Goal: Information Seeking & Learning: Learn about a topic

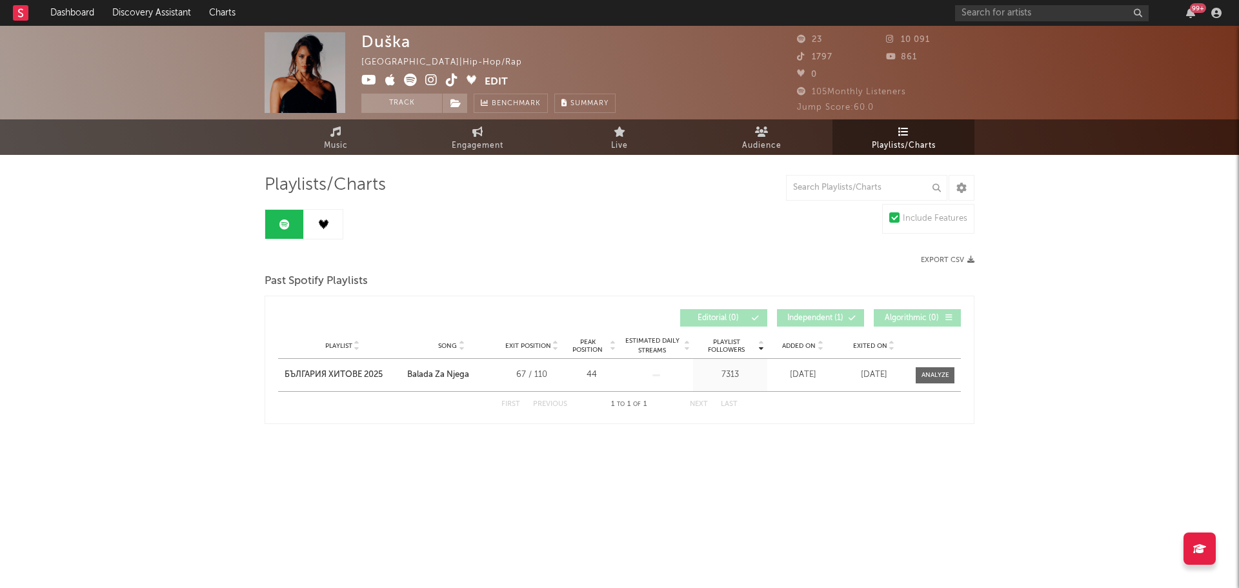
click at [902, 147] on span "Playlists/Charts" at bounding box center [904, 145] width 64 height 15
click at [317, 230] on link at bounding box center [323, 224] width 39 height 29
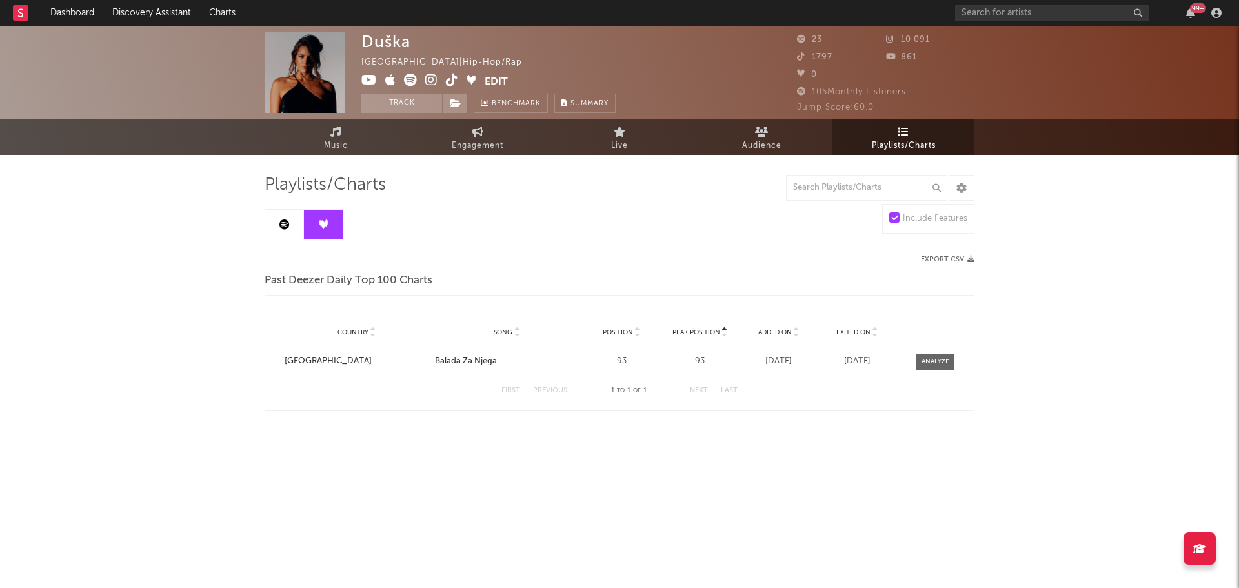
click at [281, 223] on icon at bounding box center [284, 224] width 10 height 10
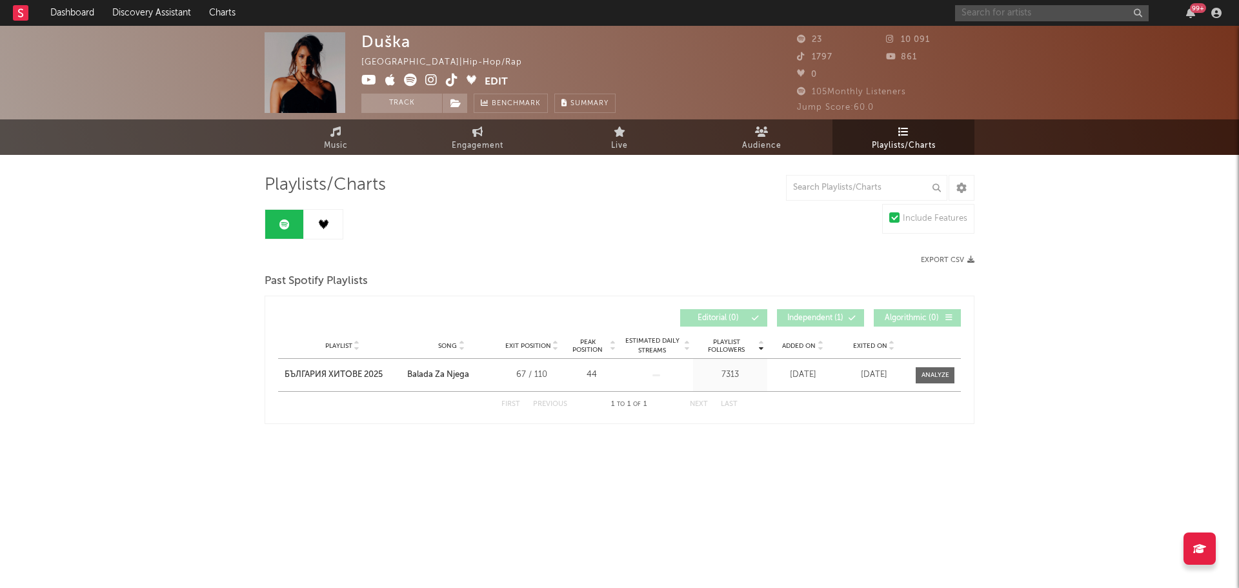
click at [1005, 17] on input "text" at bounding box center [1052, 13] width 194 height 16
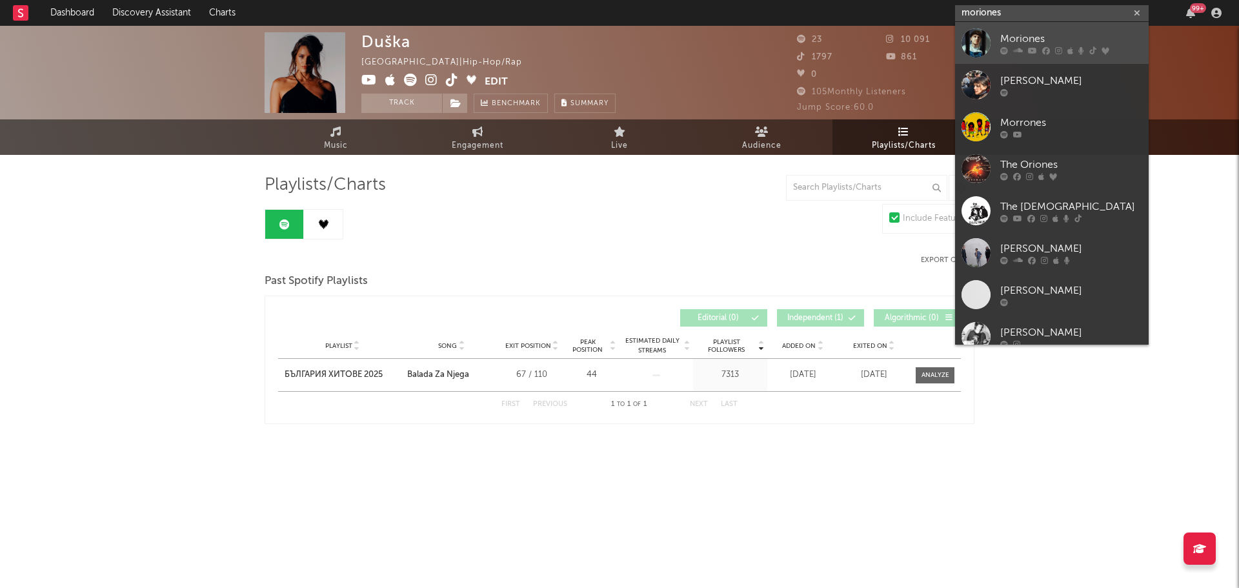
type input "moriones"
click at [1000, 34] on div "Moriones" at bounding box center [1071, 38] width 142 height 15
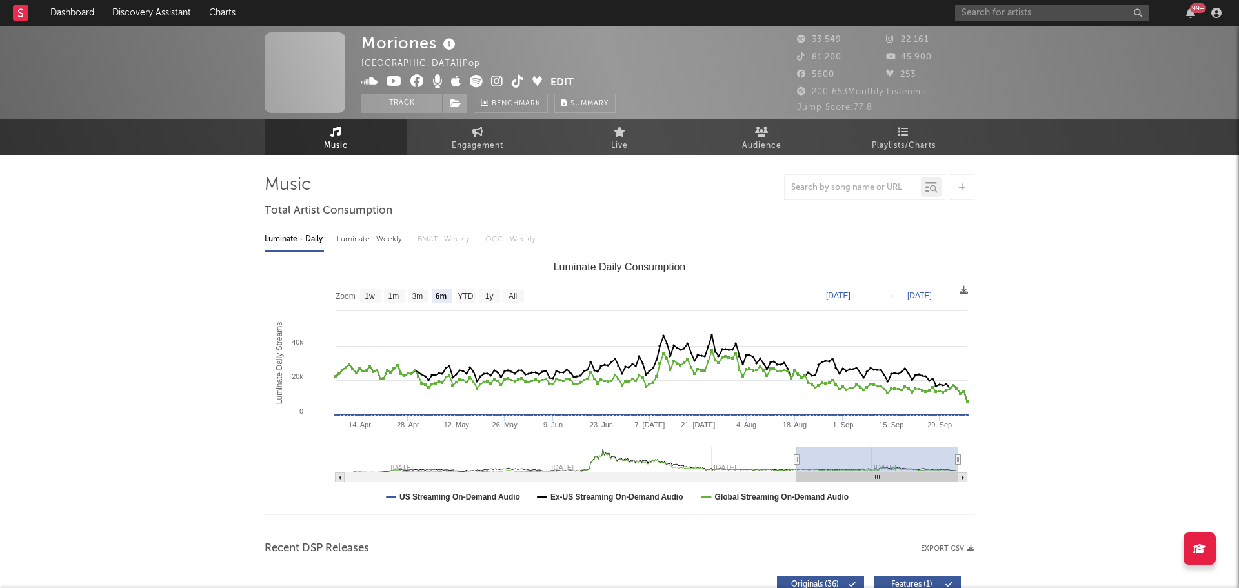
select select "6m"
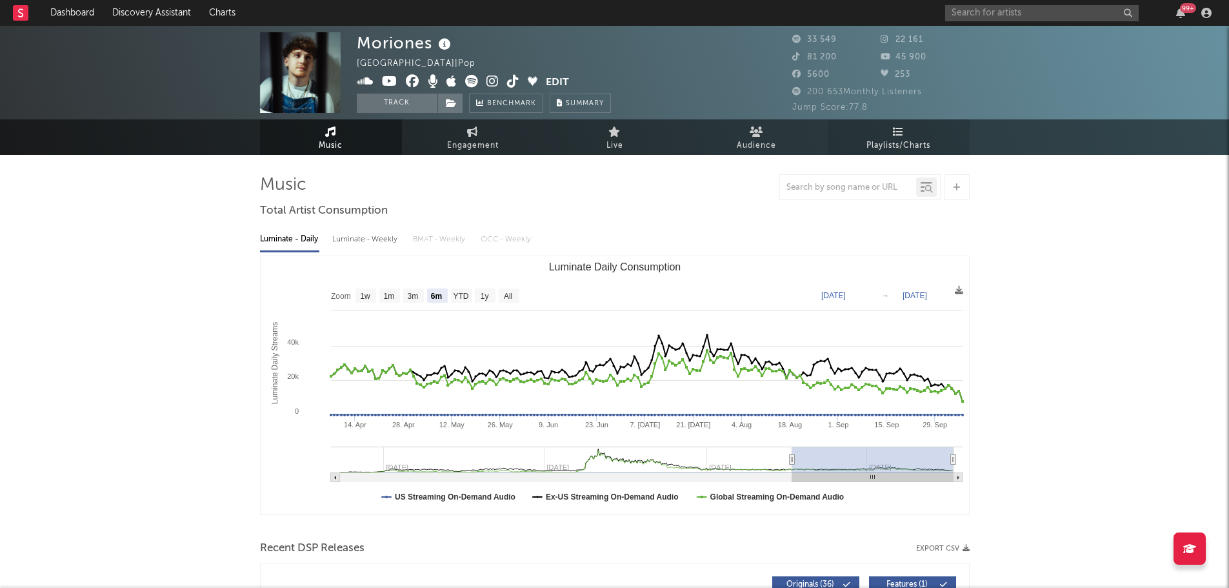
click at [901, 147] on span "Playlists/Charts" at bounding box center [899, 145] width 64 height 15
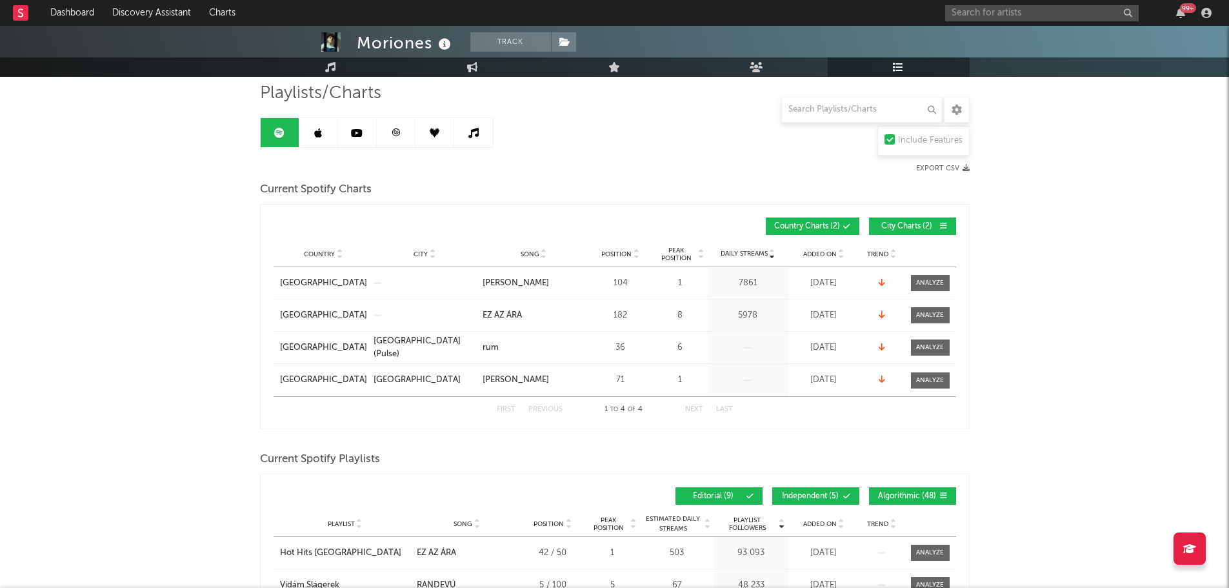
scroll to position [83, 0]
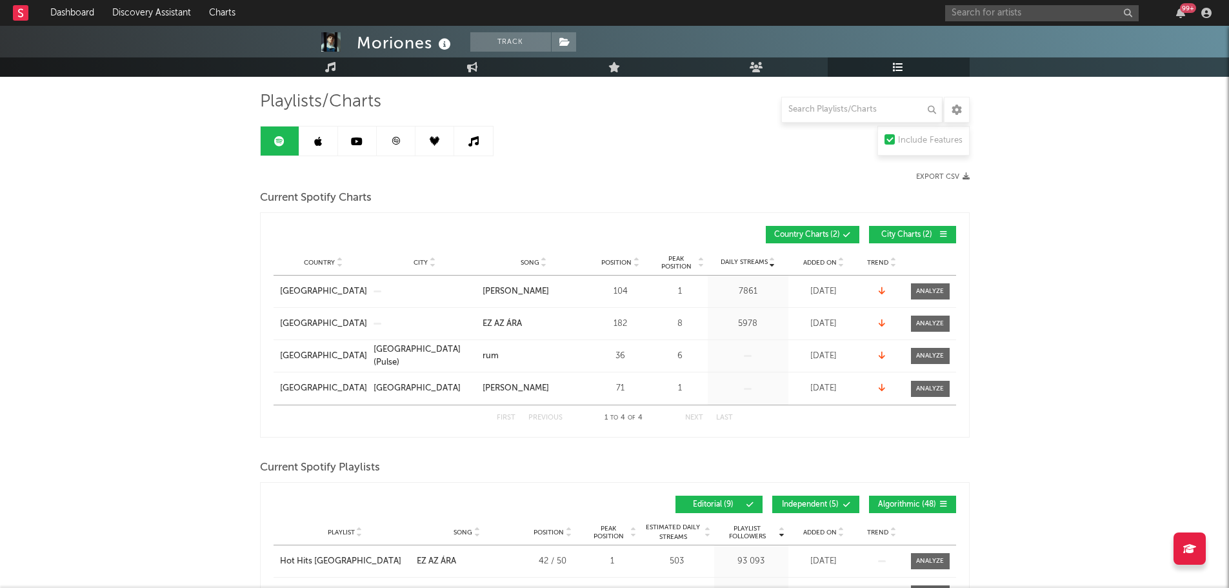
click at [312, 147] on link at bounding box center [318, 140] width 39 height 29
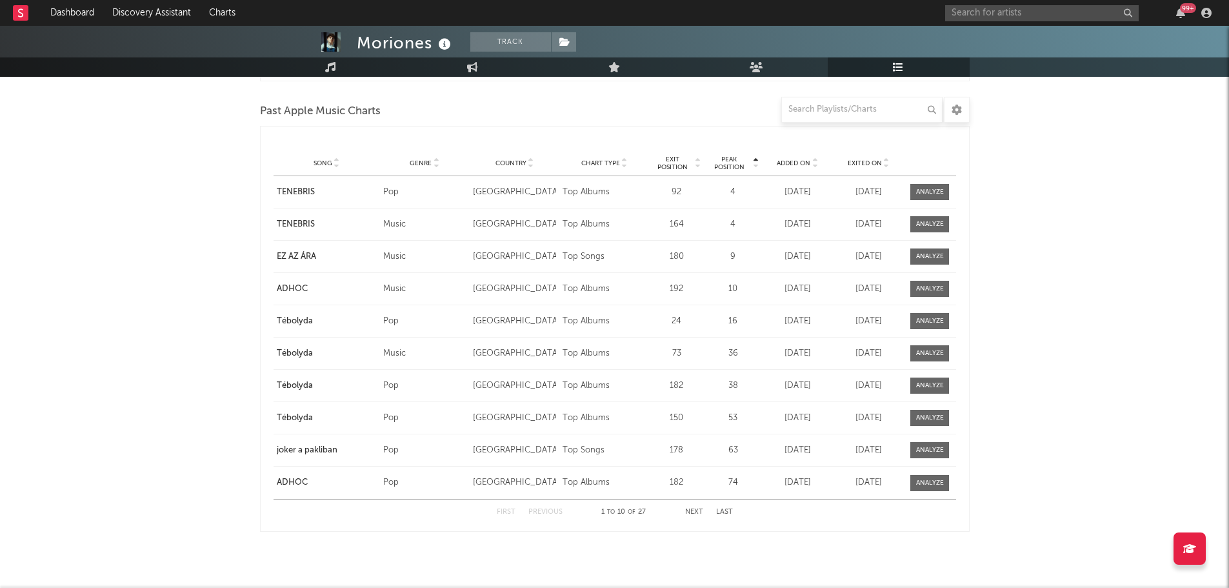
scroll to position [544, 0]
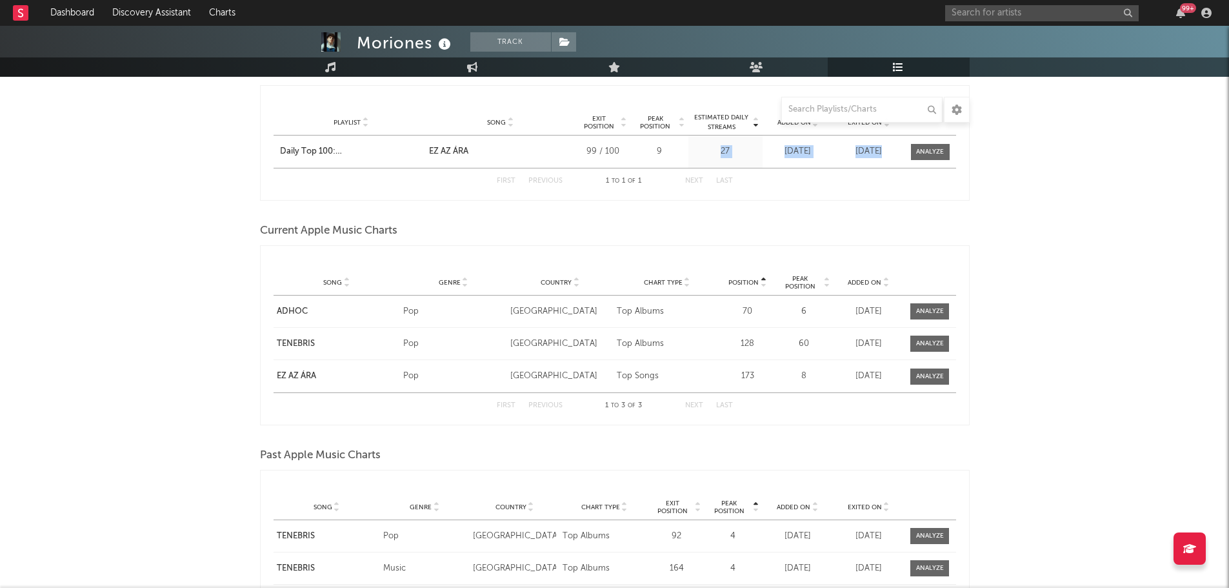
drag, startPoint x: 698, startPoint y: 165, endPoint x: 1238, endPoint y: 163, distance: 540.1
click at [1229, 163] on html "Dashboard Discovery Assistant Charts 99 + Notifications Settings Mark all as re…" at bounding box center [614, 204] width 1229 height 1497
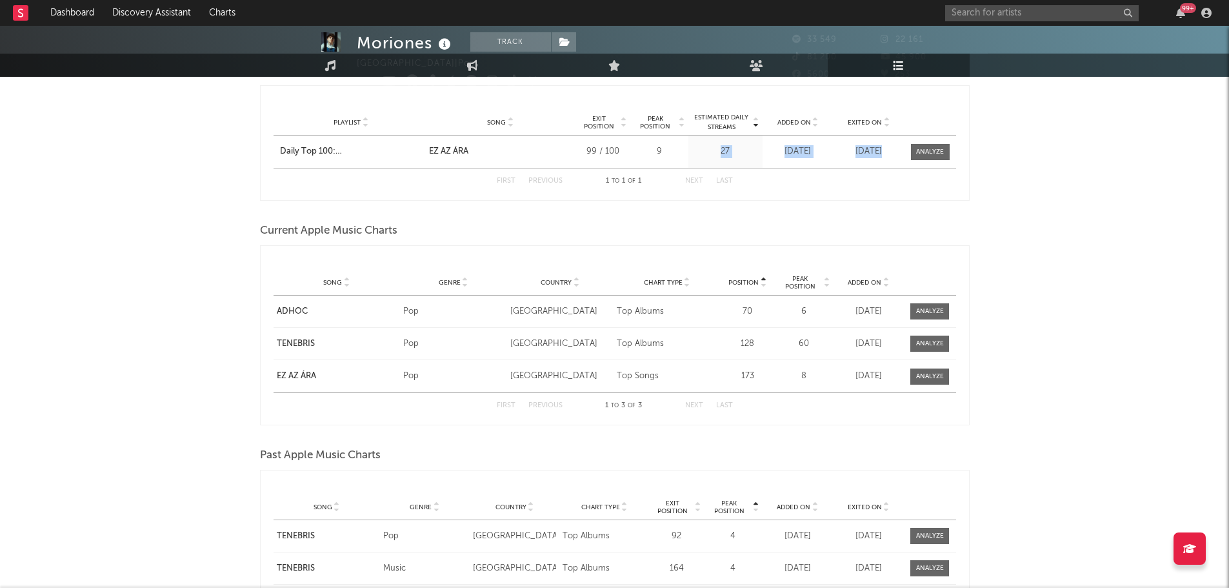
scroll to position [30, 0]
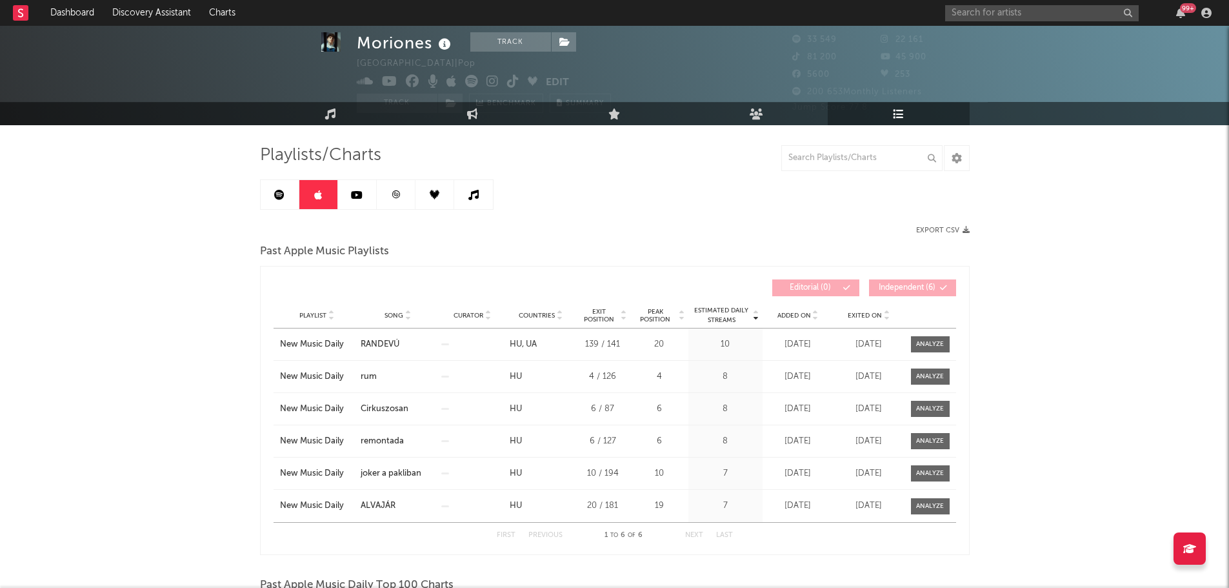
click at [364, 197] on link at bounding box center [357, 194] width 39 height 29
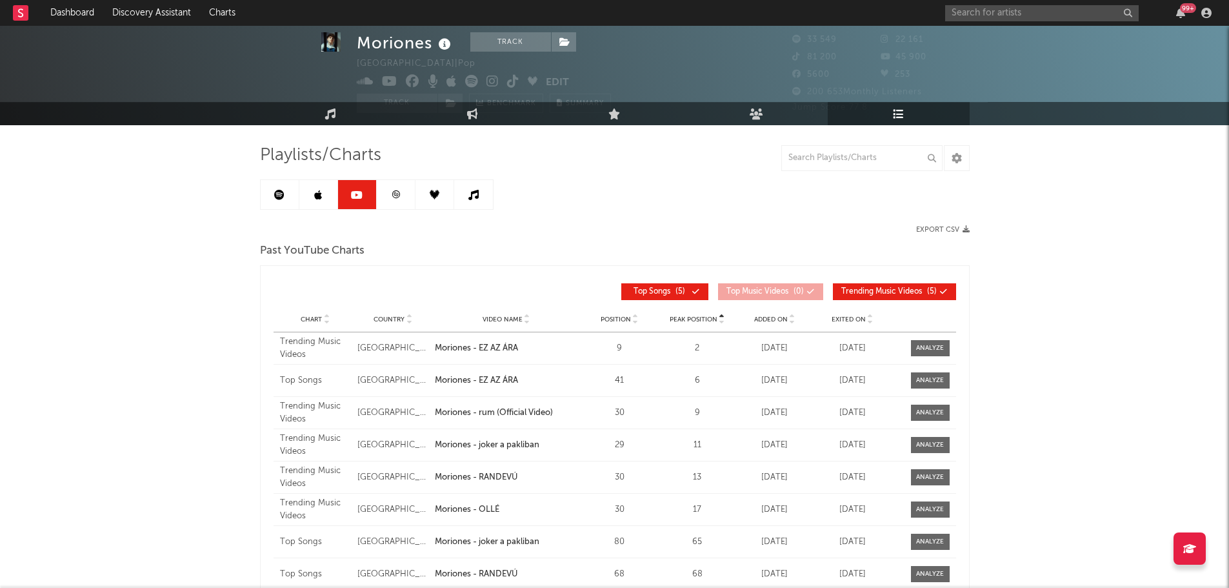
click at [398, 196] on icon at bounding box center [396, 194] width 8 height 8
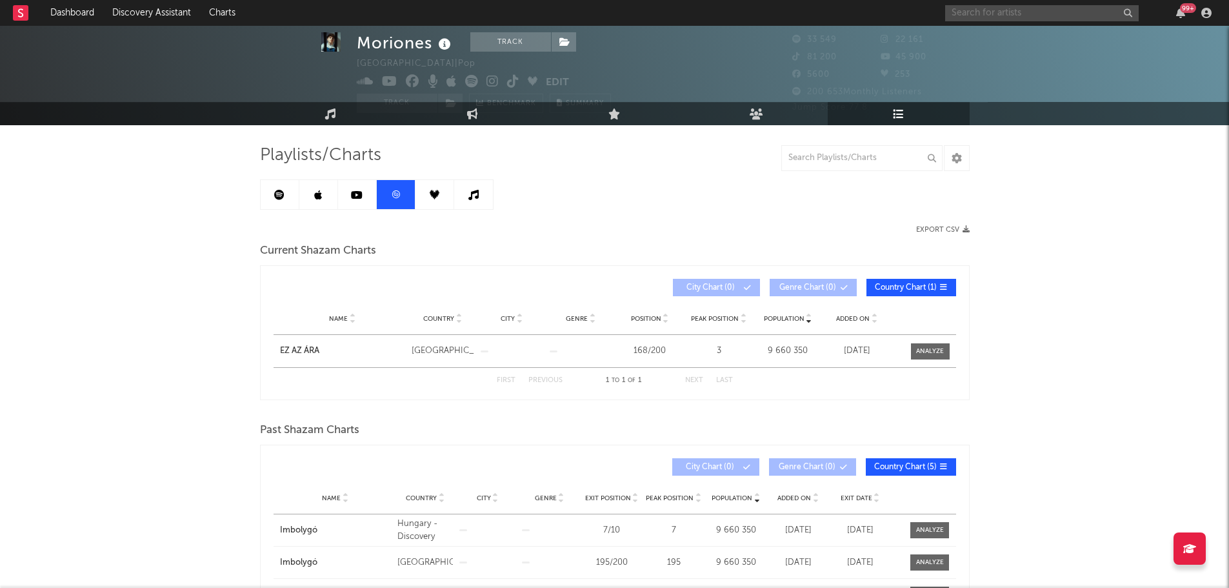
click at [983, 17] on input "text" at bounding box center [1042, 13] width 194 height 16
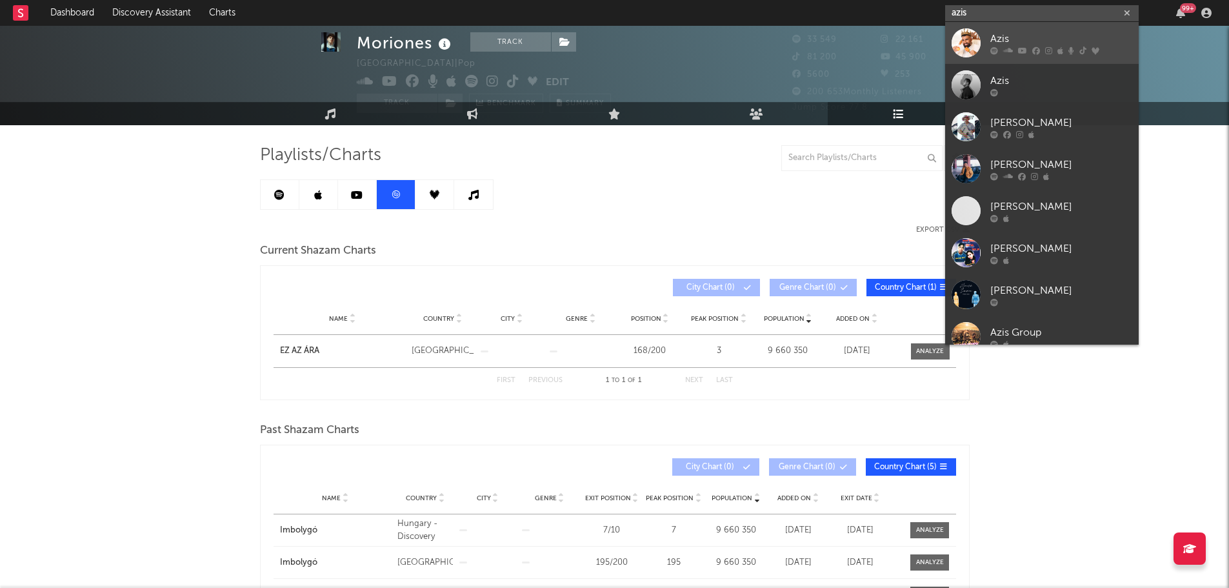
type input "azis"
click at [983, 36] on link "Azis" at bounding box center [1042, 43] width 194 height 42
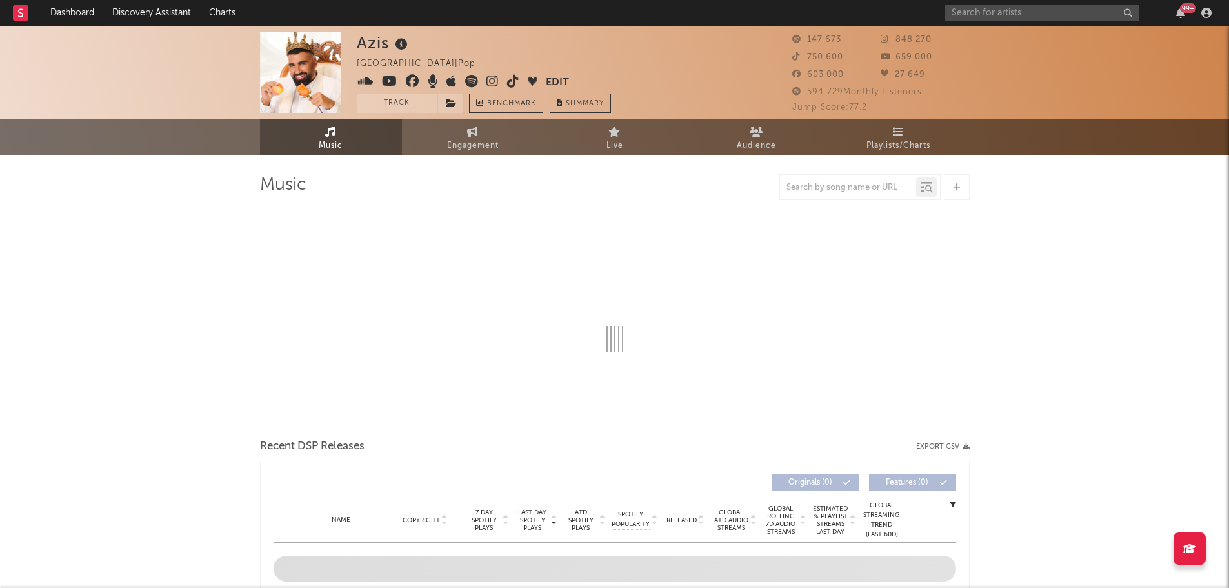
select select "6m"
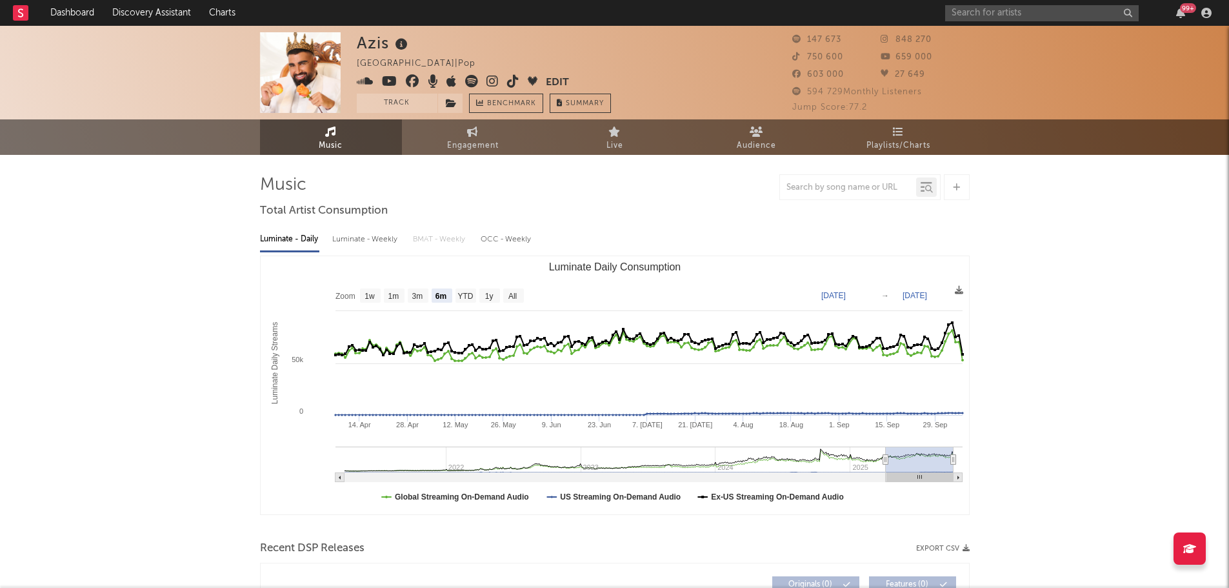
select select "6m"
click at [915, 133] on link "Playlists/Charts" at bounding box center [899, 136] width 142 height 35
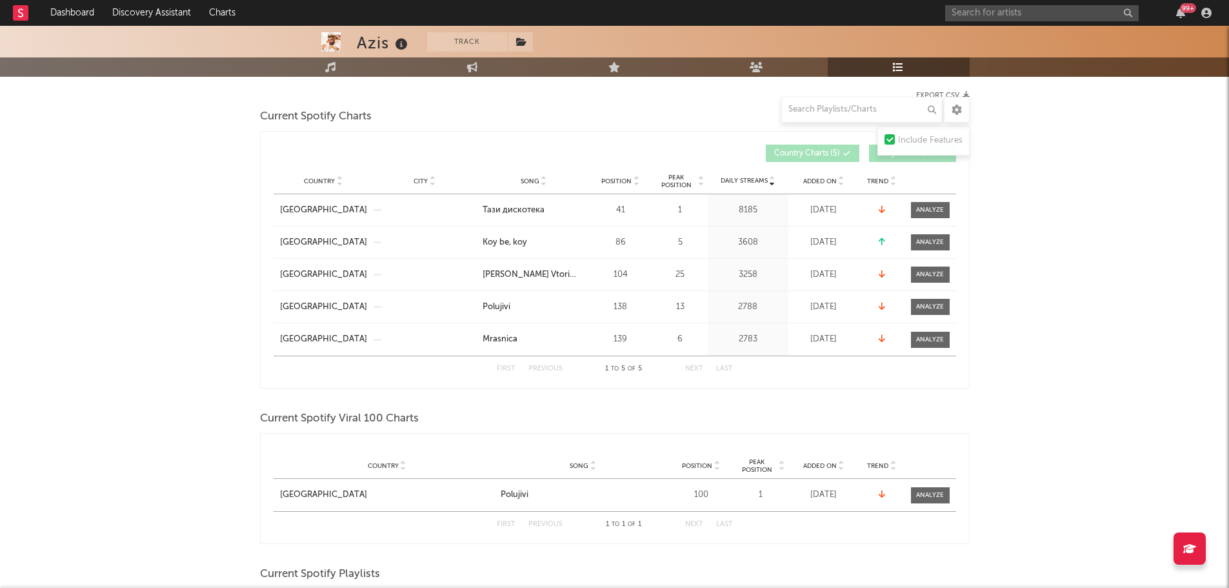
scroll to position [128, 0]
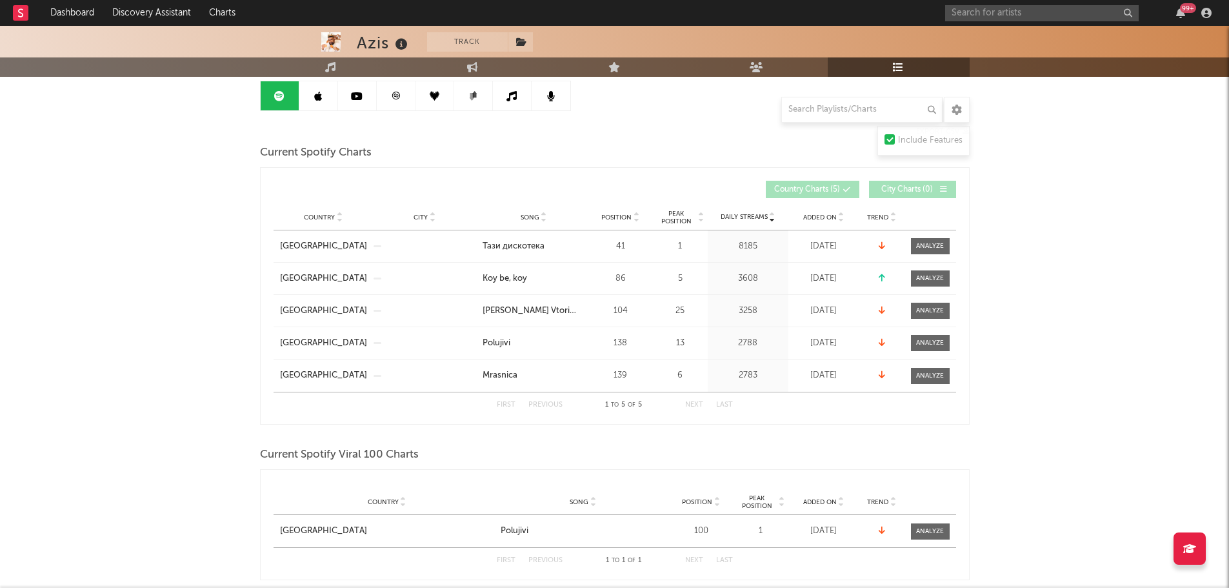
click at [318, 87] on link at bounding box center [318, 95] width 39 height 29
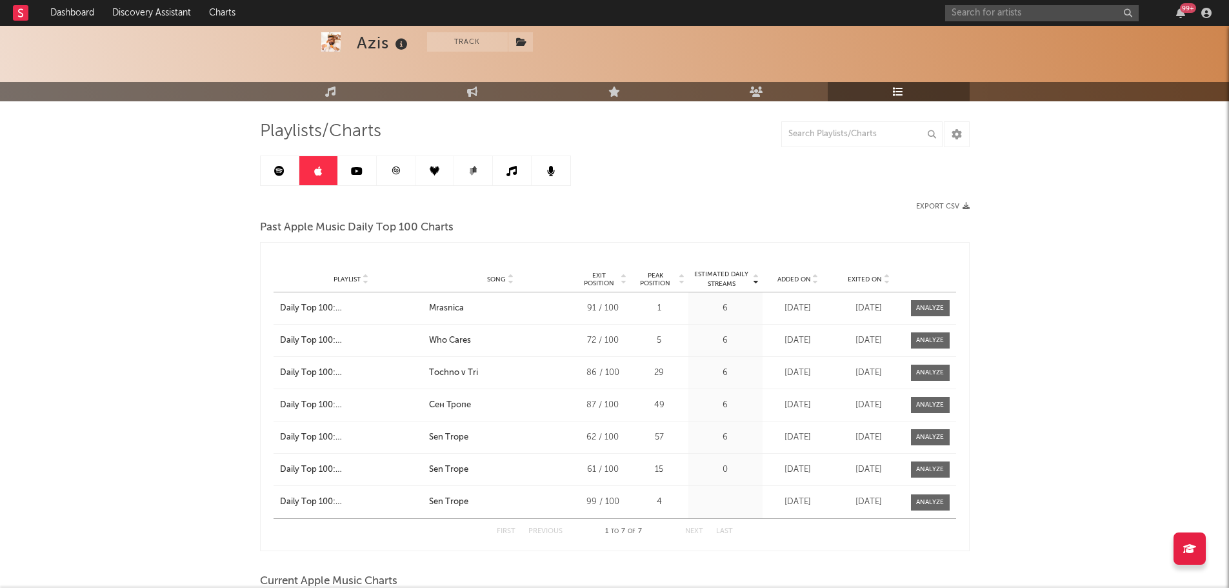
scroll to position [51, 0]
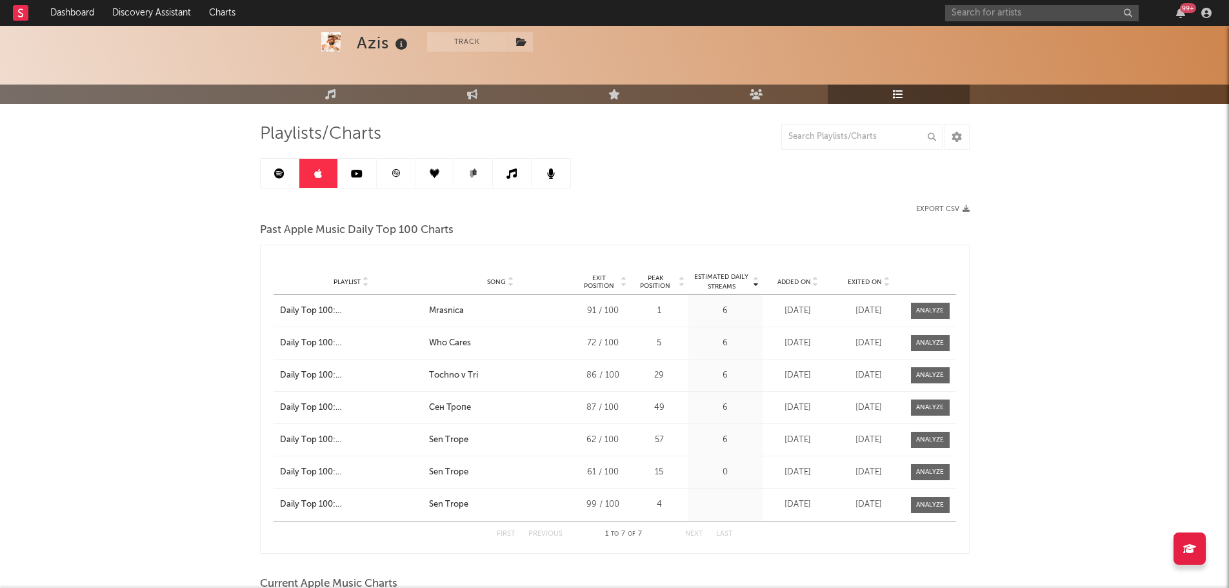
click at [357, 167] on link at bounding box center [357, 173] width 39 height 29
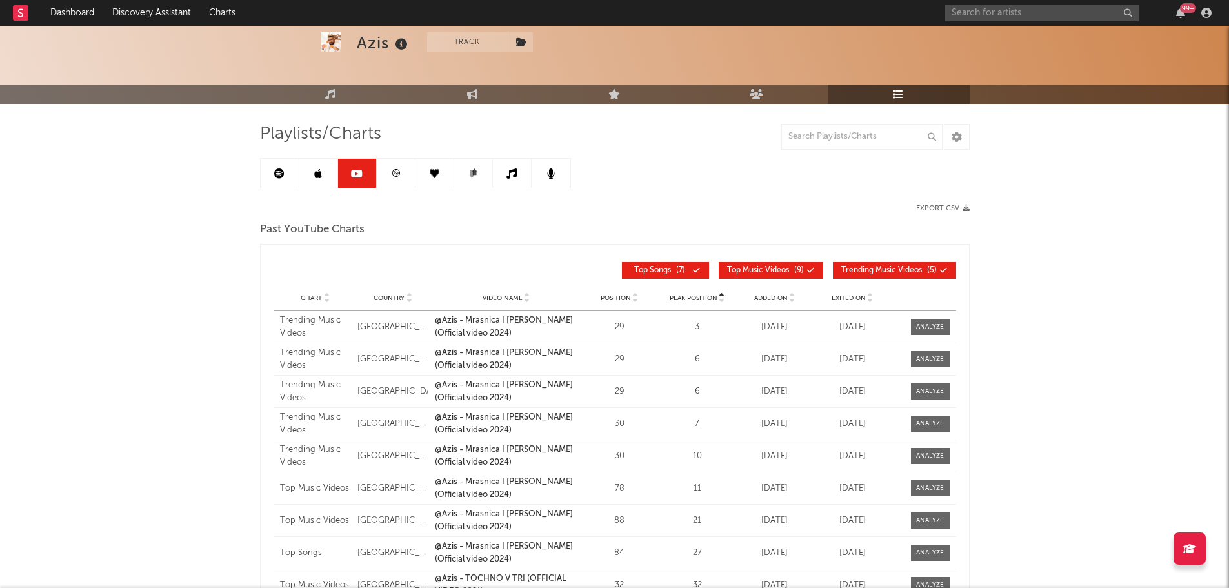
click at [398, 174] on icon at bounding box center [396, 173] width 10 height 10
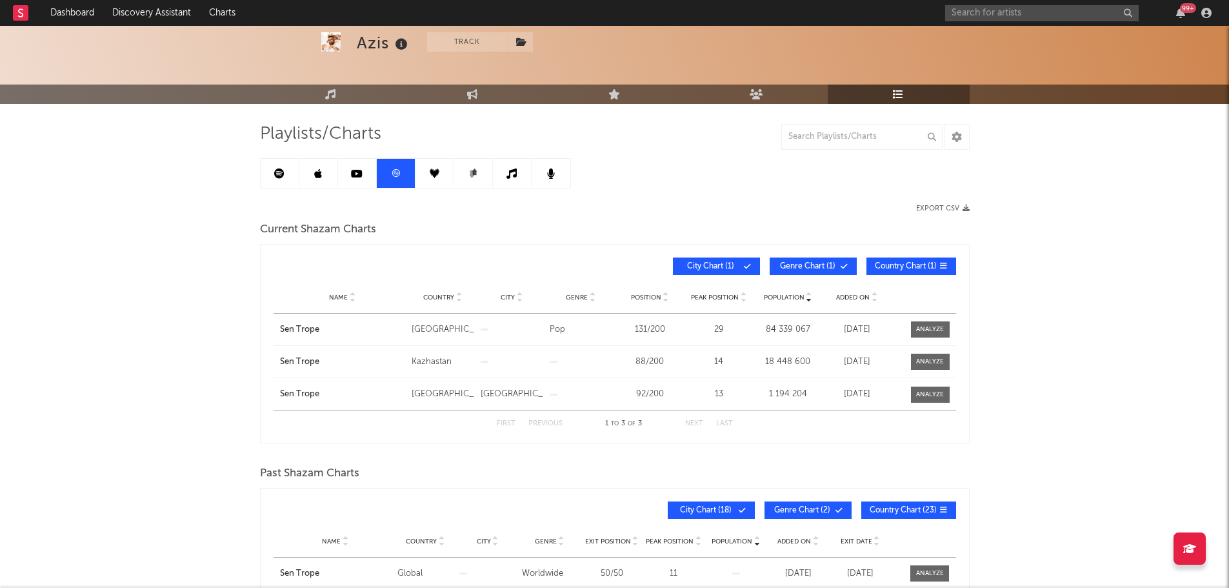
click at [432, 173] on icon at bounding box center [435, 173] width 10 height 10
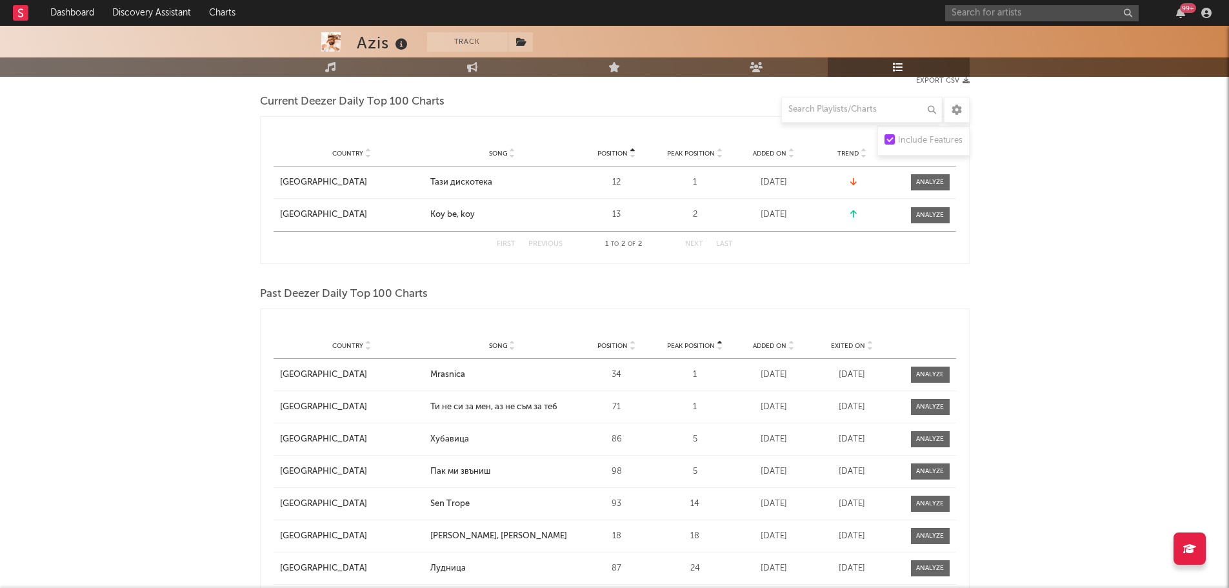
scroll to position [141, 0]
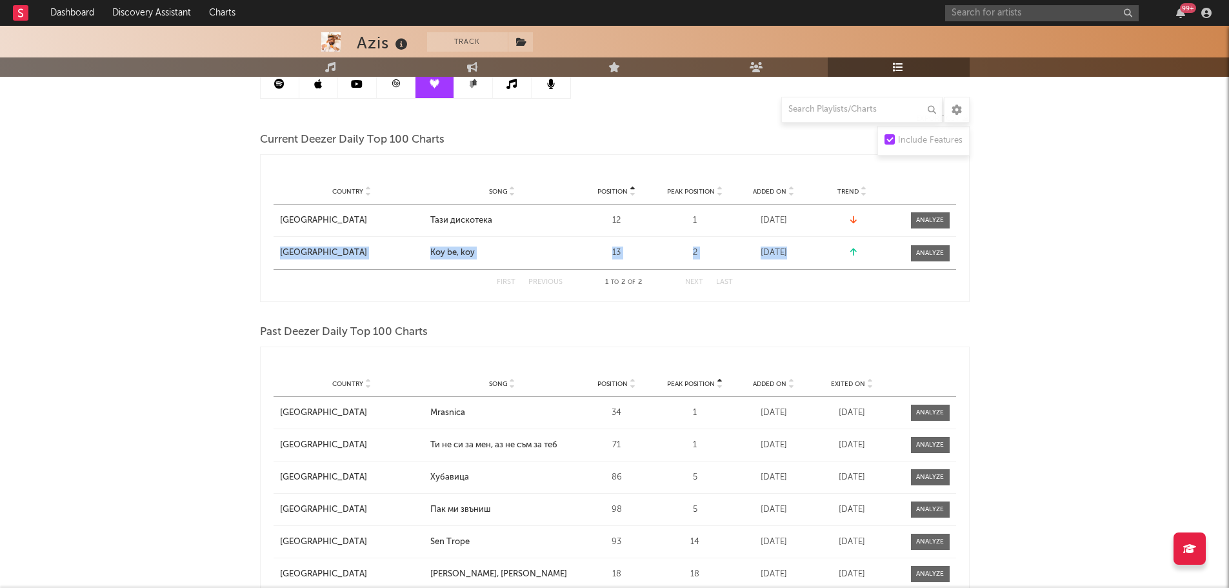
drag, startPoint x: 1225, startPoint y: 250, endPoint x: 1234, endPoint y: 225, distance: 25.9
click at [1229, 225] on html "Dashboard Discovery Assistant Charts 99 + Notifications Settings Mark all as re…" at bounding box center [614, 344] width 1229 height 971
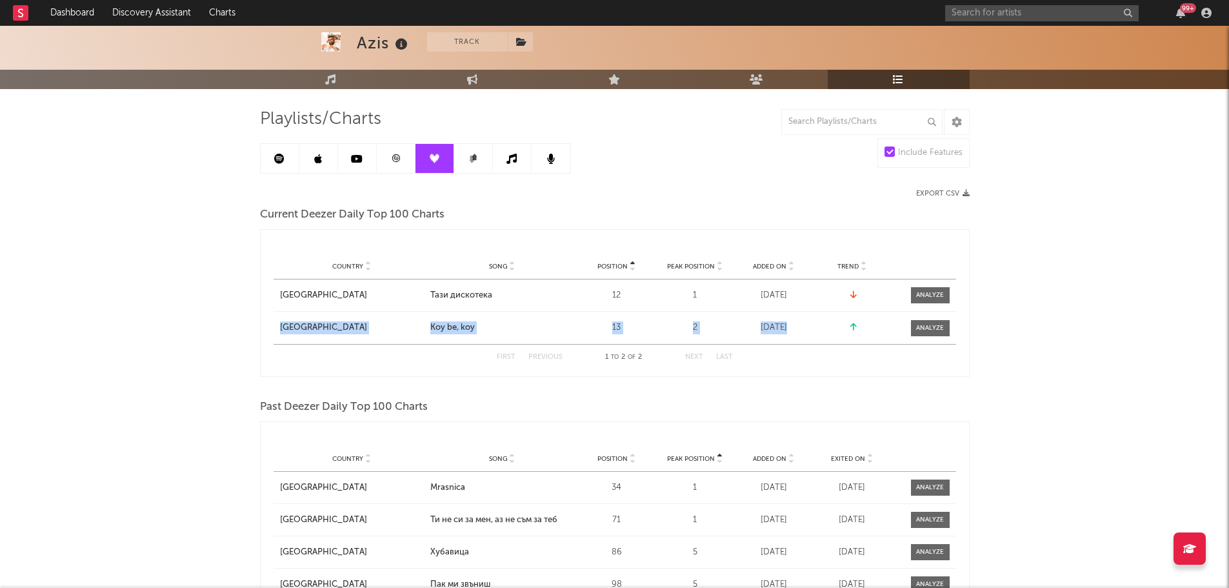
scroll to position [65, 0]
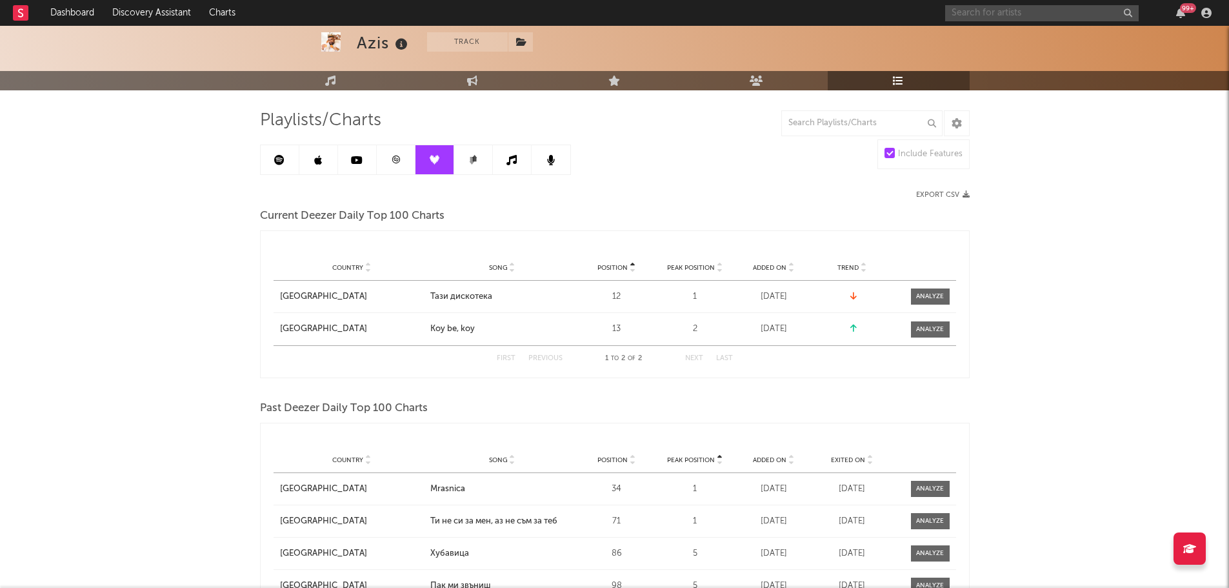
click at [974, 17] on input "text" at bounding box center [1042, 13] width 194 height 16
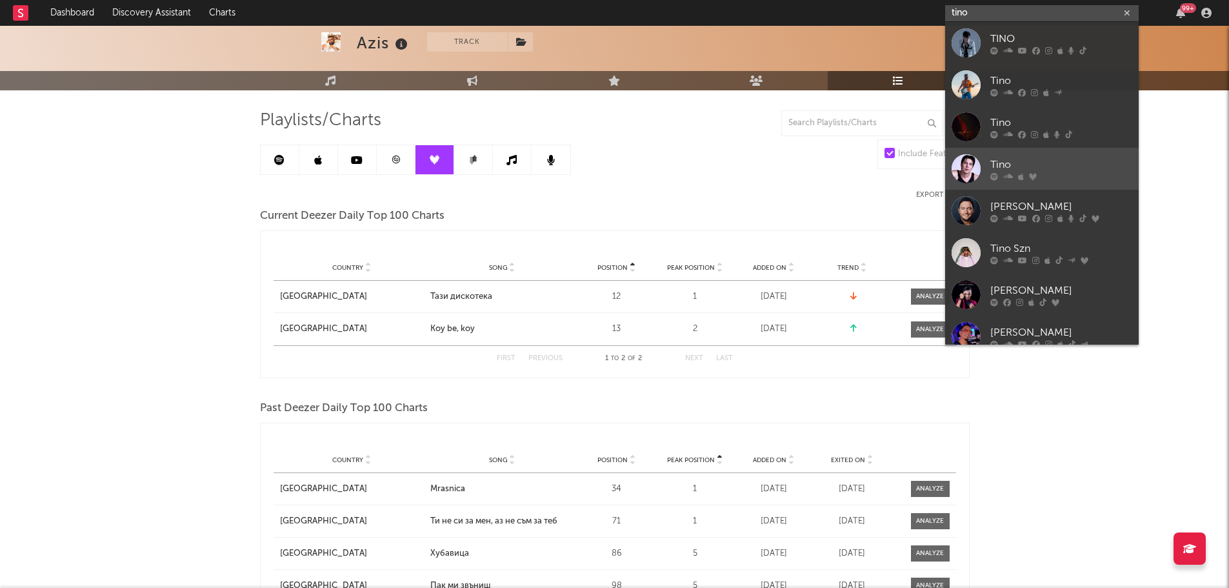
type input "tino"
click at [974, 166] on div at bounding box center [966, 168] width 29 height 29
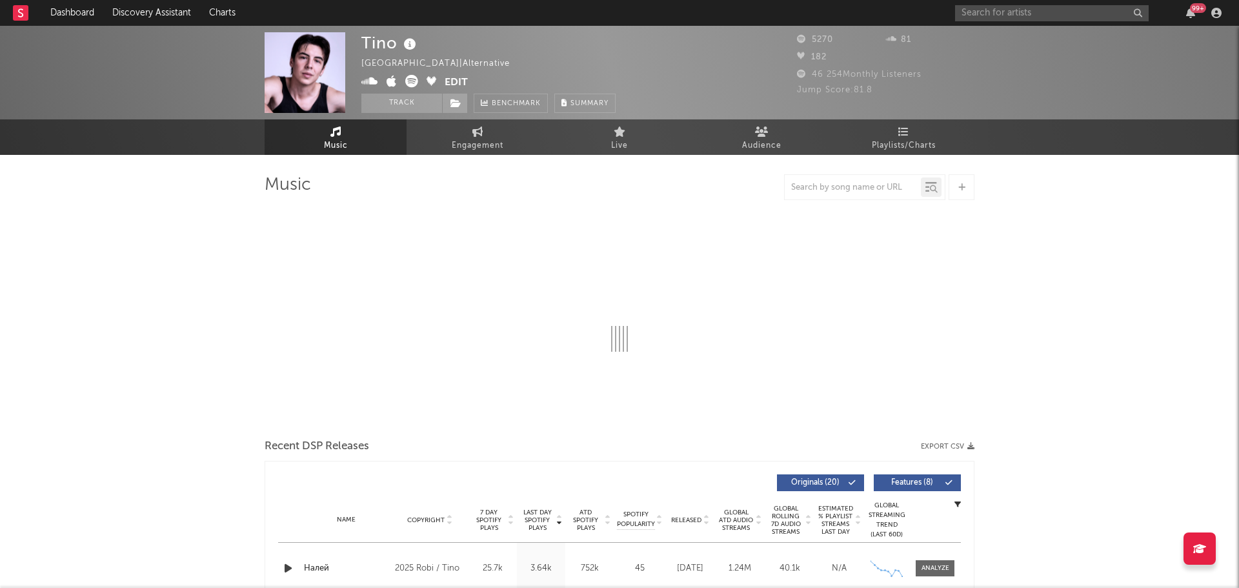
select select "6m"
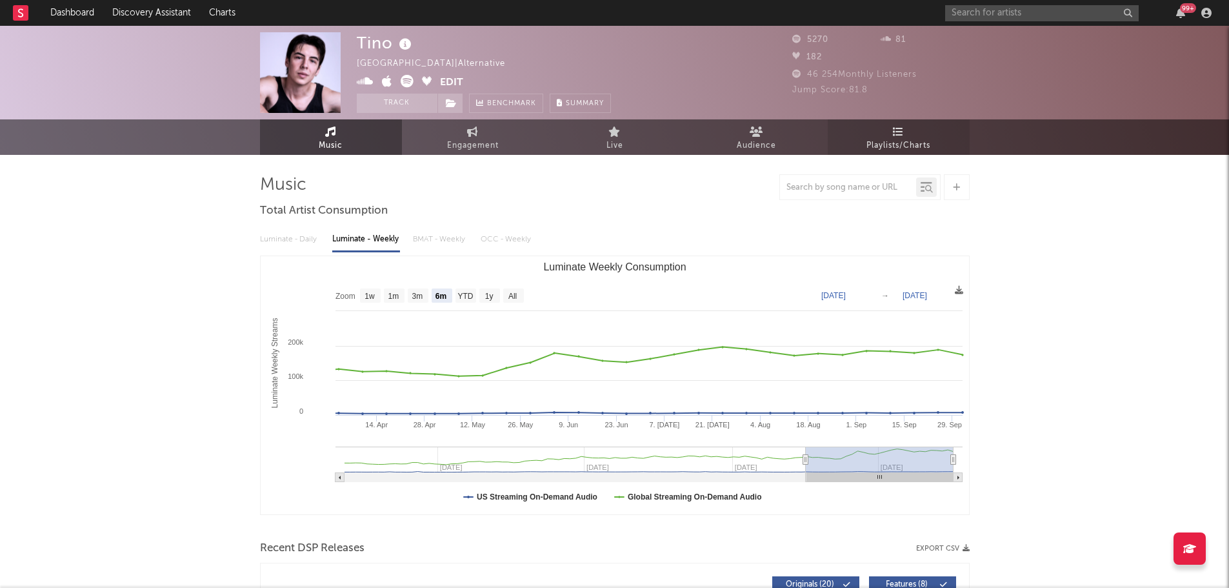
click at [910, 130] on link "Playlists/Charts" at bounding box center [899, 136] width 142 height 35
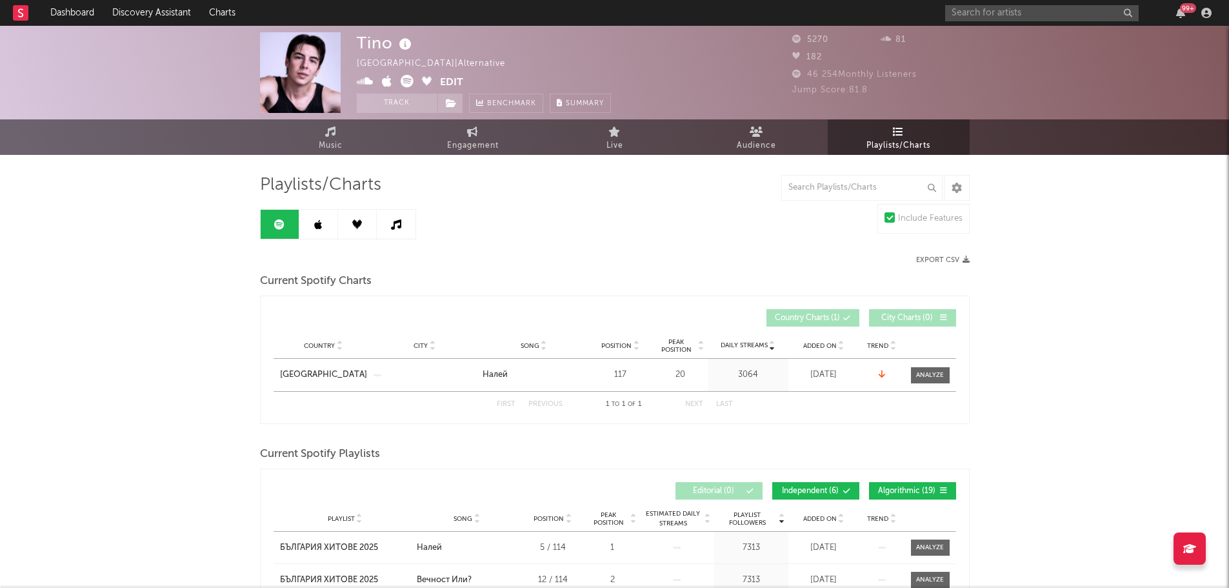
click at [323, 231] on link at bounding box center [318, 224] width 39 height 29
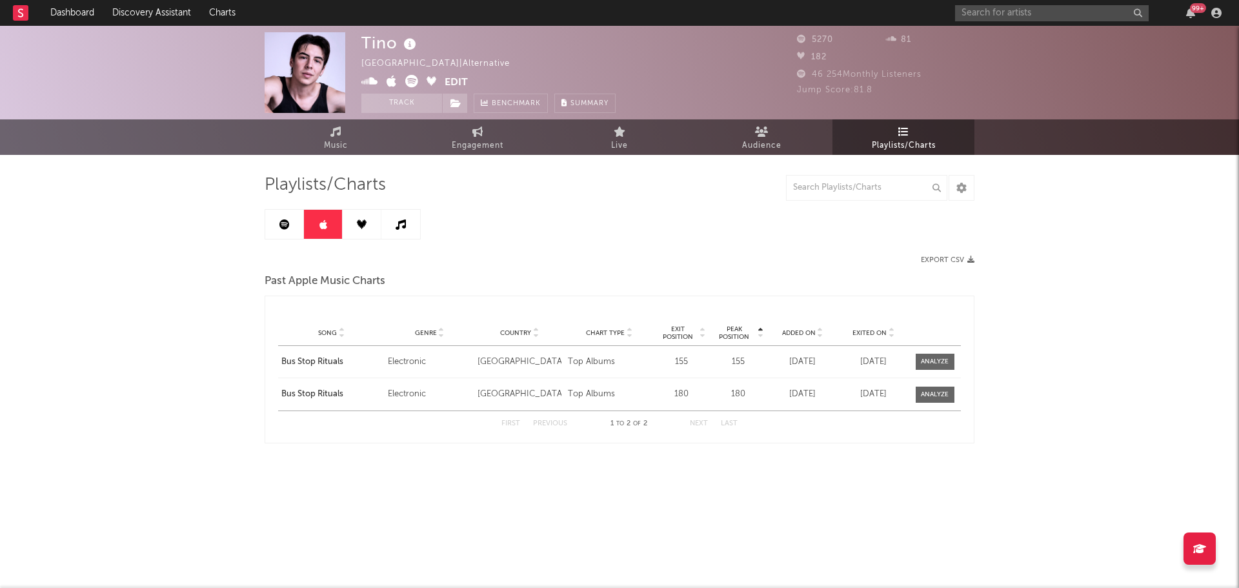
click at [363, 229] on link at bounding box center [362, 224] width 39 height 29
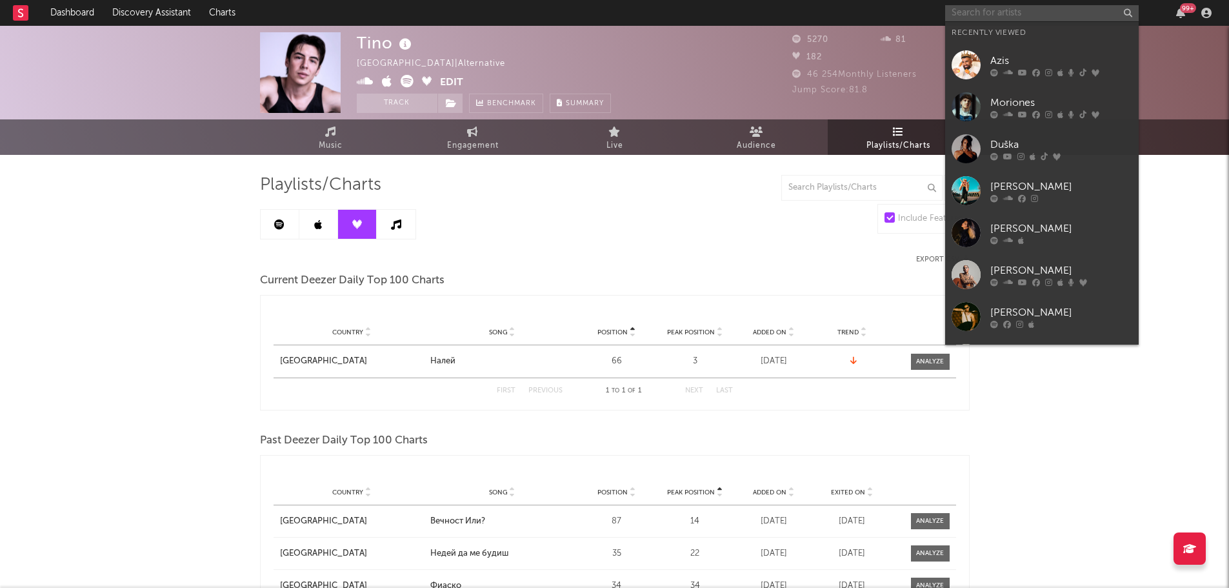
click at [973, 14] on input "text" at bounding box center [1042, 13] width 194 height 16
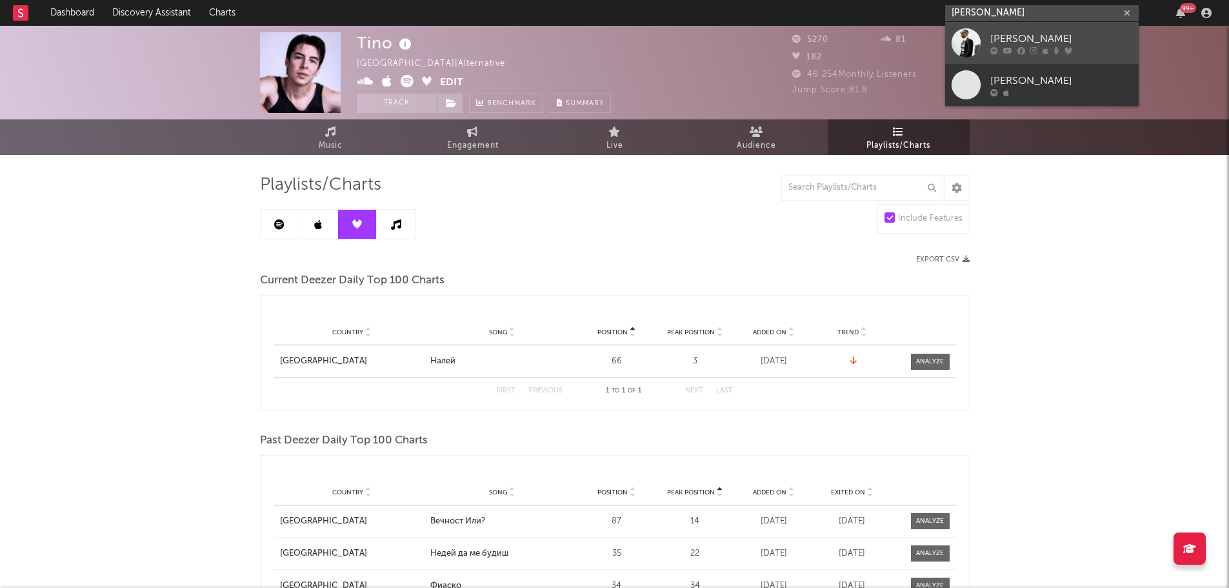
type input "[PERSON_NAME]"
click at [976, 41] on div at bounding box center [966, 42] width 29 height 29
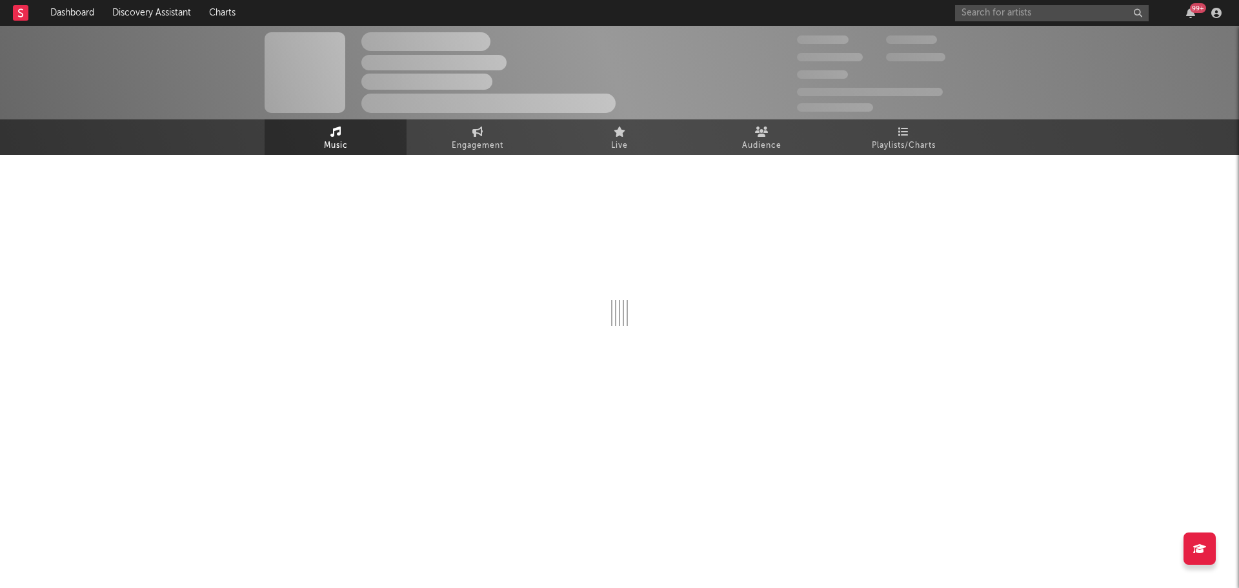
select select "6m"
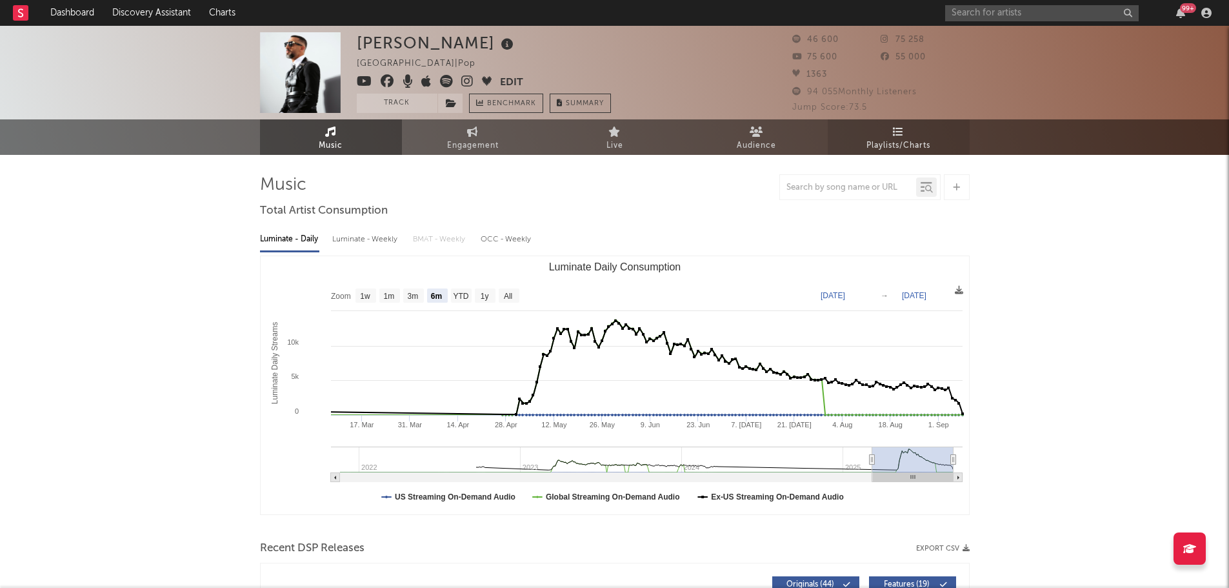
click at [888, 138] on span "Playlists/Charts" at bounding box center [899, 145] width 64 height 15
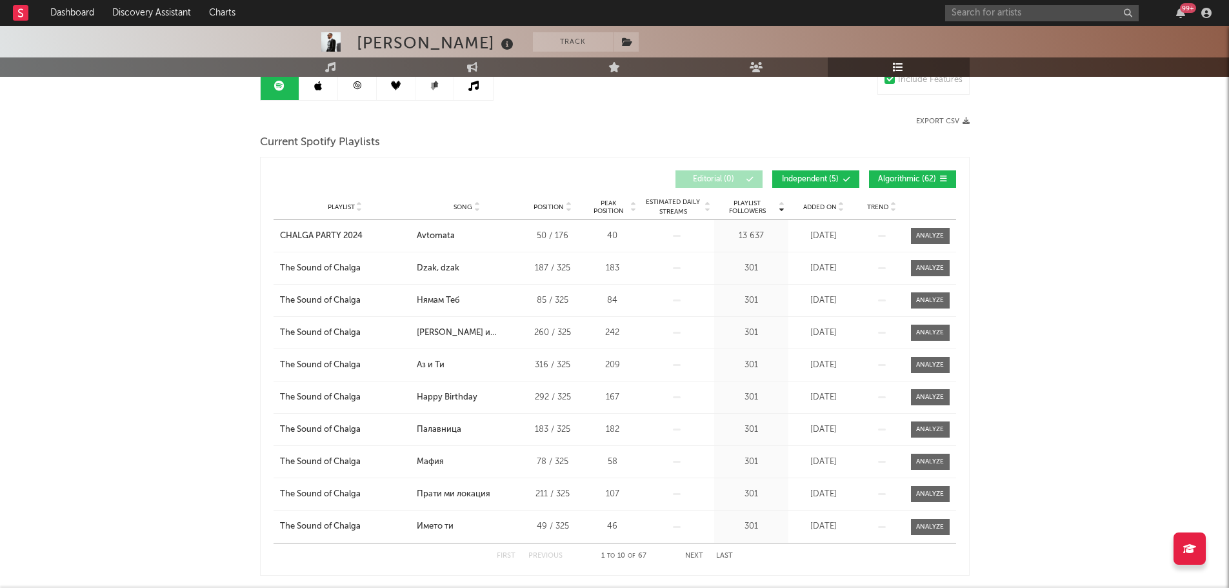
scroll to position [62, 0]
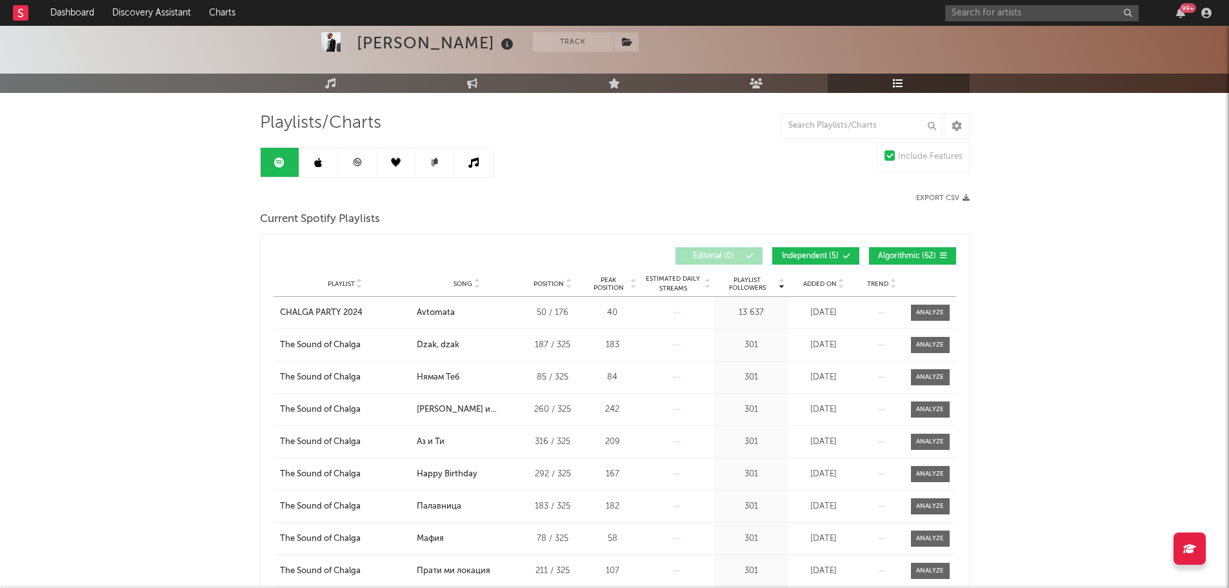
click at [310, 174] on link at bounding box center [318, 162] width 39 height 29
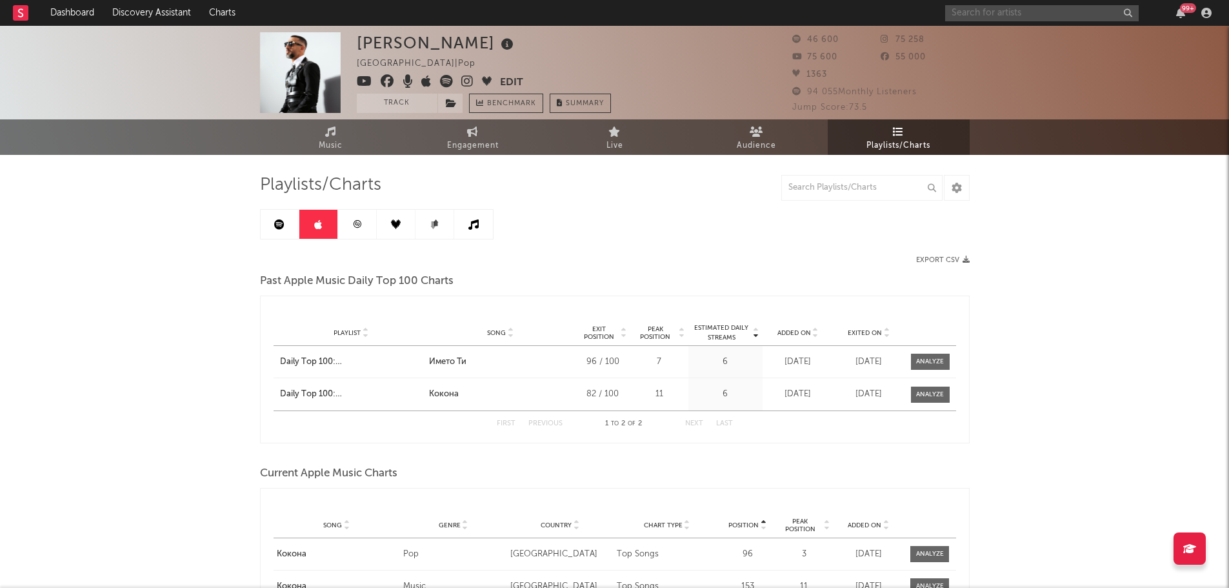
click at [958, 12] on input "text" at bounding box center [1042, 13] width 194 height 16
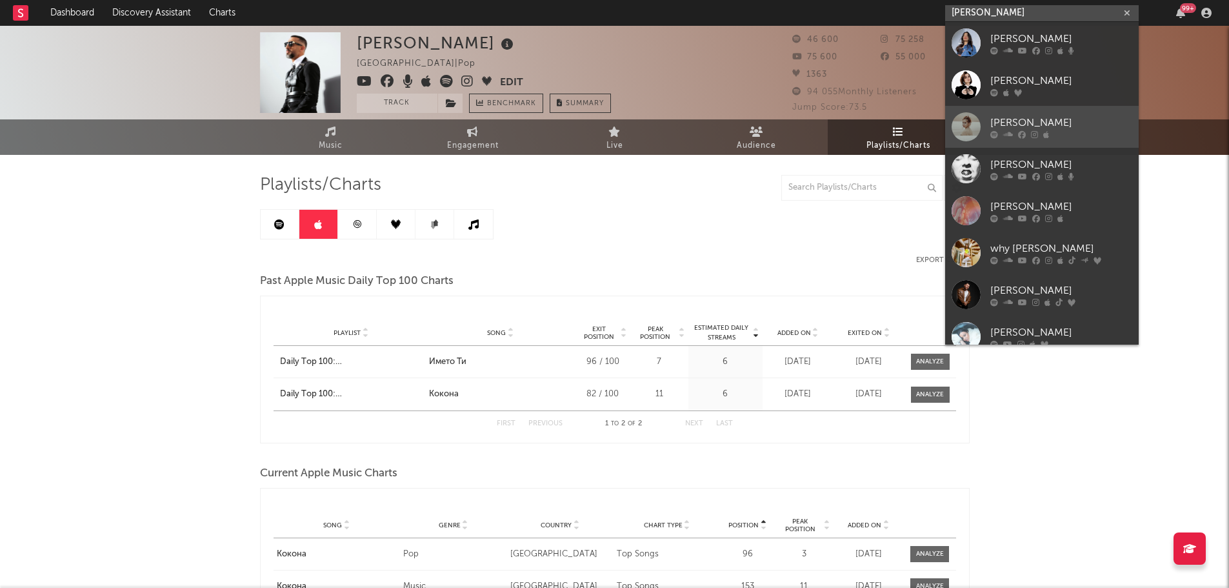
type input "[PERSON_NAME]"
click at [963, 114] on div at bounding box center [966, 126] width 29 height 29
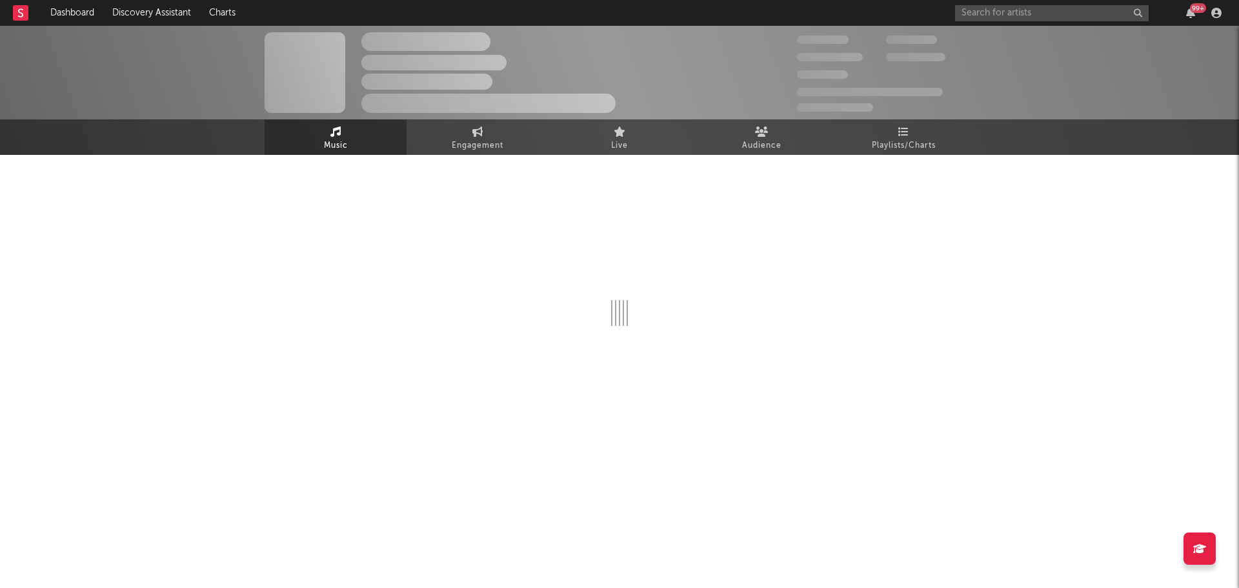
select select "1w"
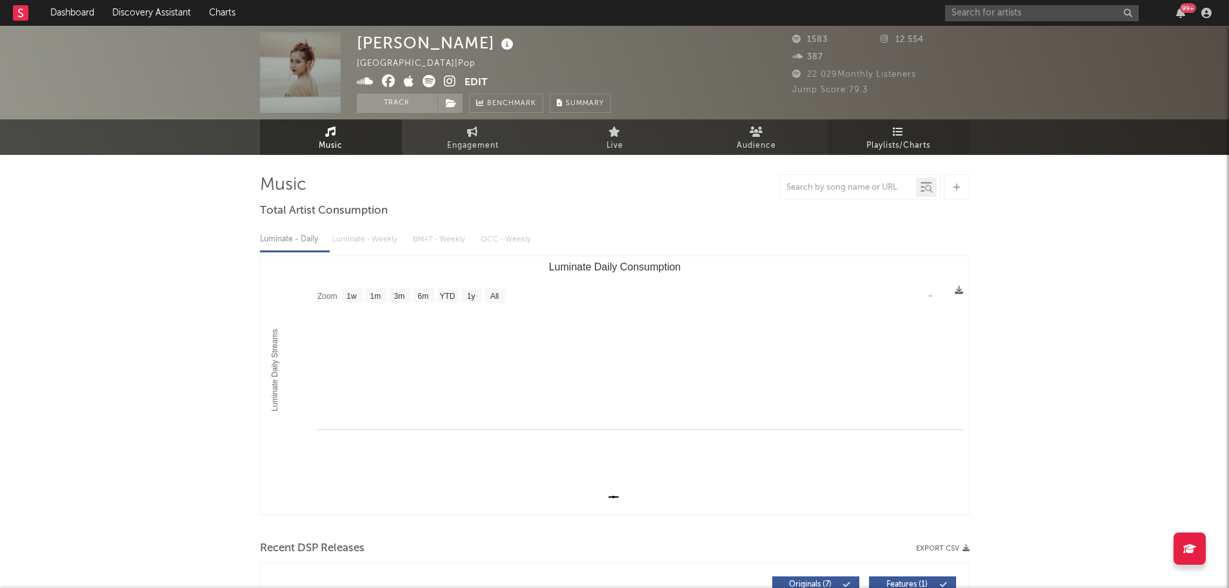
click at [896, 146] on span "Playlists/Charts" at bounding box center [899, 145] width 64 height 15
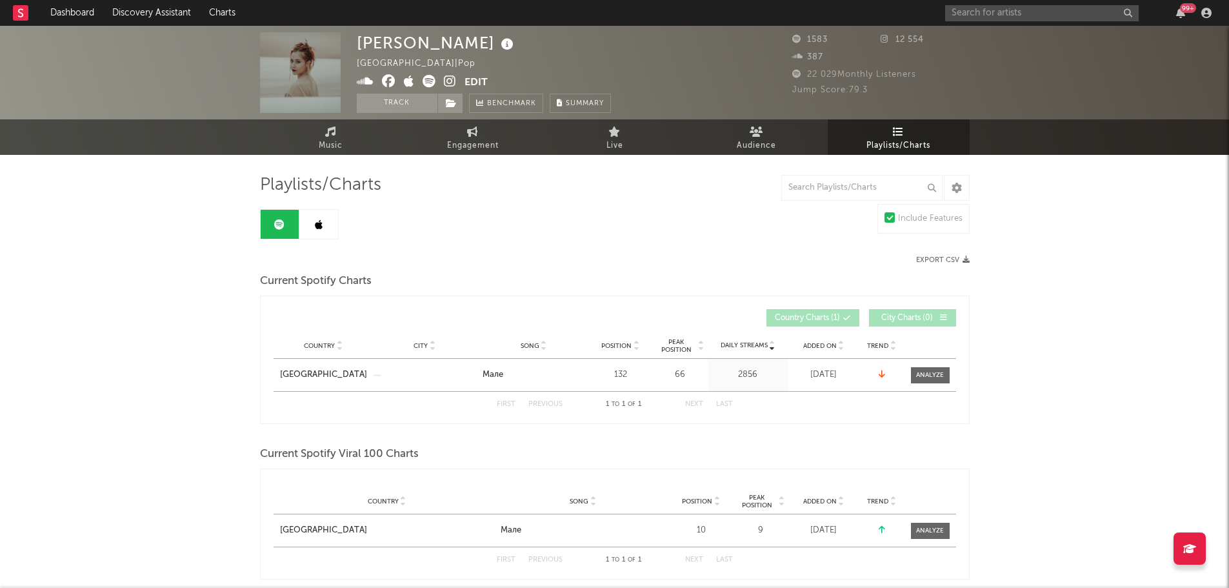
click at [317, 225] on icon at bounding box center [319, 224] width 8 height 10
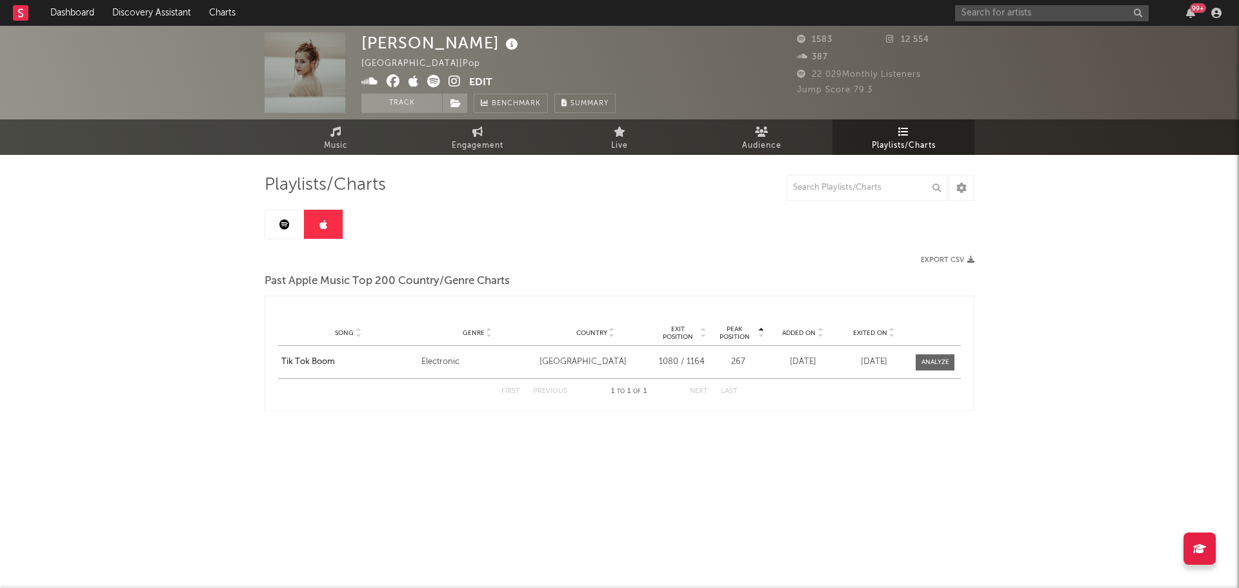
click at [270, 225] on link at bounding box center [284, 224] width 39 height 29
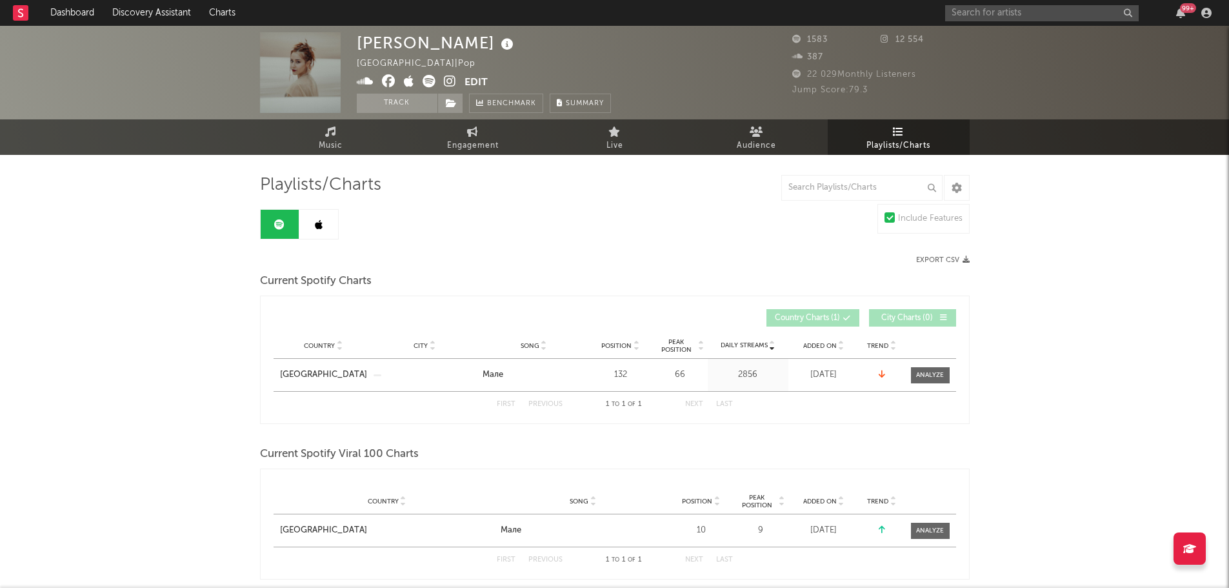
click at [317, 229] on icon at bounding box center [319, 224] width 8 height 10
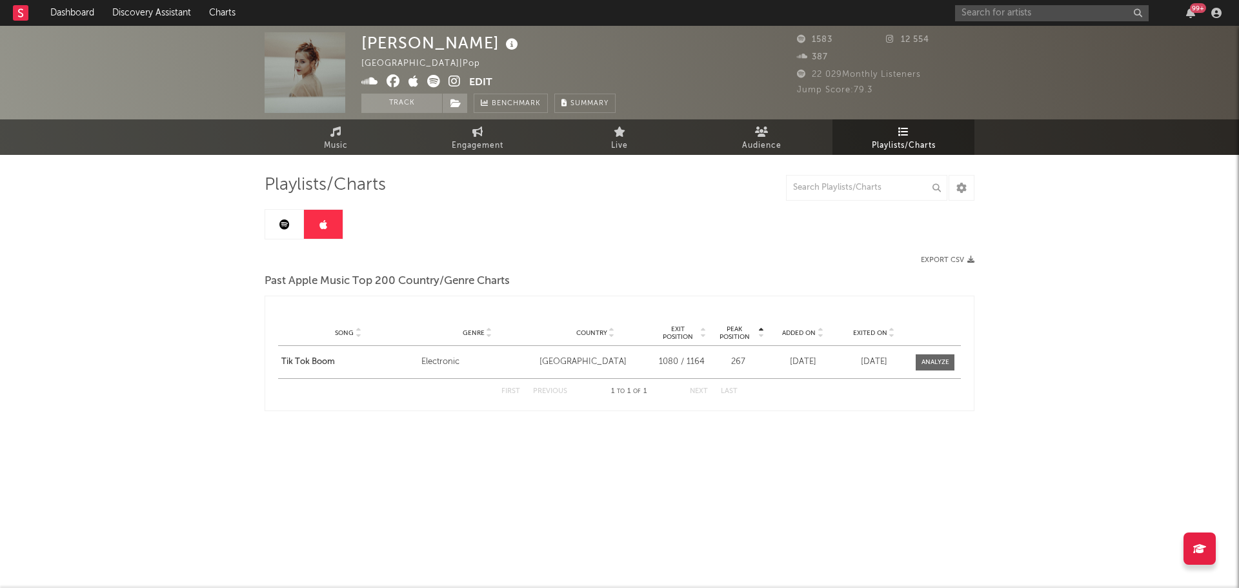
click at [292, 228] on link at bounding box center [284, 224] width 39 height 29
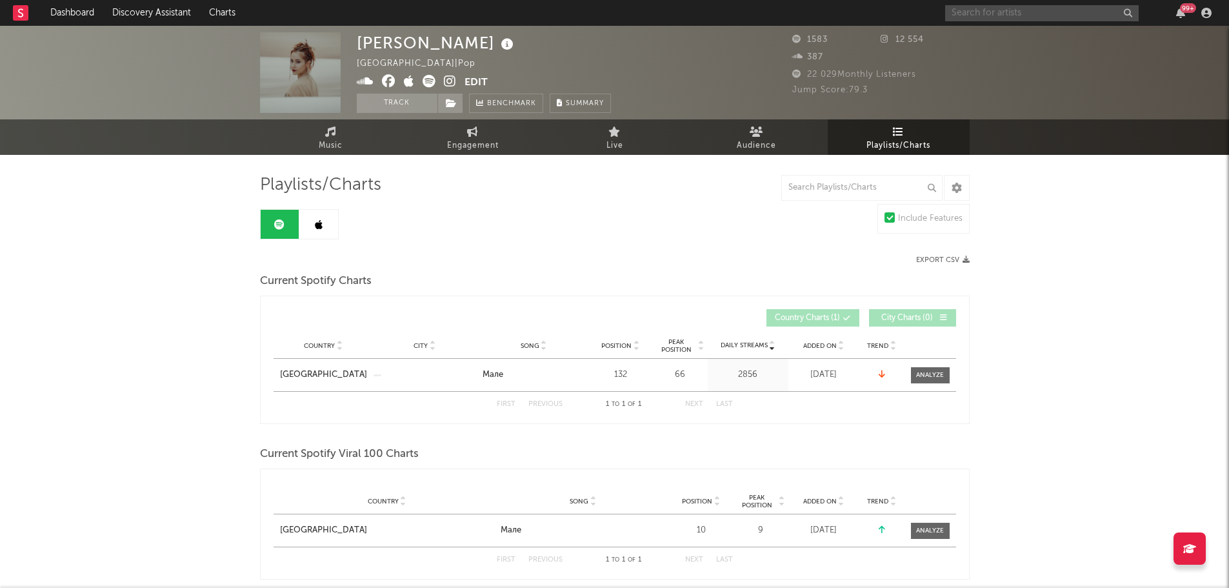
click at [971, 17] on input "text" at bounding box center [1042, 13] width 194 height 16
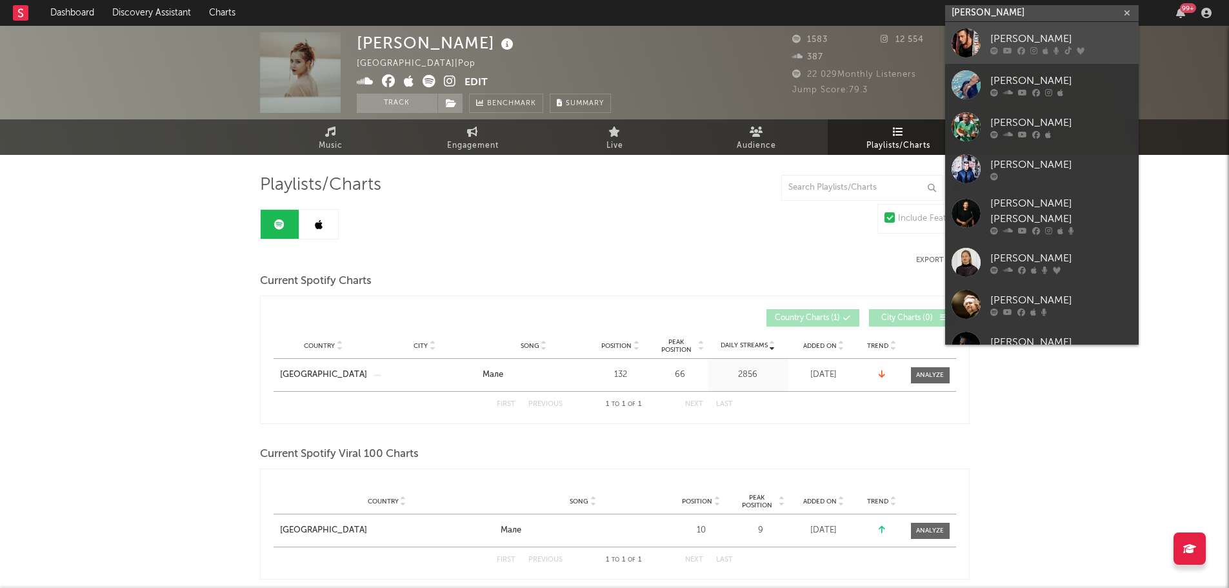
type input "[PERSON_NAME]"
click at [961, 40] on div at bounding box center [966, 42] width 29 height 29
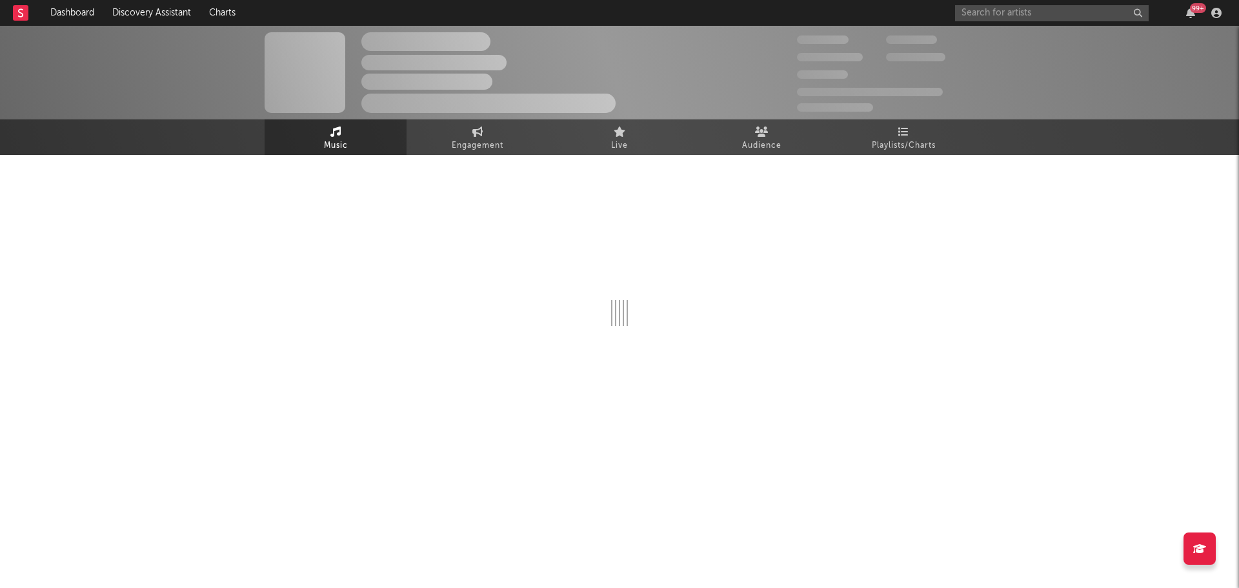
select select "6m"
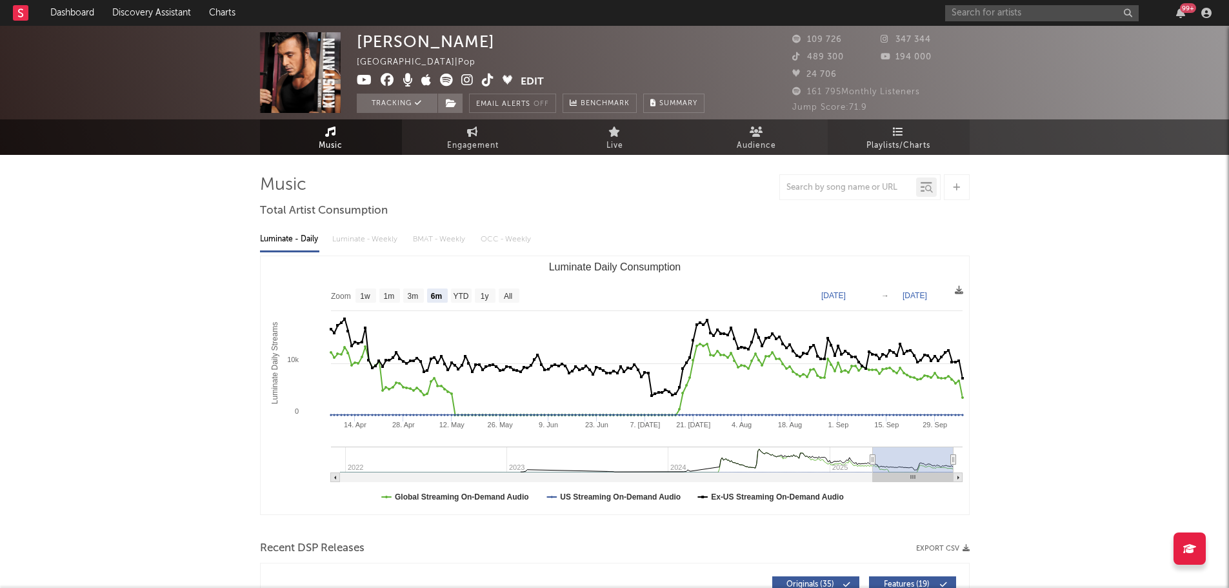
click at [898, 138] on span "Playlists/Charts" at bounding box center [899, 145] width 64 height 15
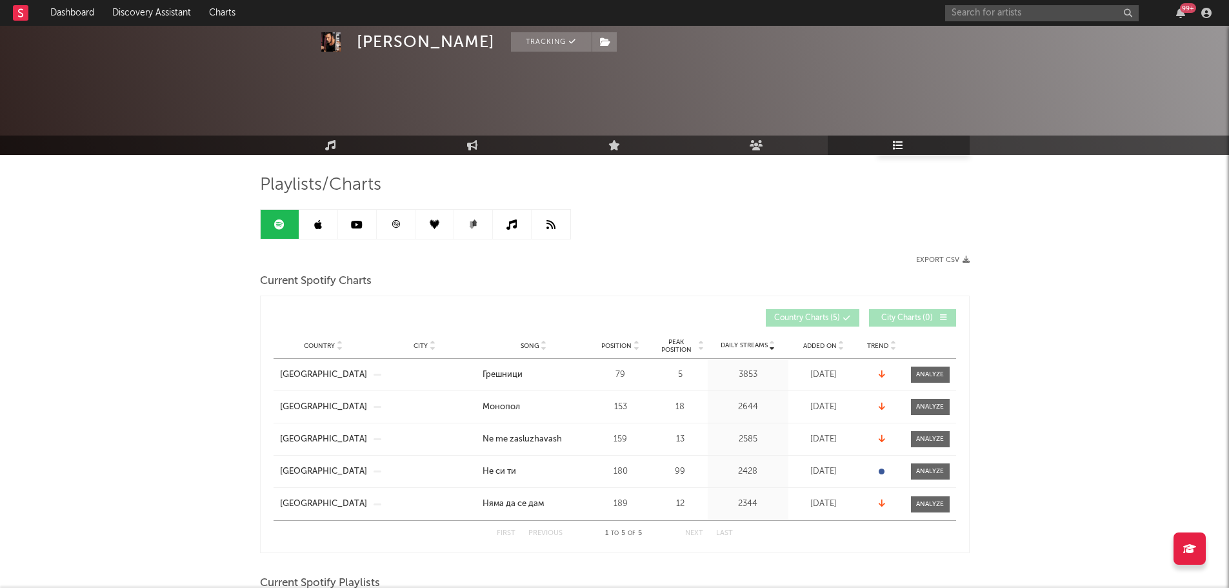
scroll to position [146, 0]
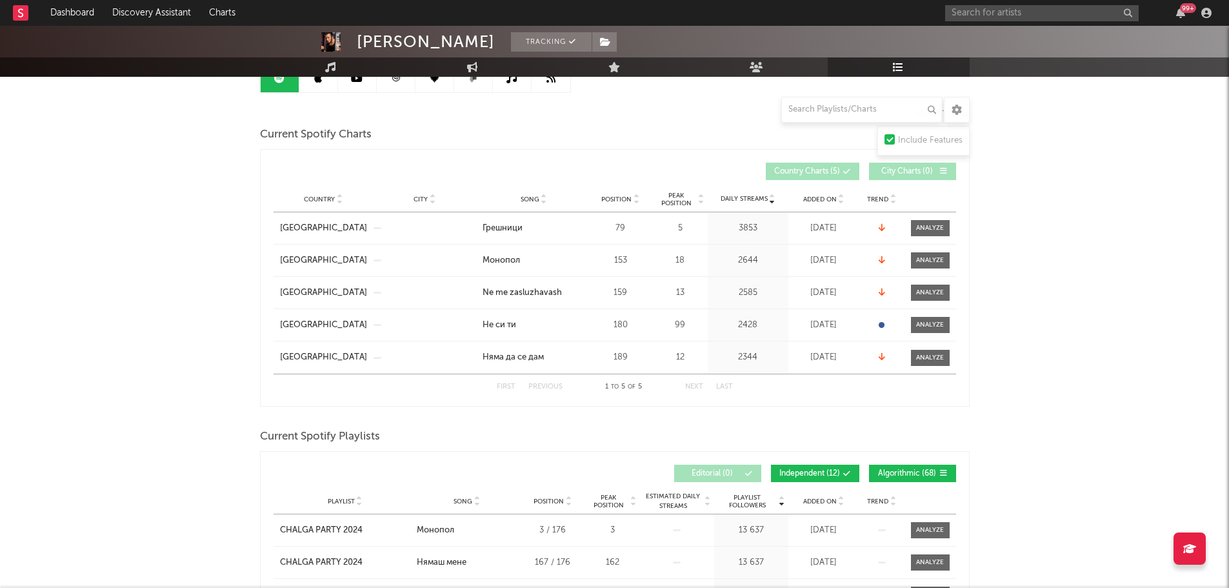
click at [322, 81] on link at bounding box center [318, 77] width 39 height 29
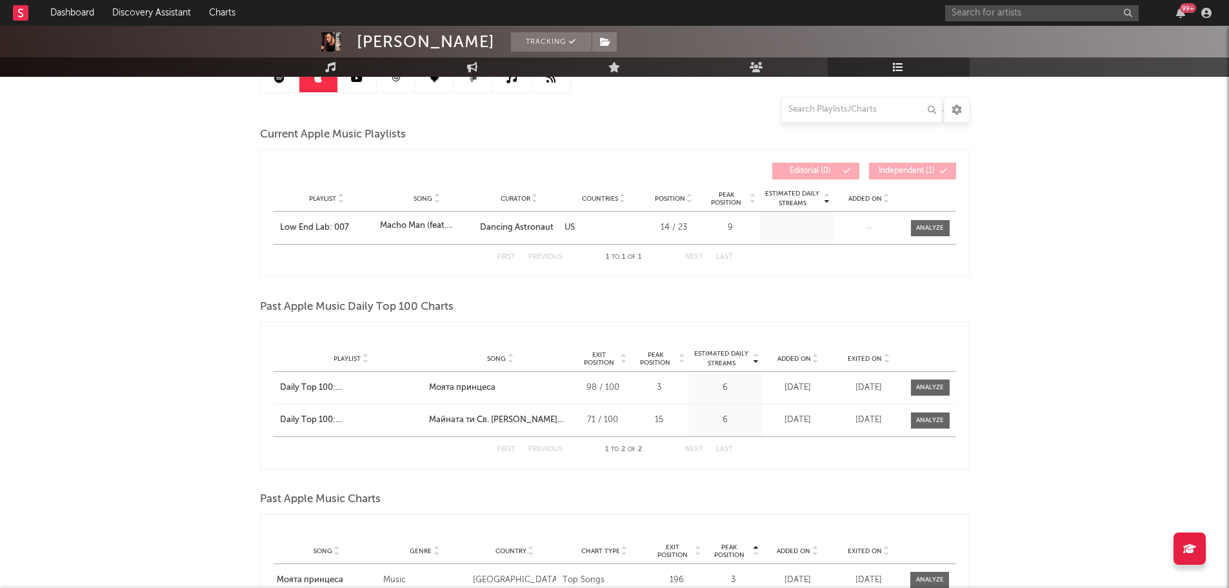
click at [346, 81] on link at bounding box center [357, 77] width 39 height 29
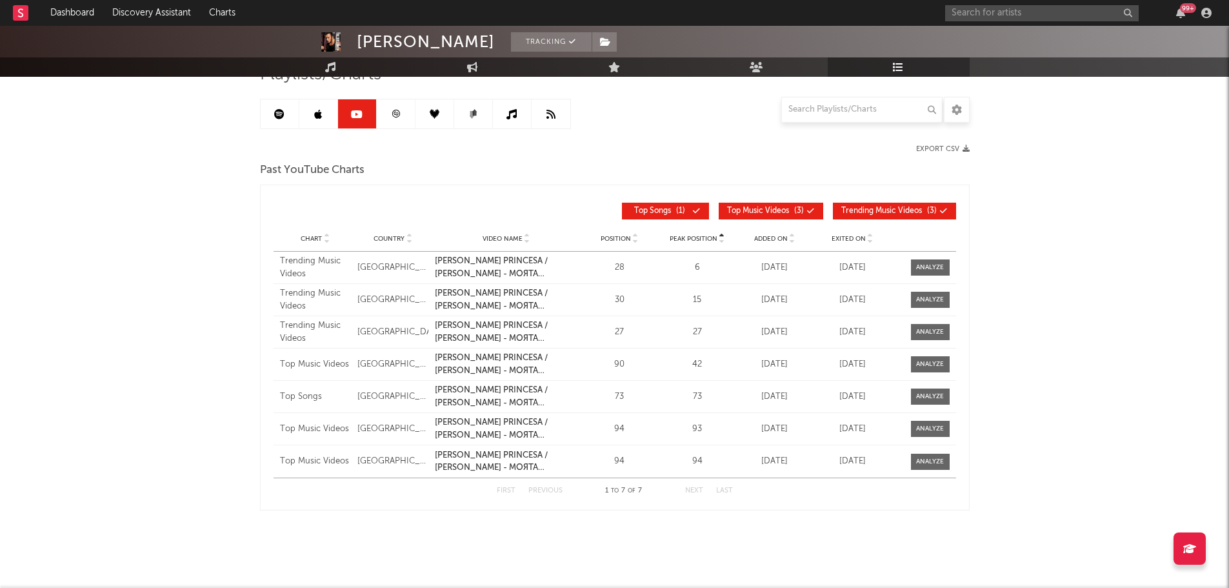
scroll to position [110, 0]
click at [392, 118] on icon at bounding box center [396, 115] width 10 height 10
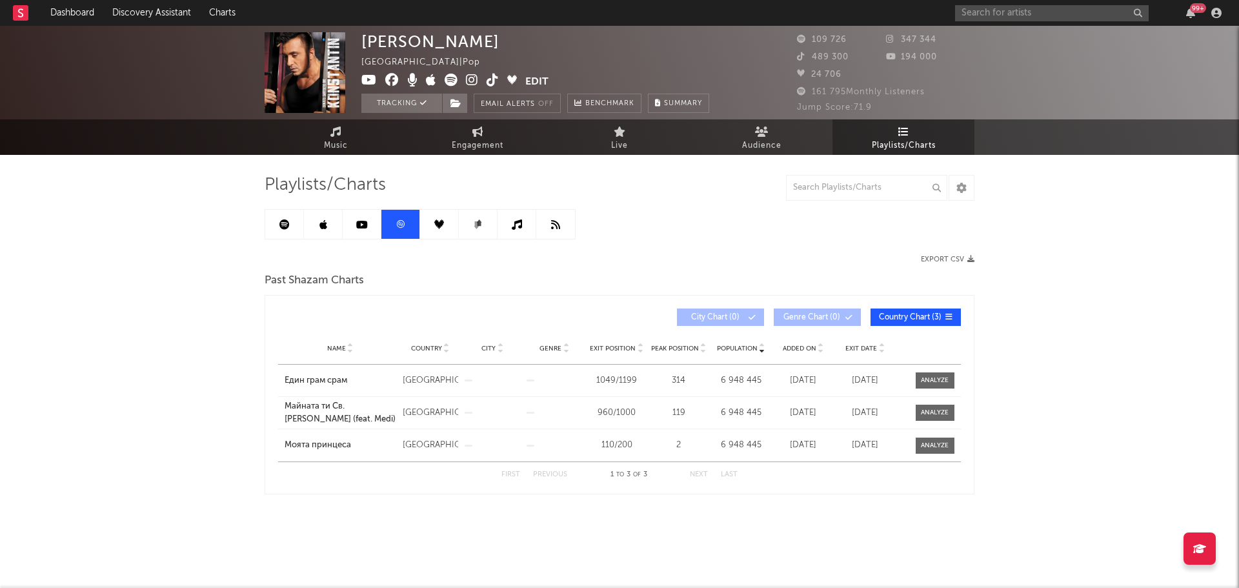
click at [425, 214] on link at bounding box center [439, 224] width 39 height 29
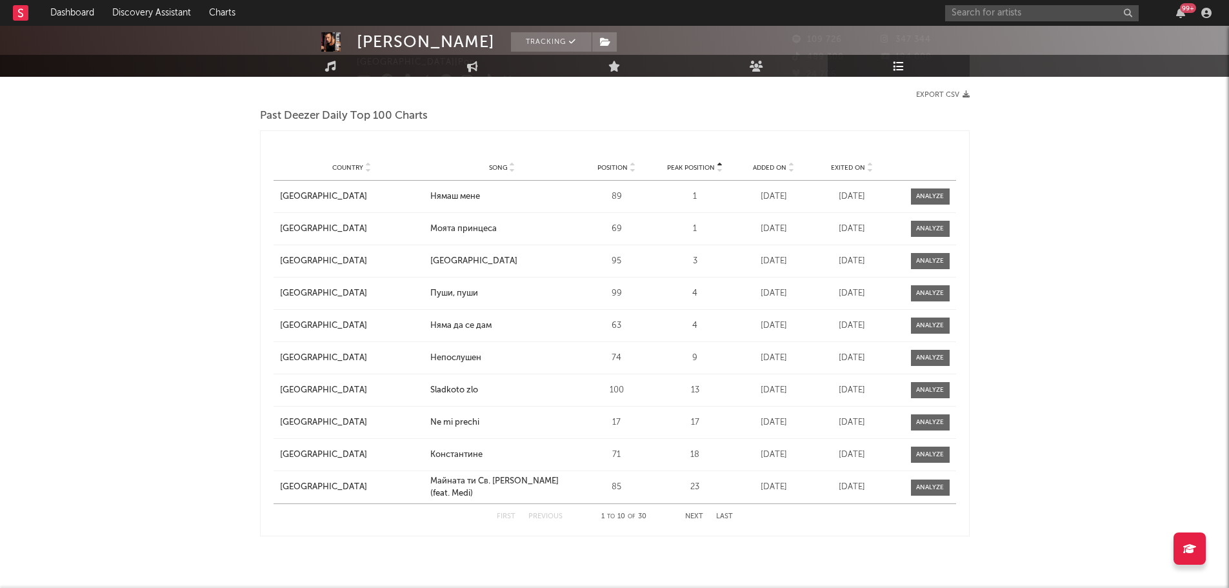
scroll to position [17, 0]
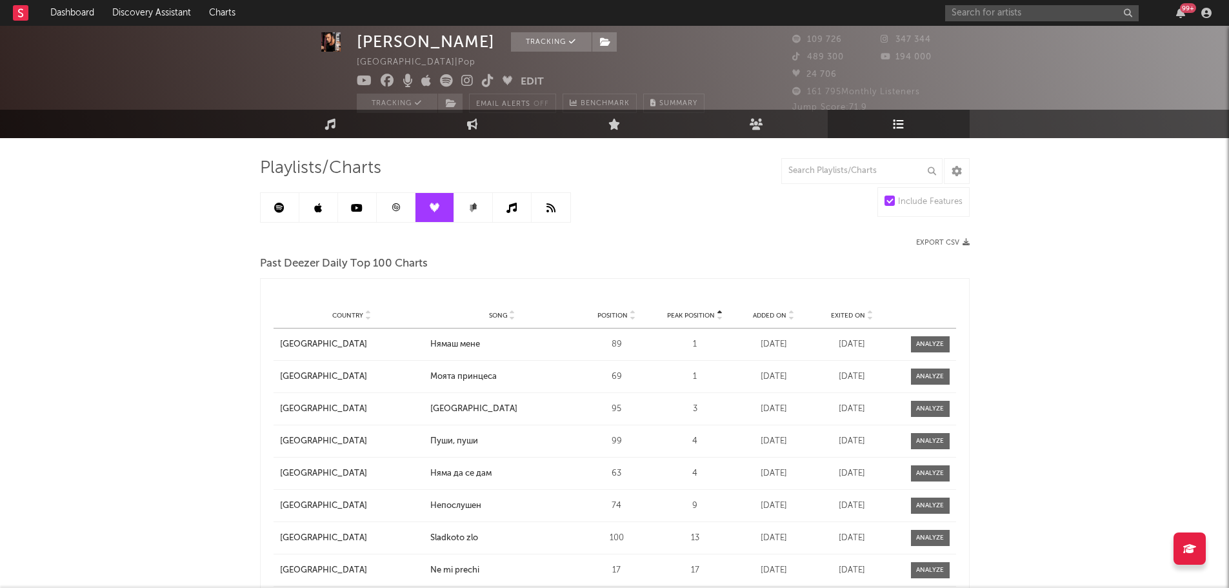
click at [481, 208] on link at bounding box center [473, 207] width 39 height 29
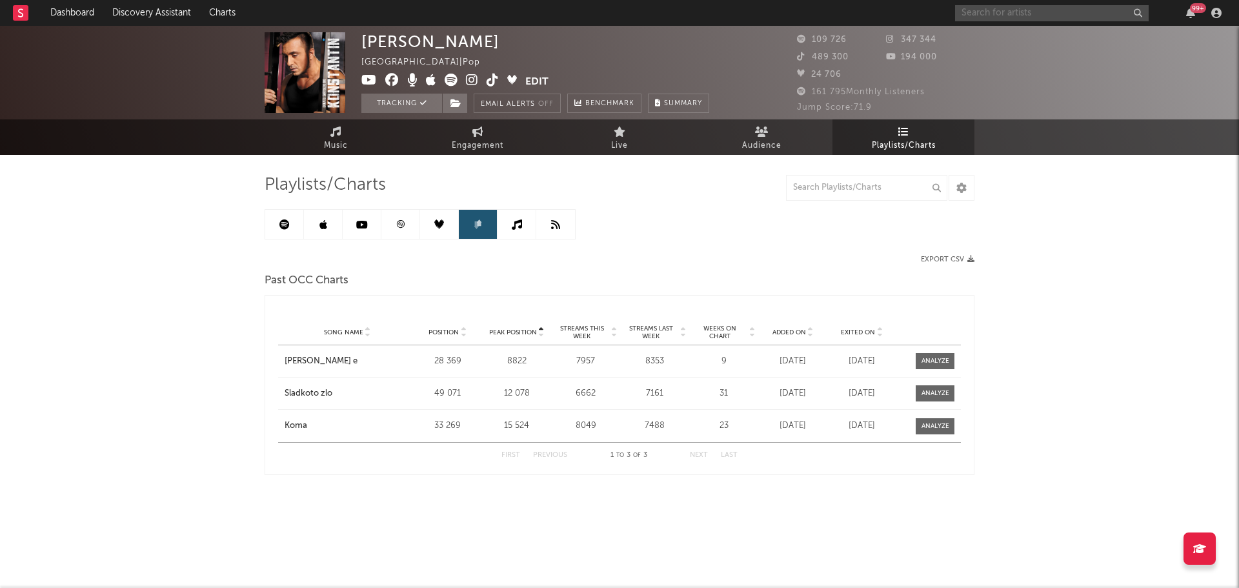
click at [978, 12] on input "text" at bounding box center [1052, 13] width 194 height 16
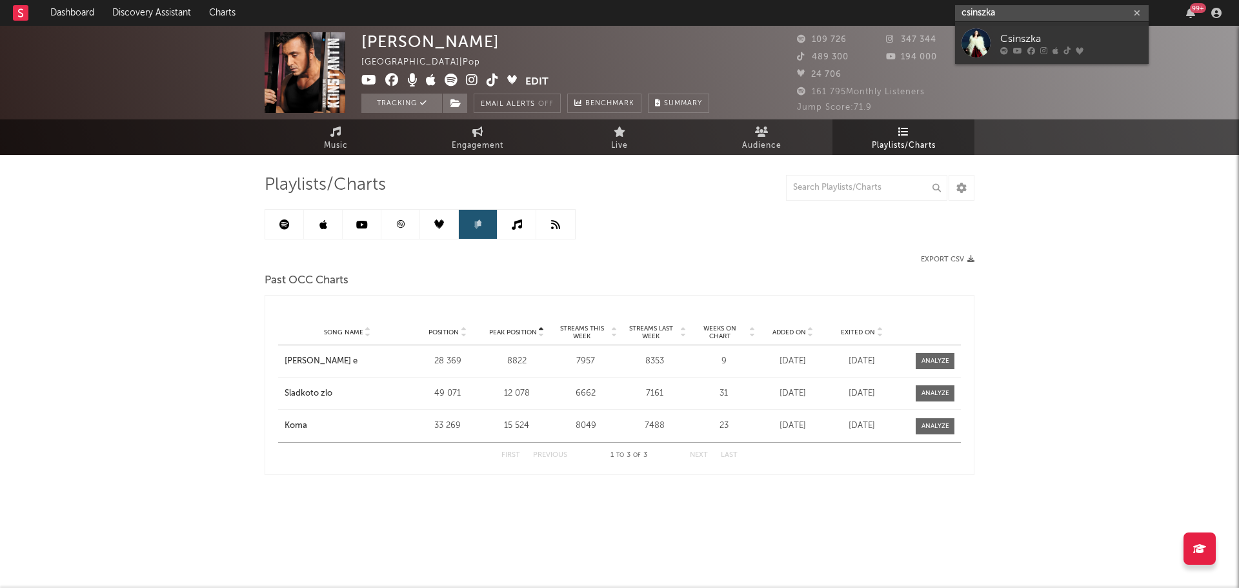
type input "csinszka"
click at [982, 51] on div at bounding box center [975, 42] width 29 height 29
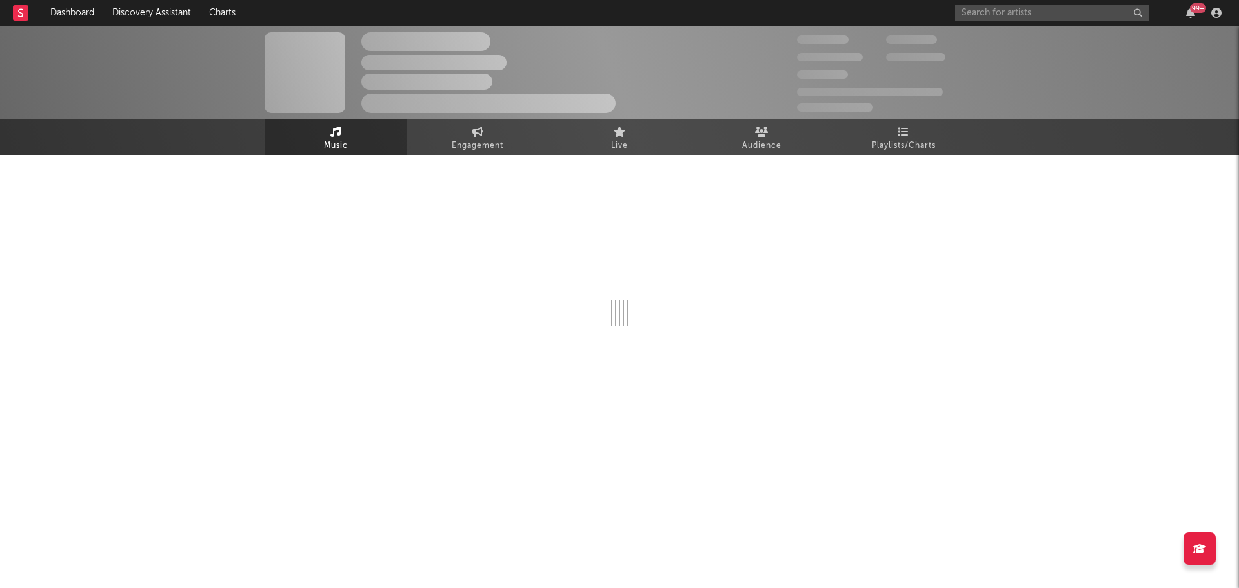
select select "1w"
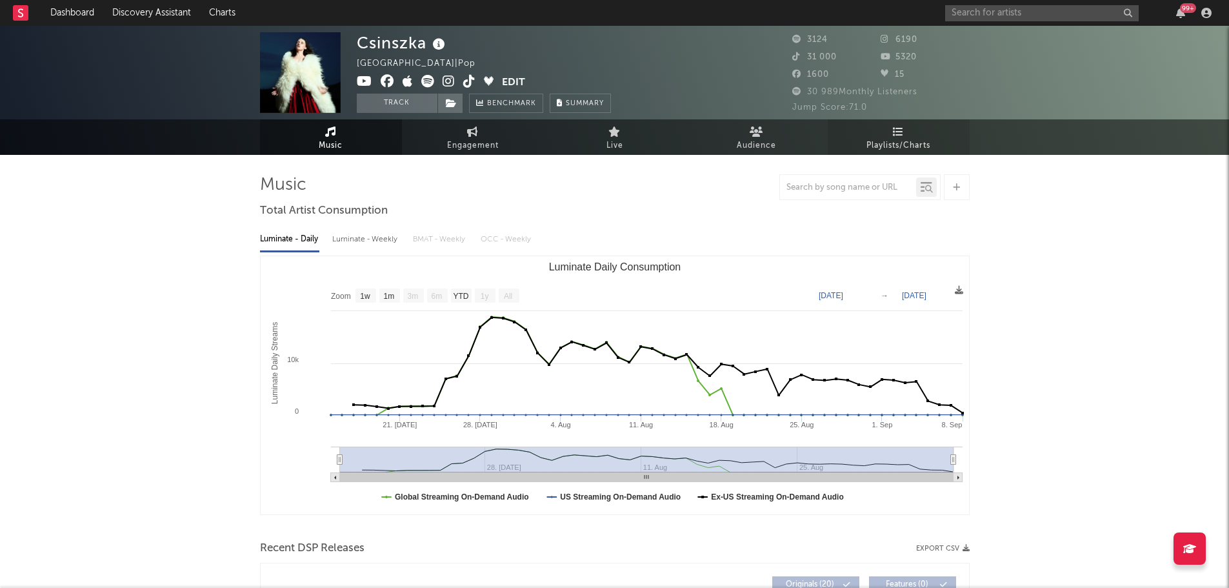
click at [904, 146] on span "Playlists/Charts" at bounding box center [899, 145] width 64 height 15
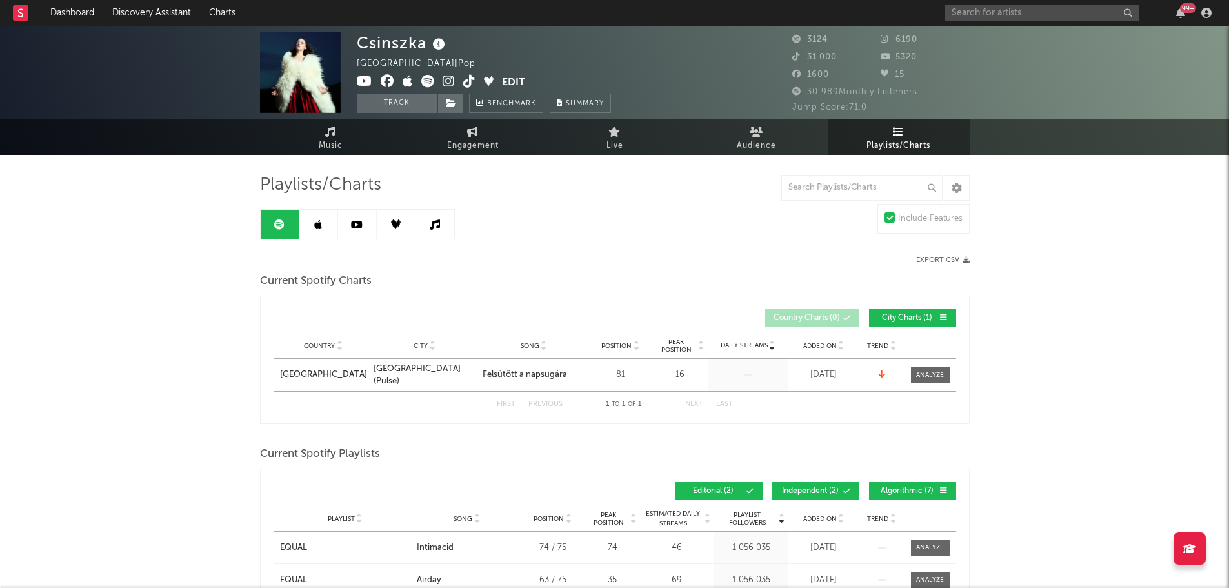
click at [311, 233] on link at bounding box center [318, 224] width 39 height 29
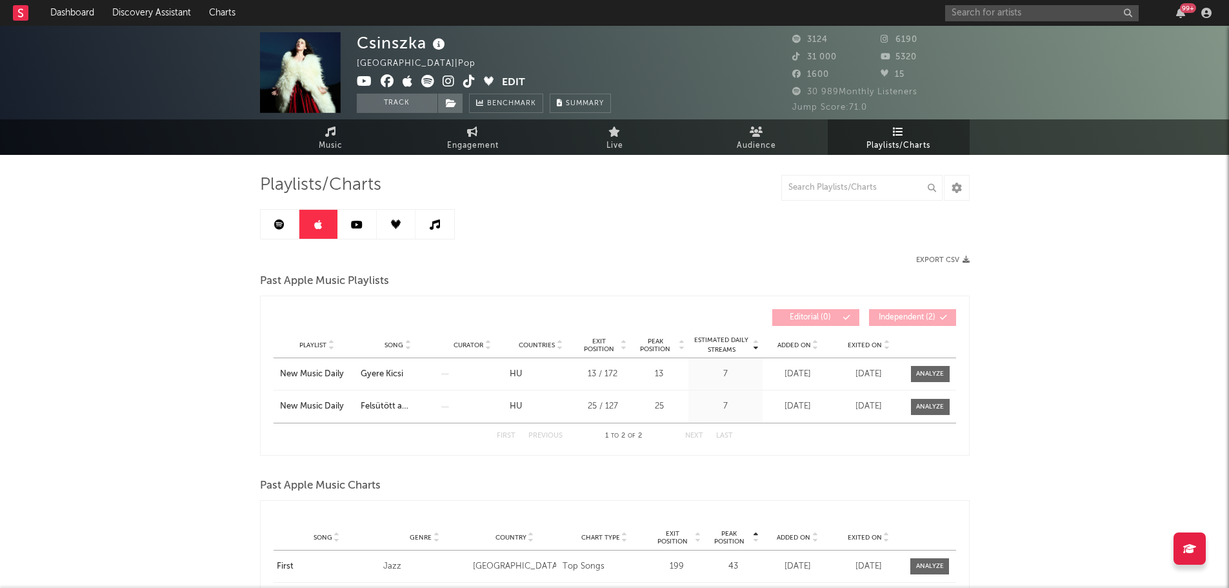
click at [342, 229] on link at bounding box center [357, 224] width 39 height 29
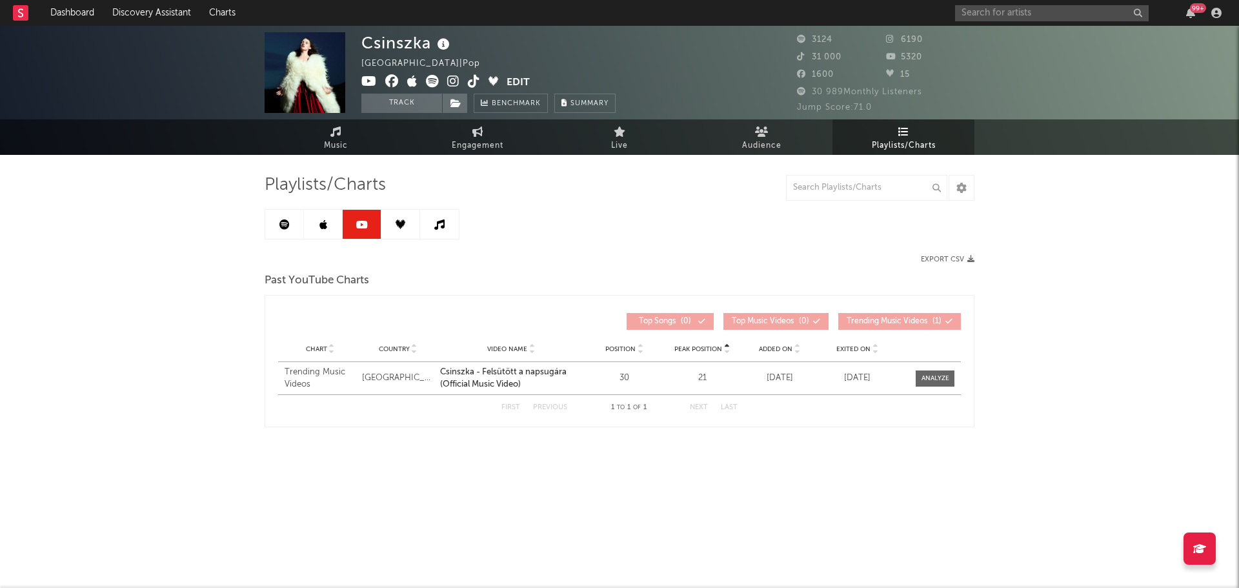
click at [395, 227] on link at bounding box center [400, 224] width 39 height 29
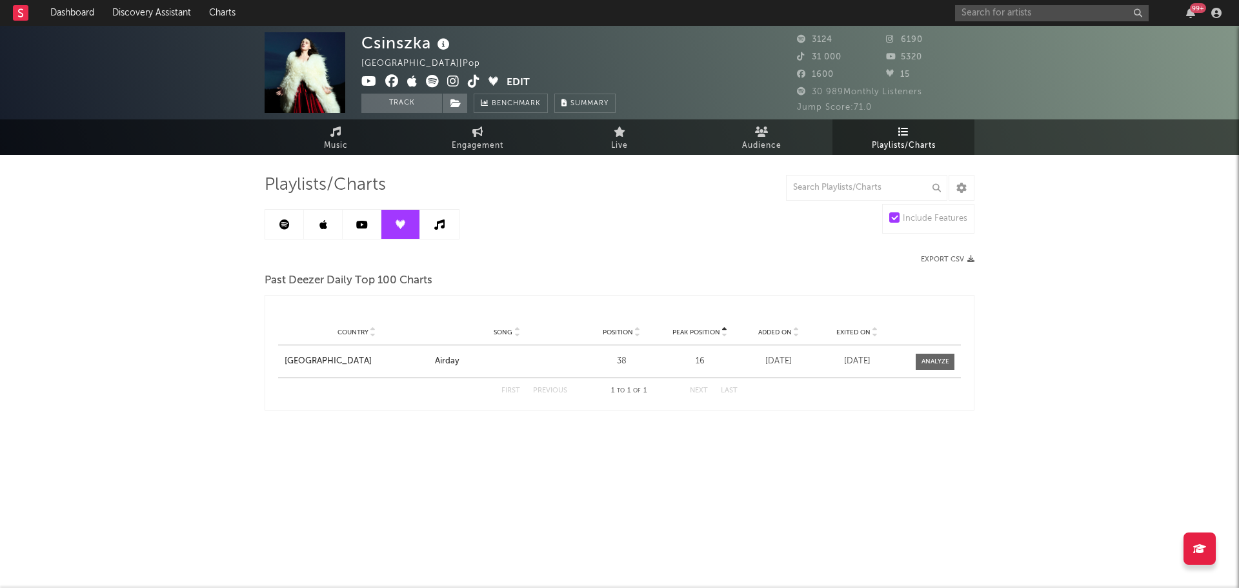
click at [430, 230] on link at bounding box center [439, 224] width 39 height 29
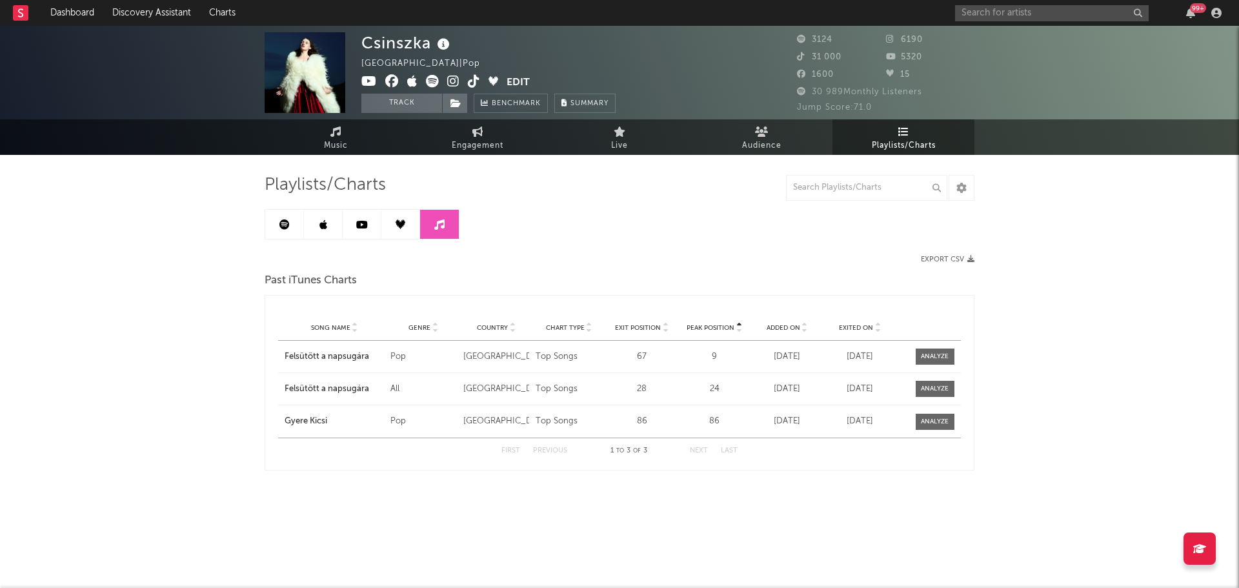
click at [284, 228] on icon at bounding box center [284, 224] width 10 height 10
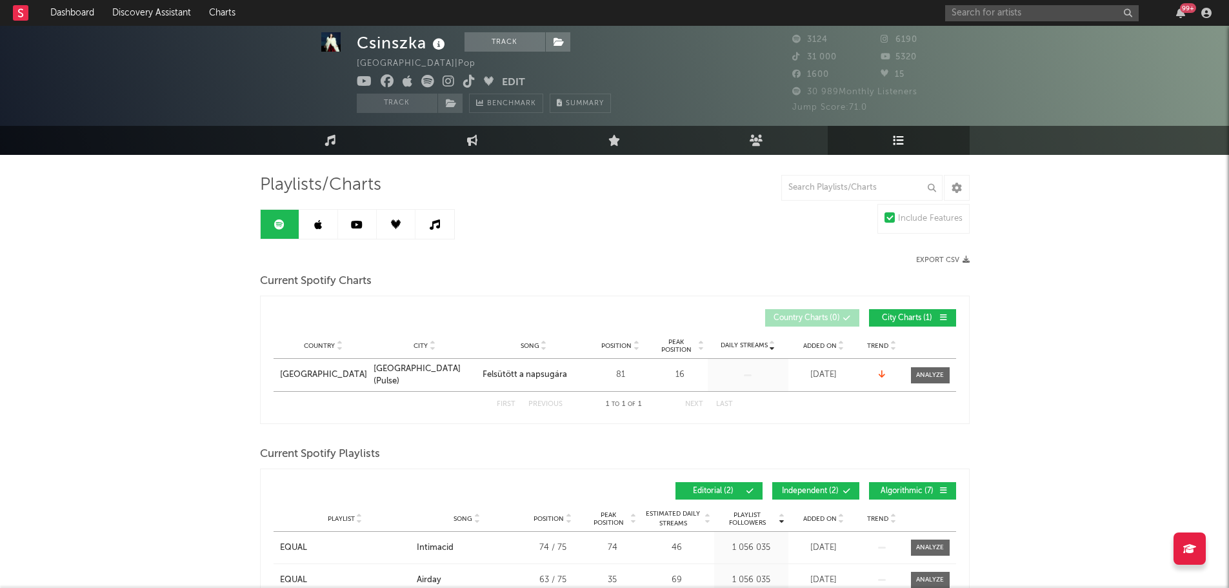
scroll to position [89, 0]
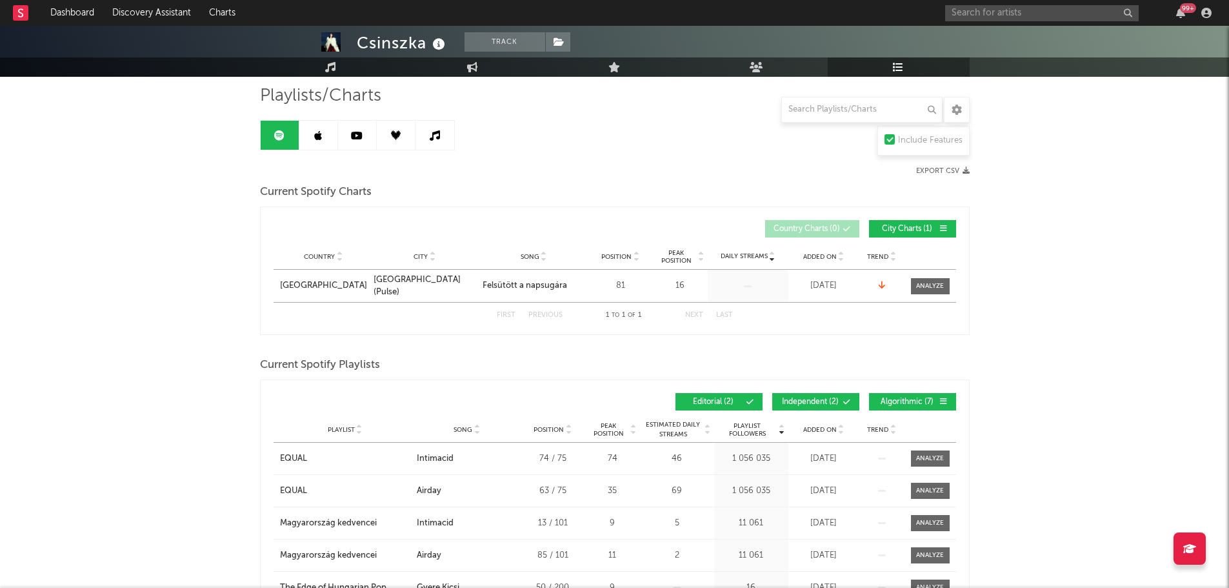
click at [311, 139] on link at bounding box center [318, 135] width 39 height 29
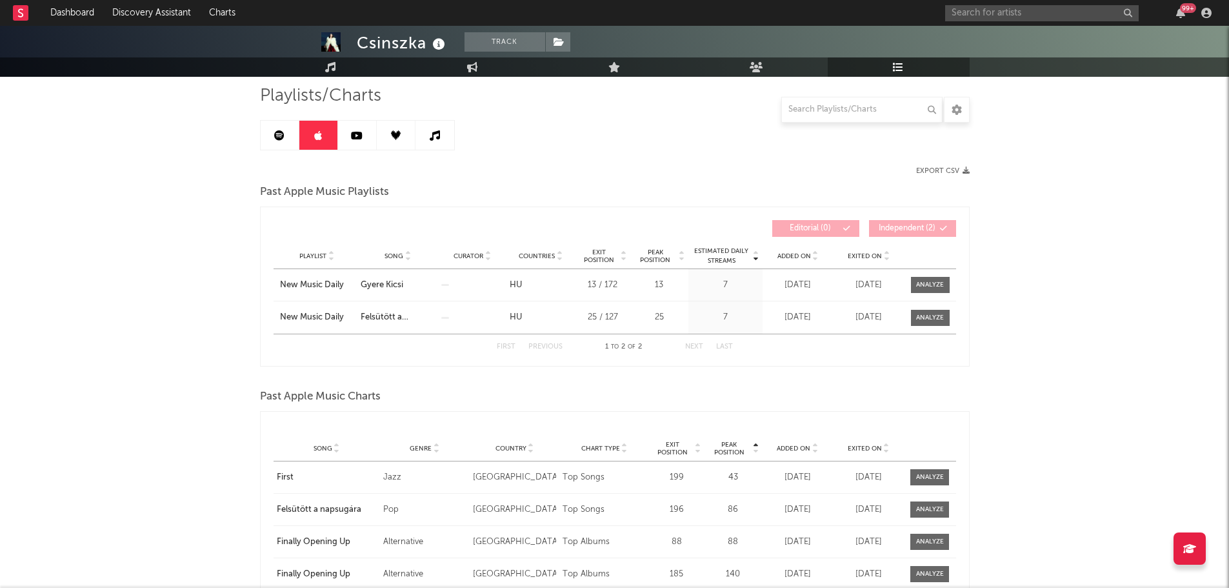
click at [291, 139] on link at bounding box center [280, 135] width 39 height 29
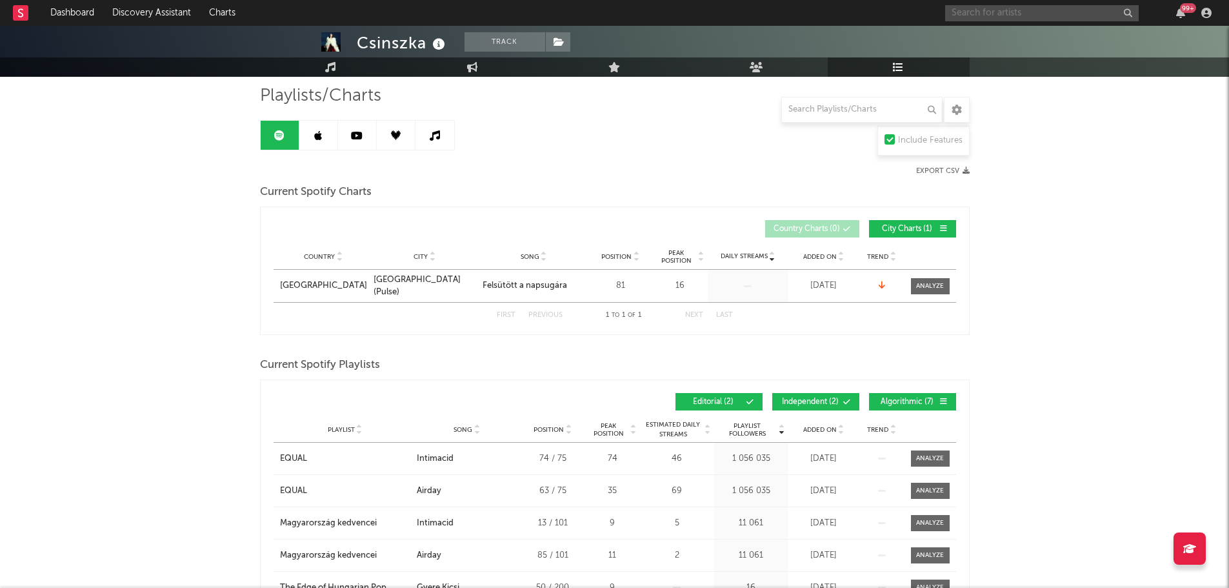
click at [959, 15] on input "text" at bounding box center [1042, 13] width 194 height 16
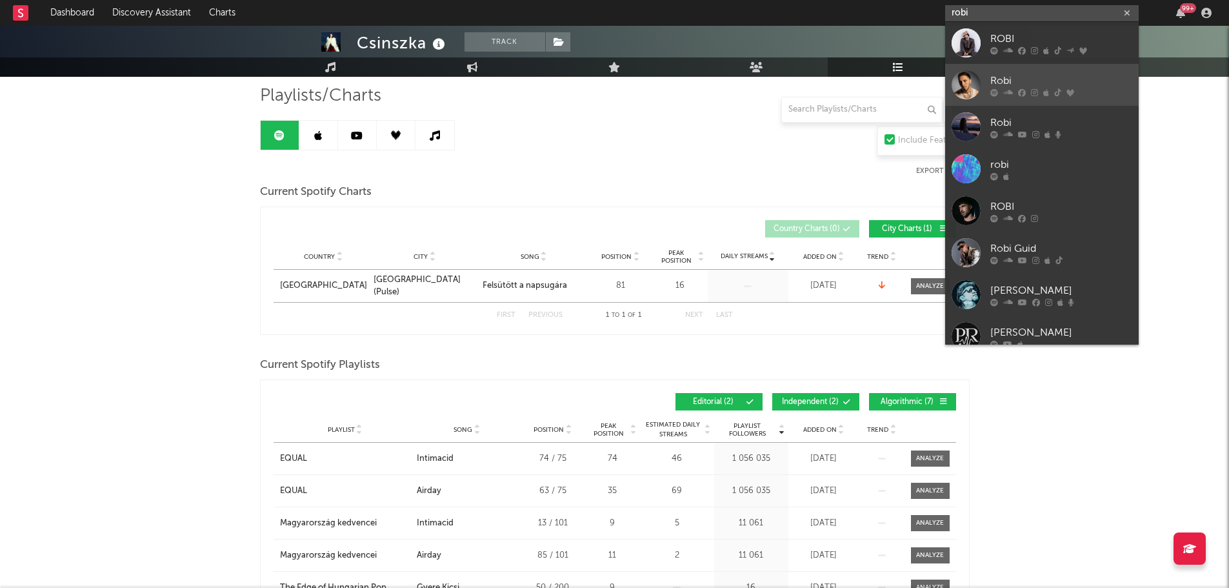
type input "robi"
click at [962, 81] on div at bounding box center [966, 84] width 29 height 29
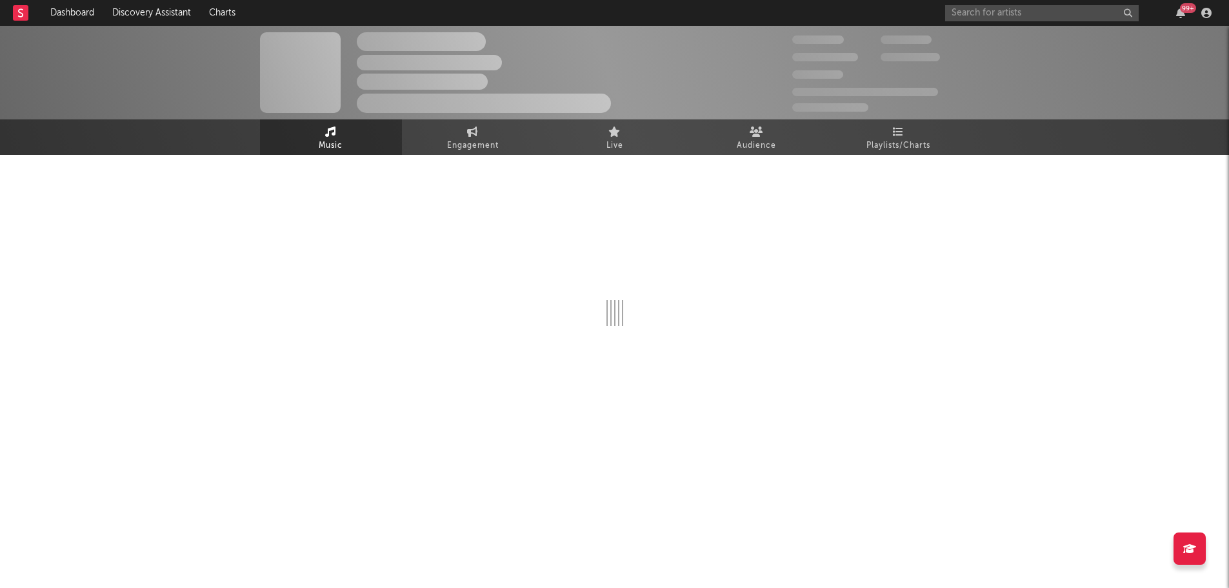
select select "6m"
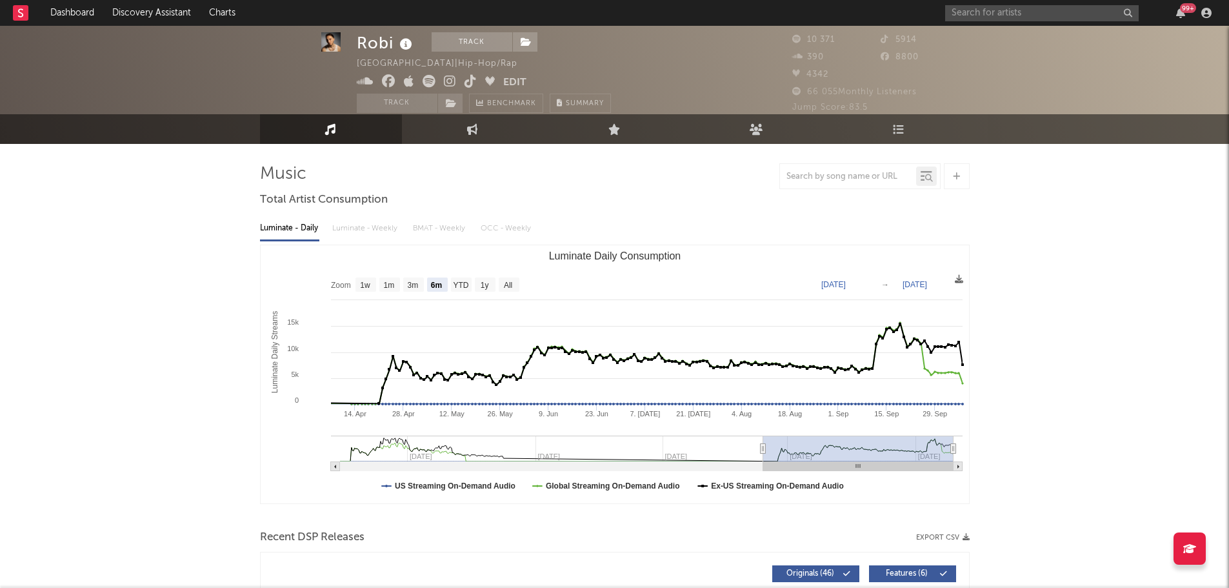
scroll to position [9, 0]
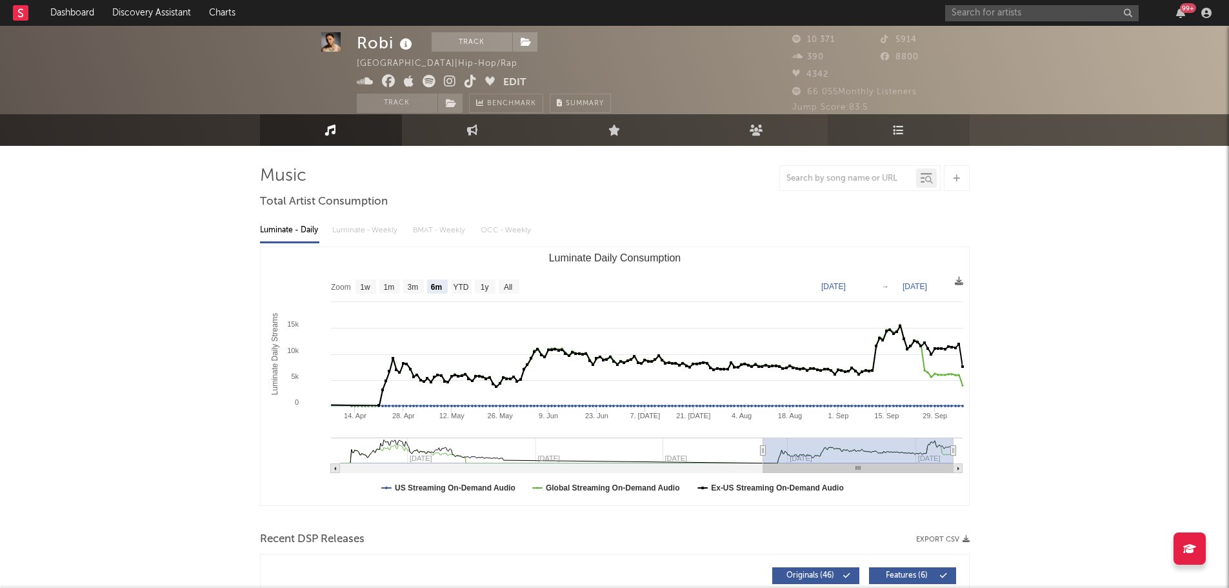
click at [904, 136] on link "Playlists/Charts" at bounding box center [899, 130] width 142 height 32
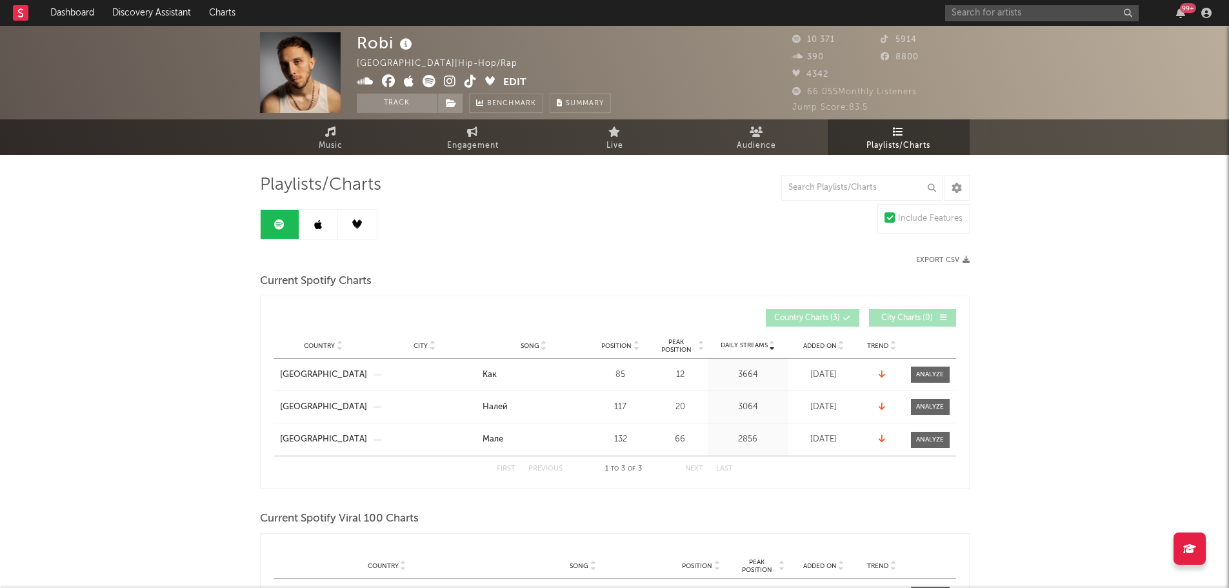
click at [327, 227] on link at bounding box center [318, 224] width 39 height 29
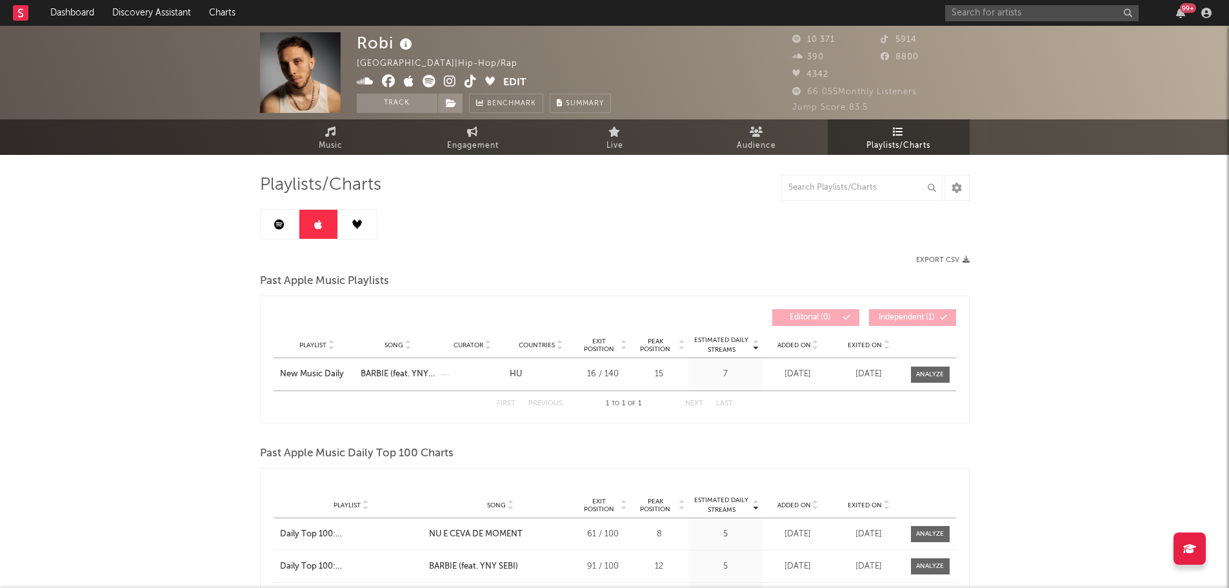
click at [351, 228] on link at bounding box center [357, 224] width 39 height 29
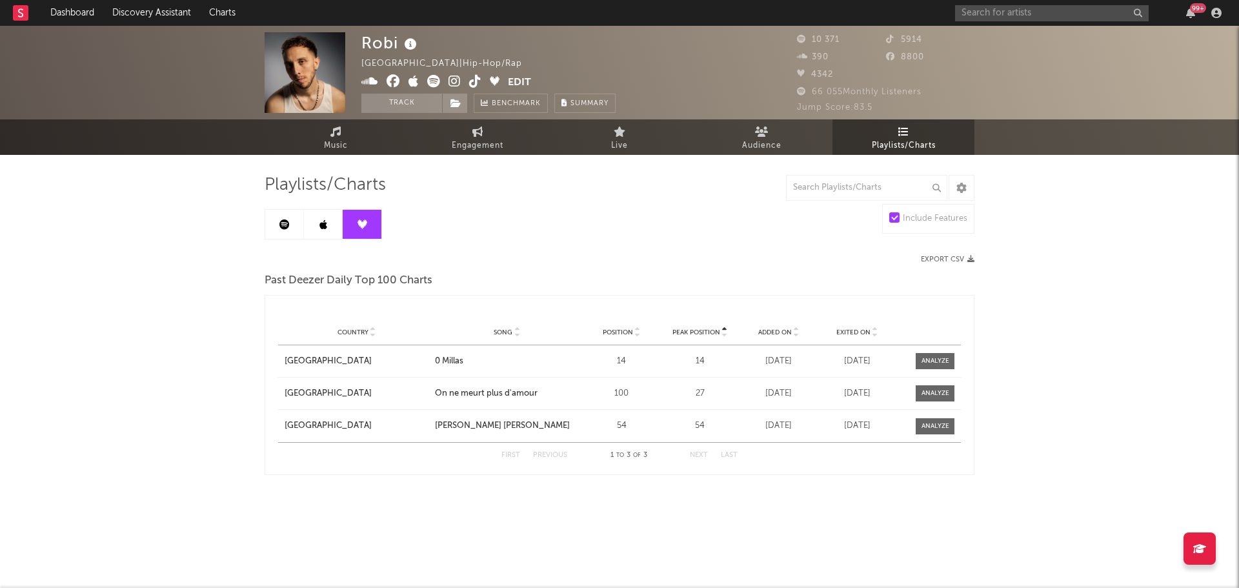
click at [294, 225] on link at bounding box center [284, 224] width 39 height 29
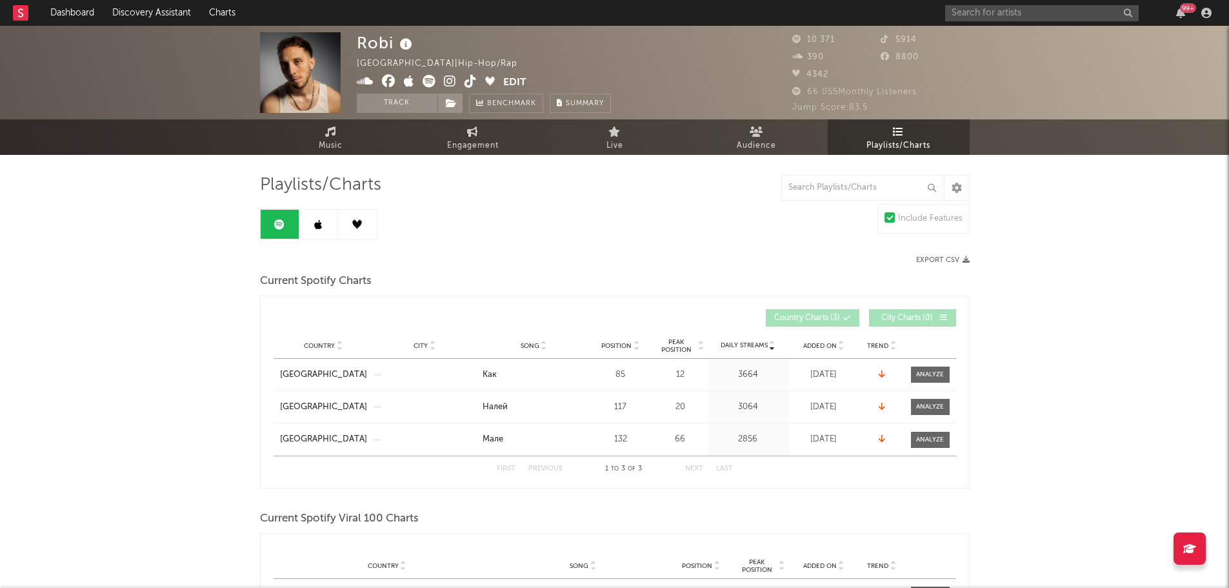
click at [959, 22] on div "99 +" at bounding box center [1080, 13] width 271 height 26
click at [964, 15] on input "text" at bounding box center [1042, 13] width 194 height 16
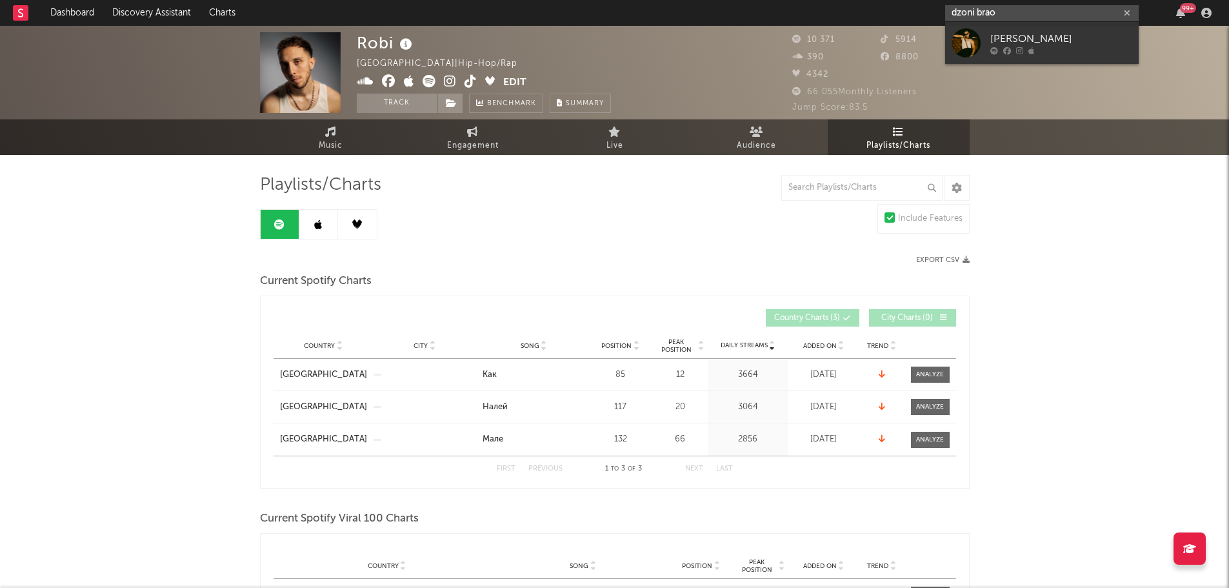
type input "dzoni brao"
click at [1022, 39] on div "[PERSON_NAME]" at bounding box center [1062, 38] width 142 height 15
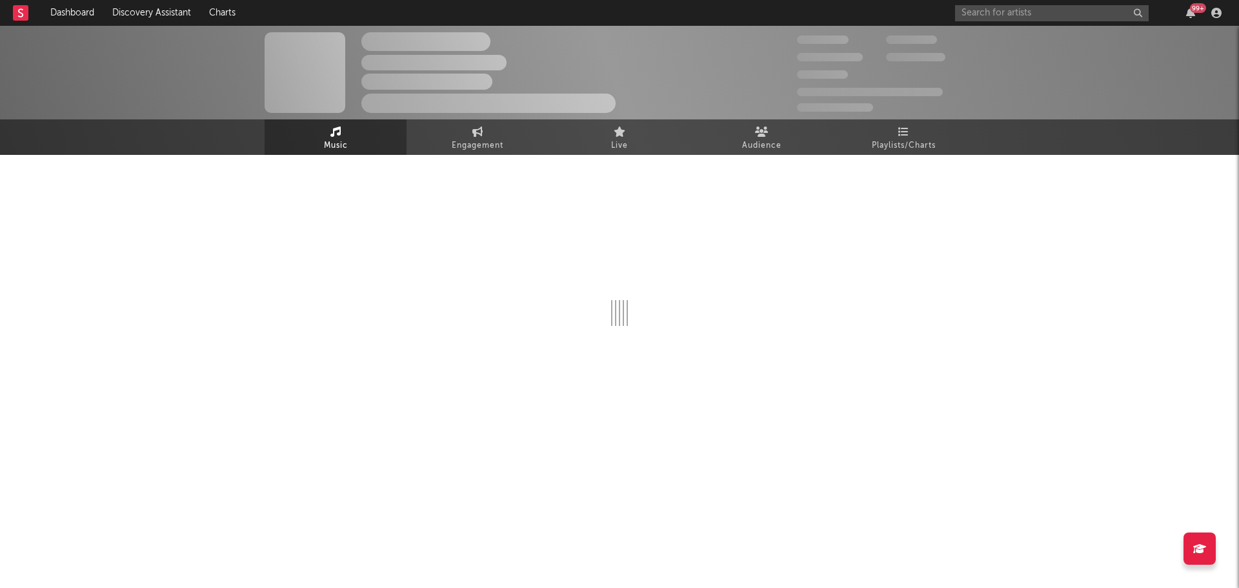
select select "6m"
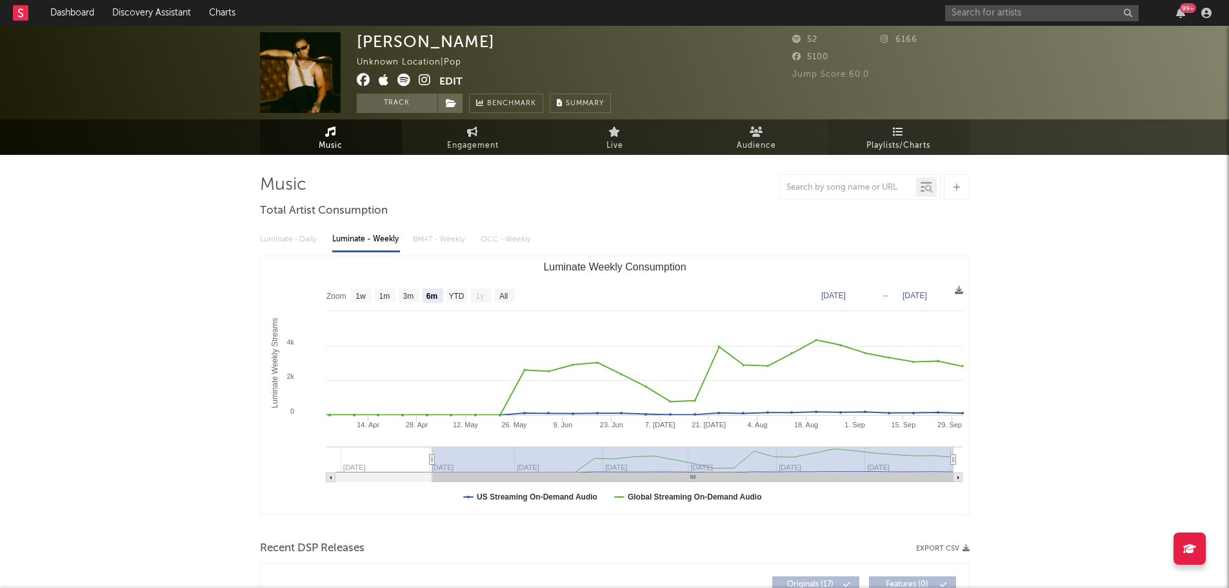
click at [911, 128] on link "Playlists/Charts" at bounding box center [899, 136] width 142 height 35
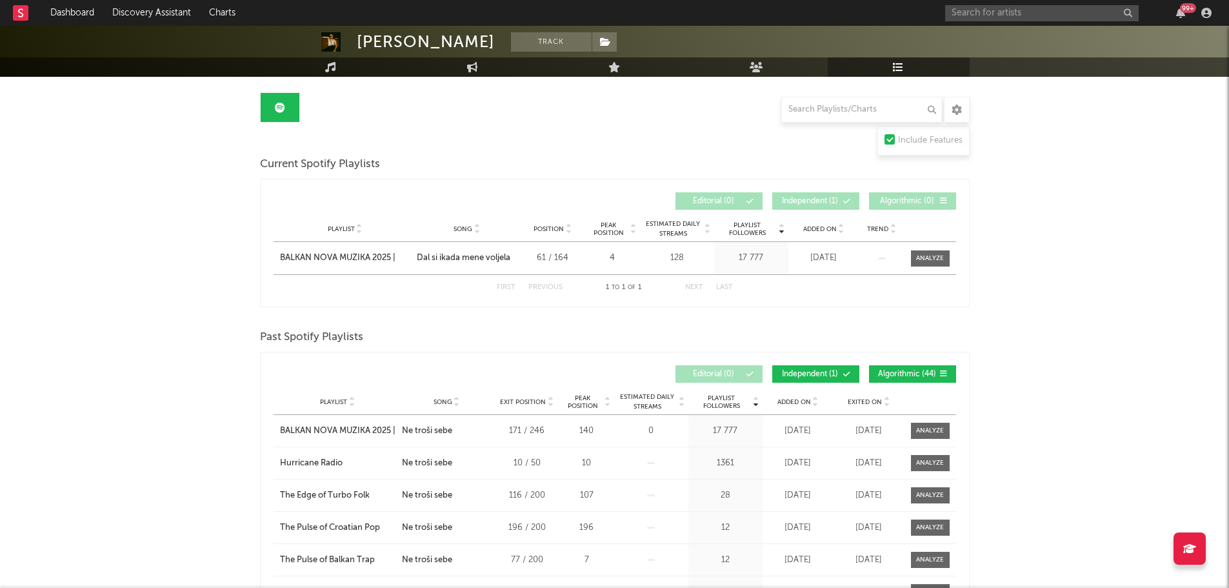
scroll to position [55, 0]
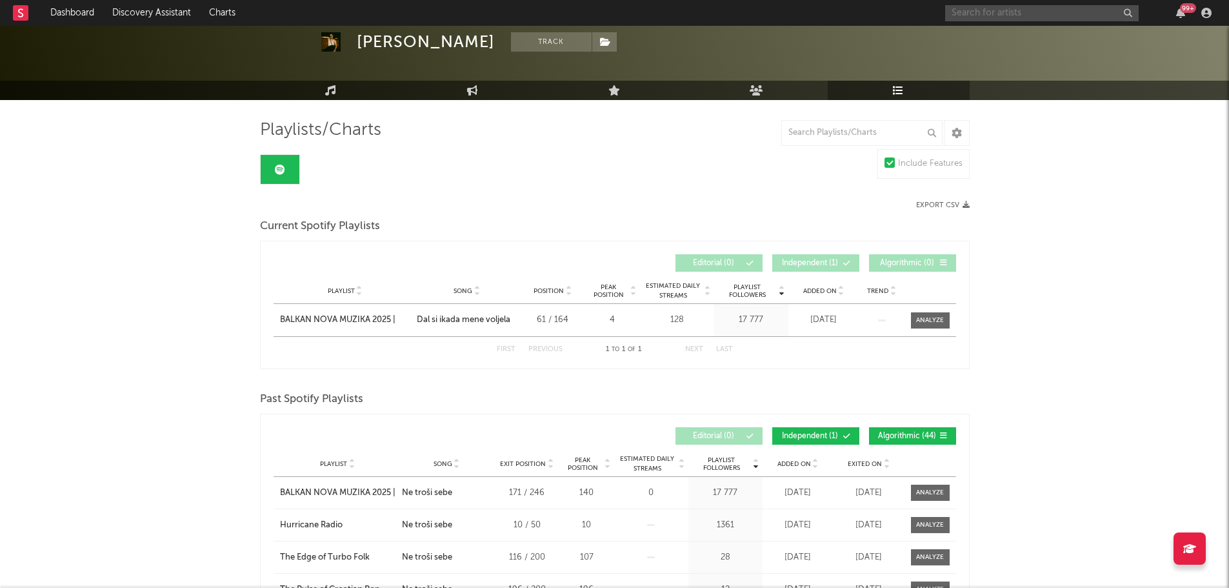
click at [1028, 6] on input "text" at bounding box center [1042, 13] width 194 height 16
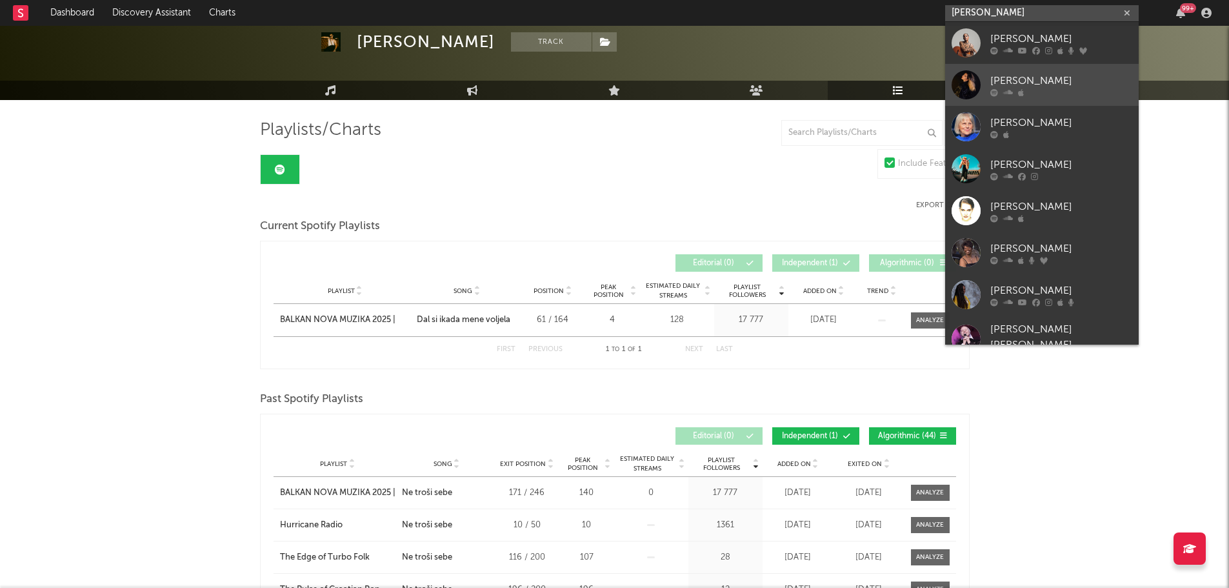
type input "[PERSON_NAME]"
click at [965, 86] on div at bounding box center [966, 84] width 29 height 29
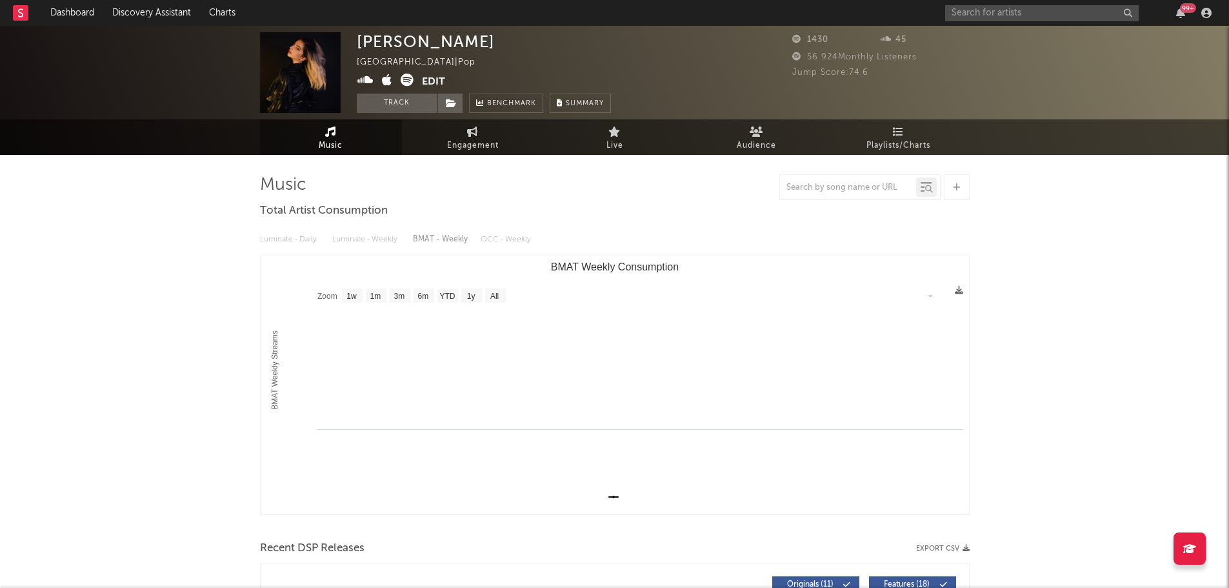
select select "1w"
click at [987, 14] on input "text" at bounding box center [1042, 13] width 194 height 16
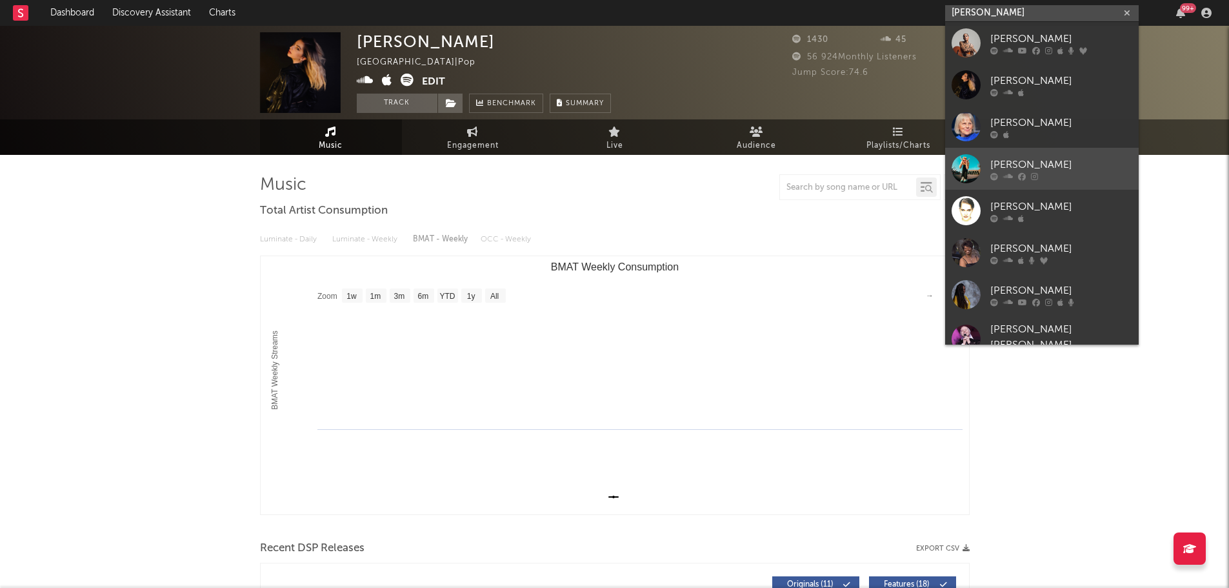
type input "[PERSON_NAME]"
click at [965, 158] on div at bounding box center [966, 168] width 29 height 29
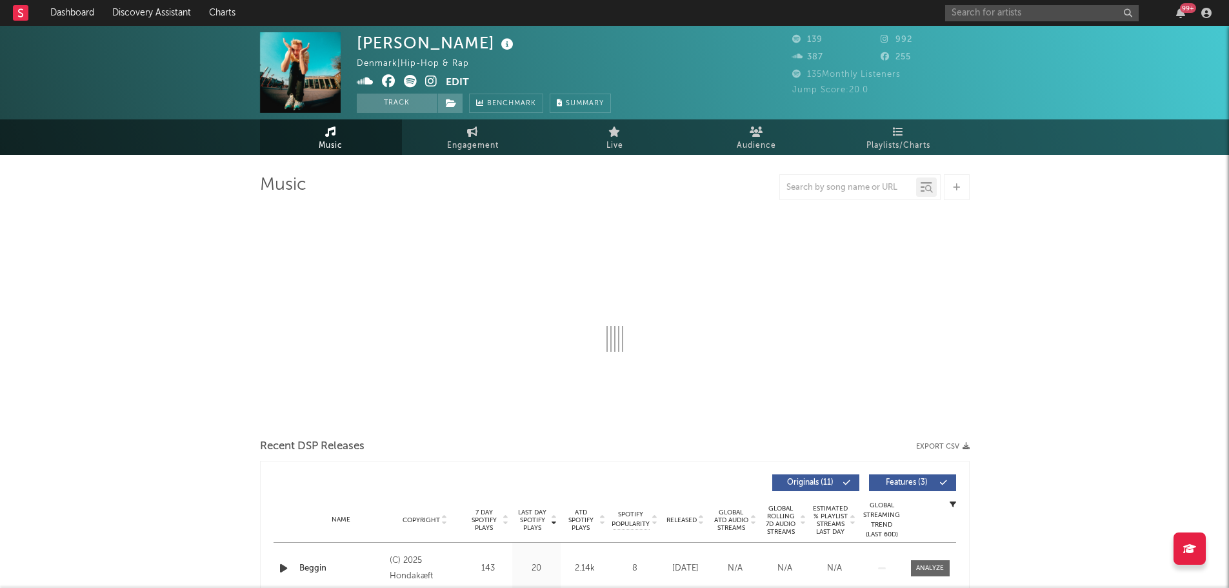
select select "1w"
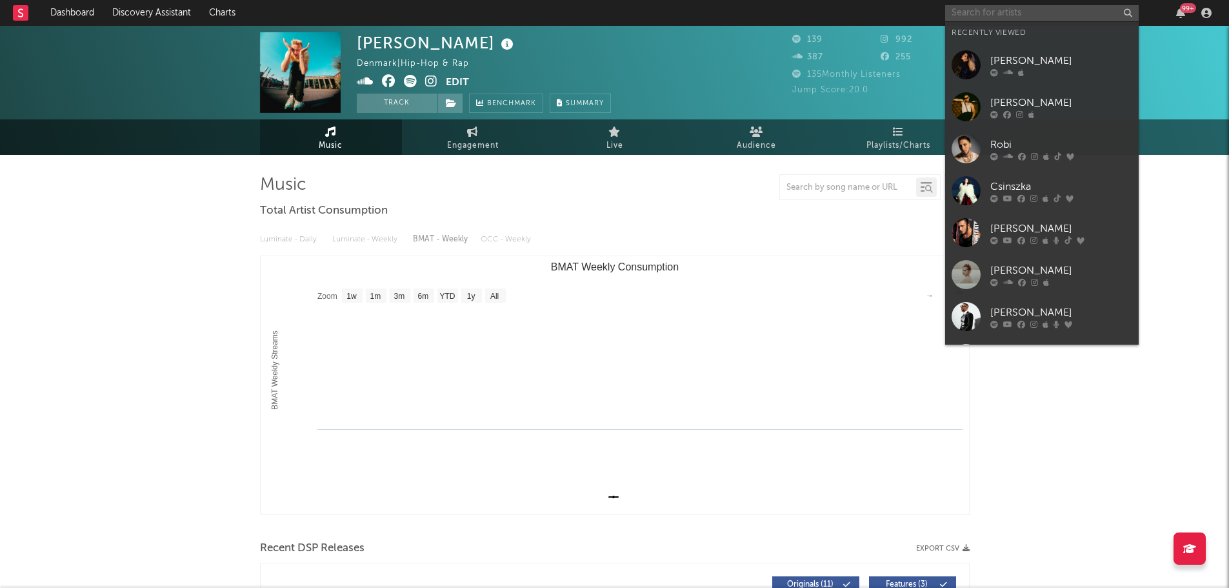
click at [1025, 17] on input "text" at bounding box center [1042, 13] width 194 height 16
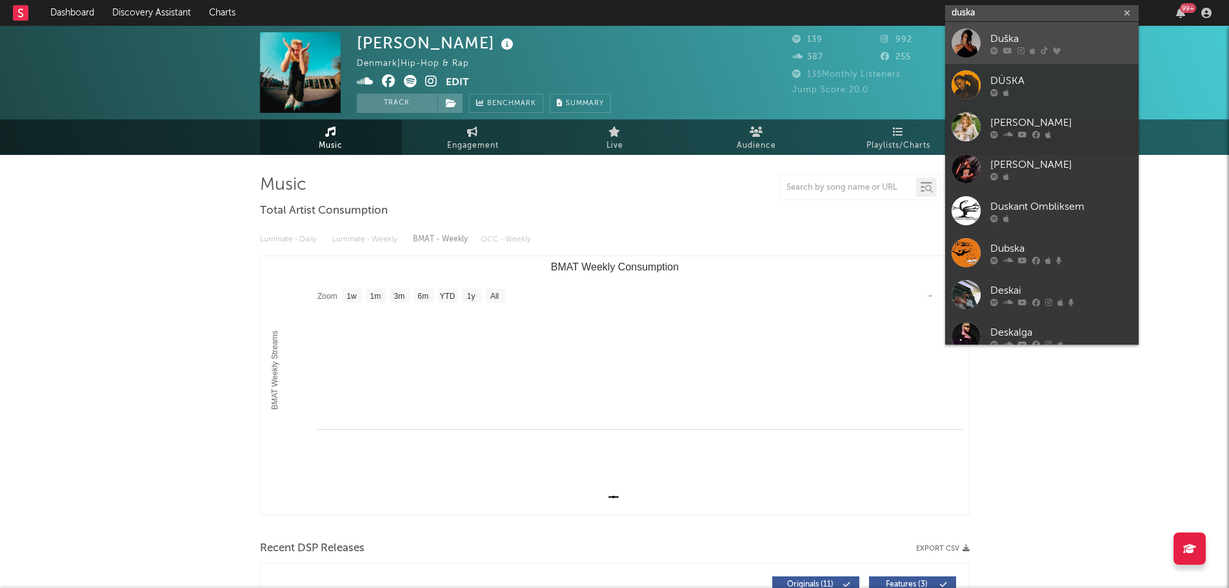
type input "duska"
click at [957, 41] on div at bounding box center [966, 42] width 29 height 29
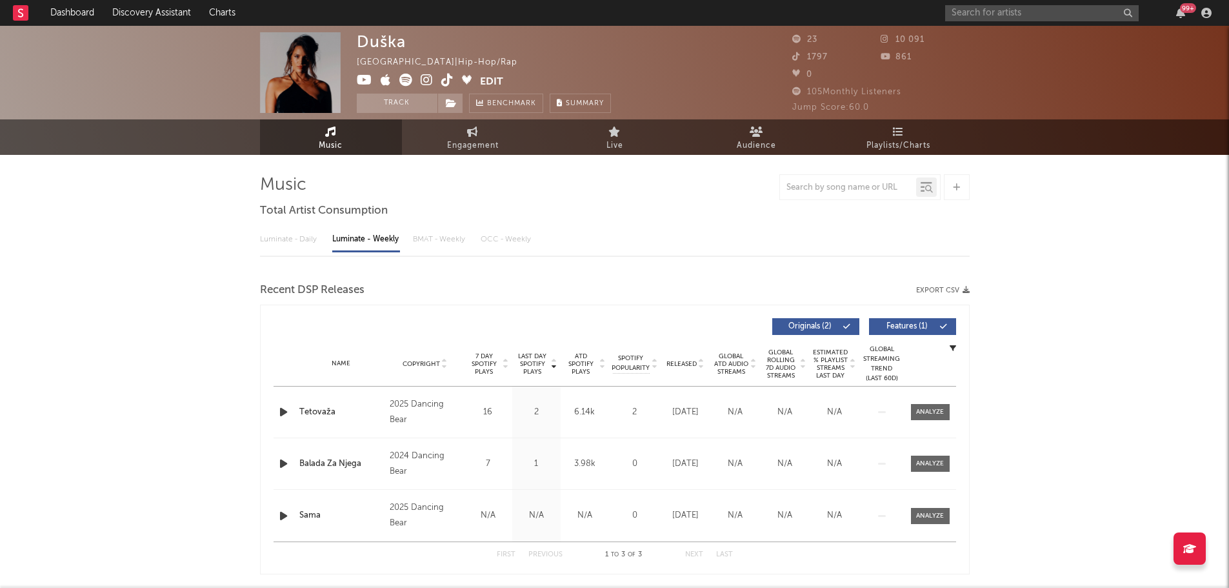
select select "6m"
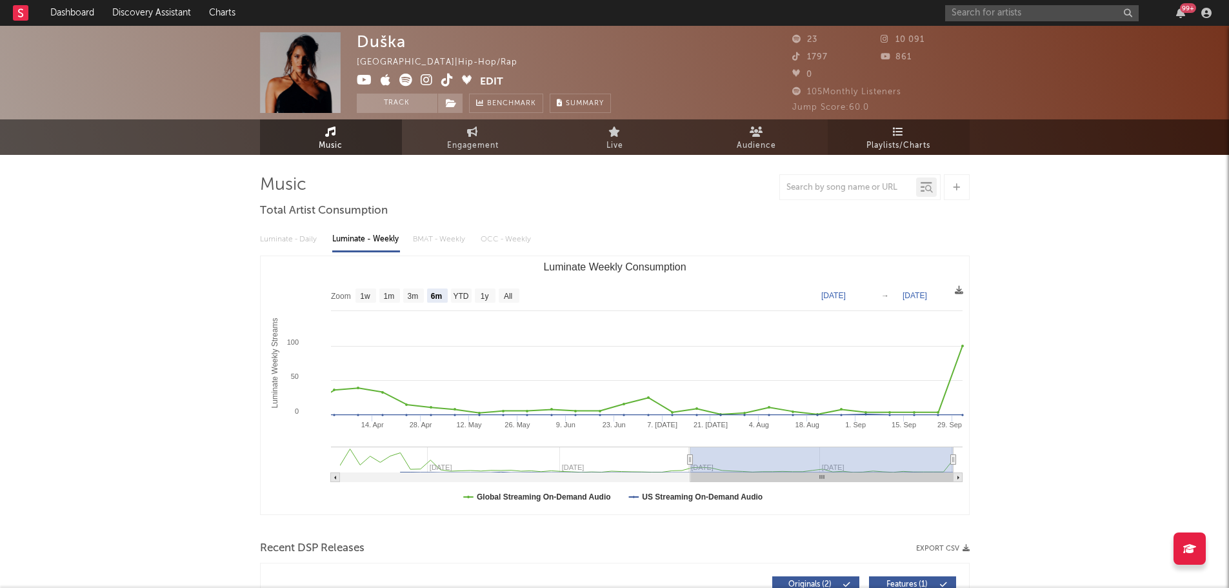
click at [915, 145] on span "Playlists/Charts" at bounding box center [899, 145] width 64 height 15
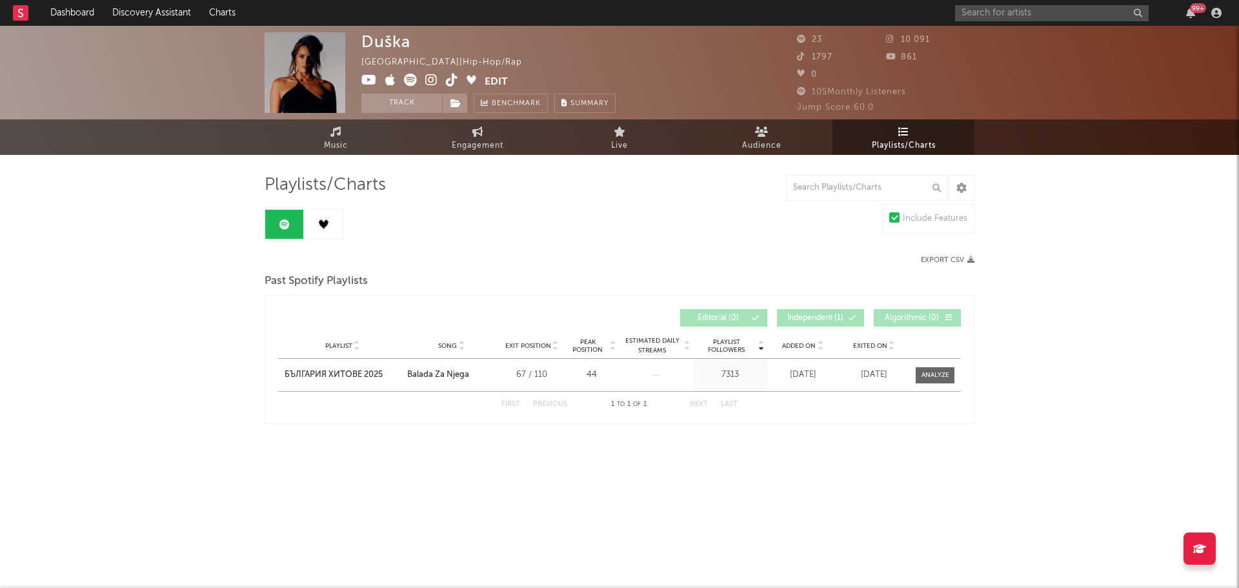
click at [319, 224] on icon at bounding box center [324, 224] width 10 height 10
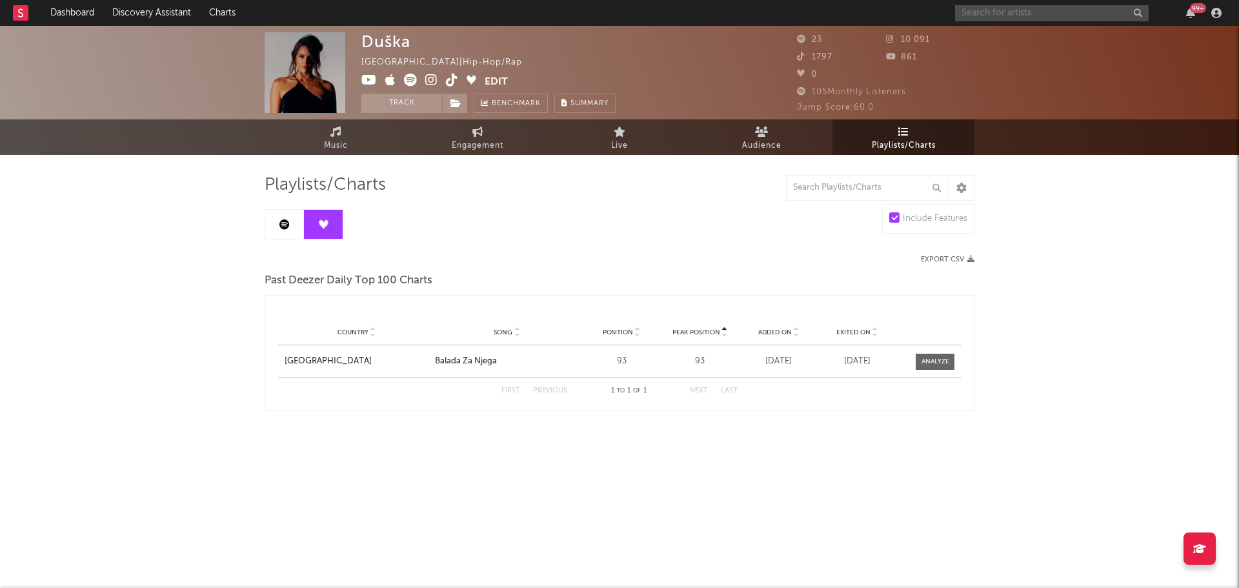
click at [965, 11] on input "text" at bounding box center [1052, 13] width 194 height 16
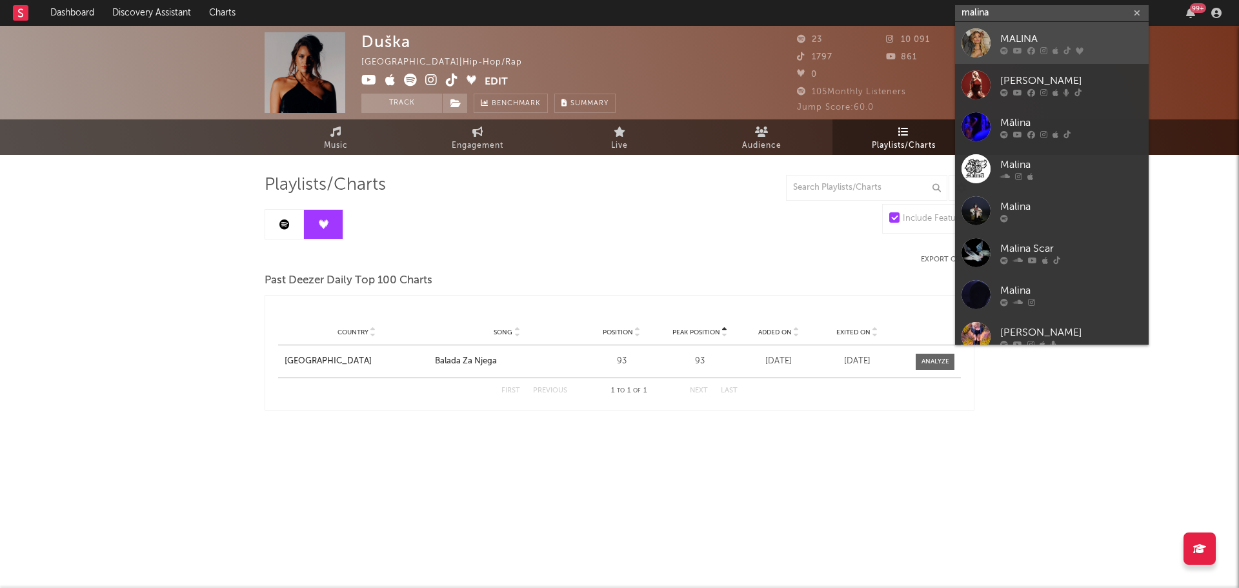
type input "malina"
click at [969, 45] on div at bounding box center [975, 42] width 29 height 29
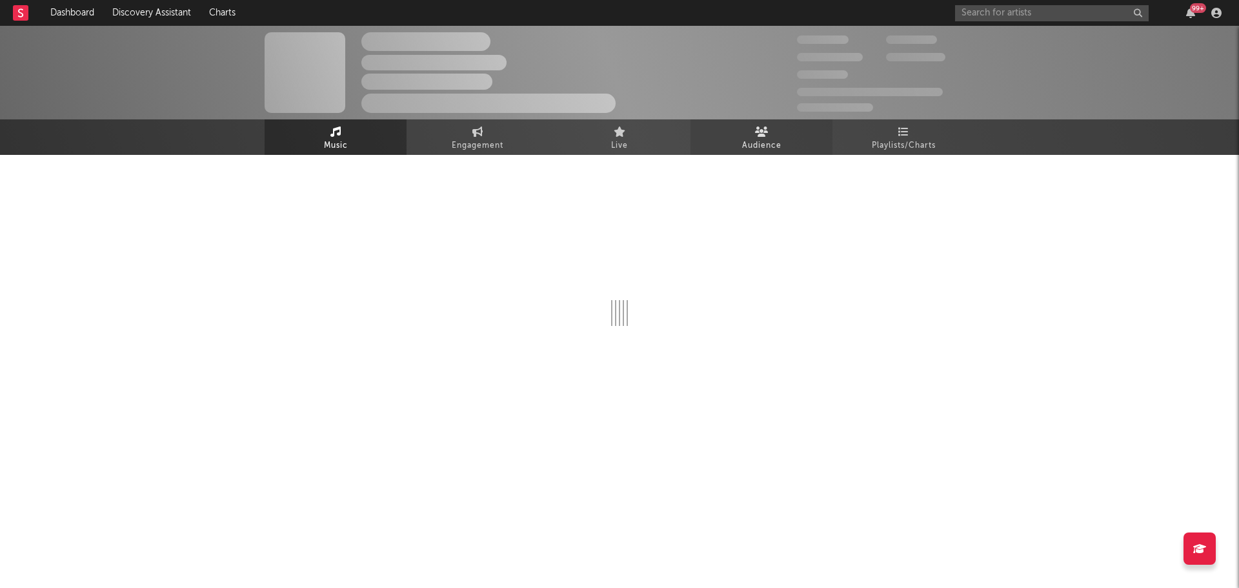
select select "6m"
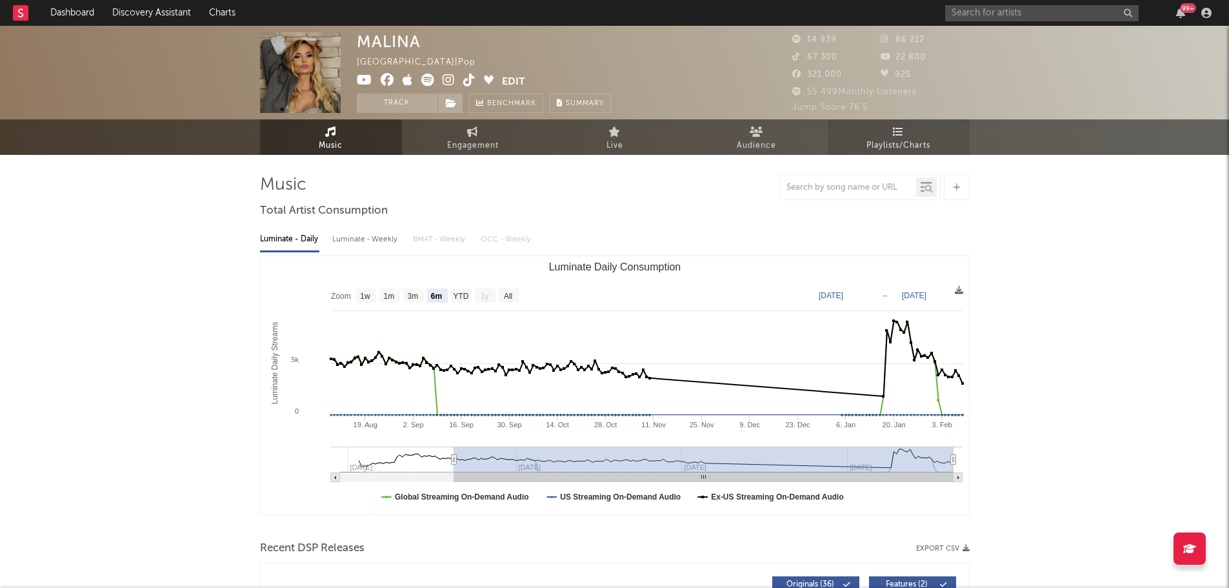
click at [887, 136] on link "Playlists/Charts" at bounding box center [899, 136] width 142 height 35
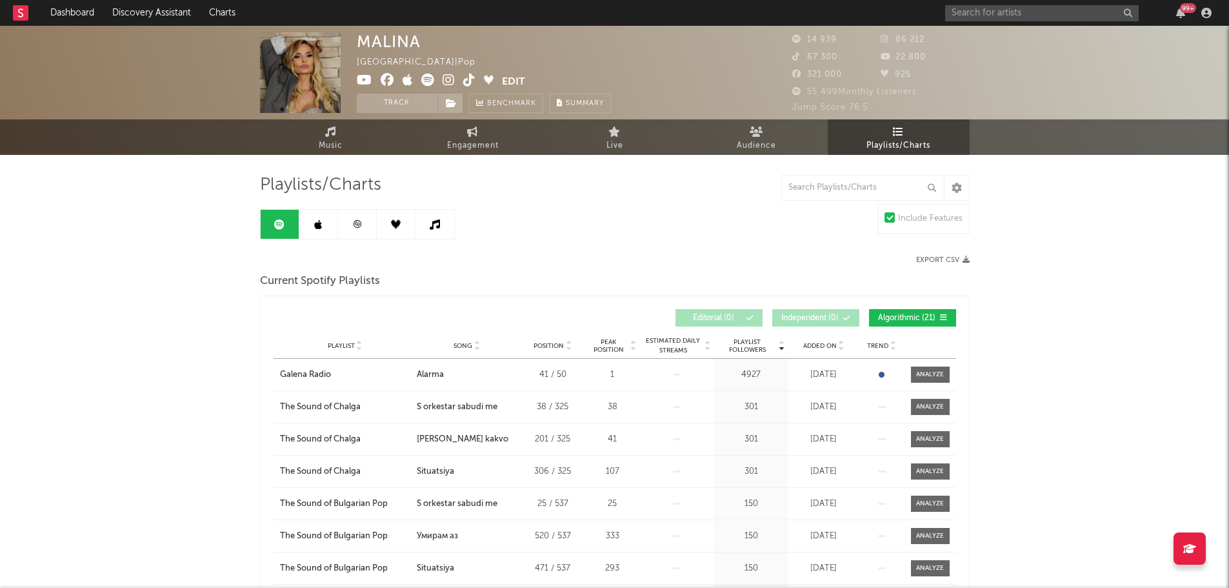
click at [308, 229] on link at bounding box center [318, 224] width 39 height 29
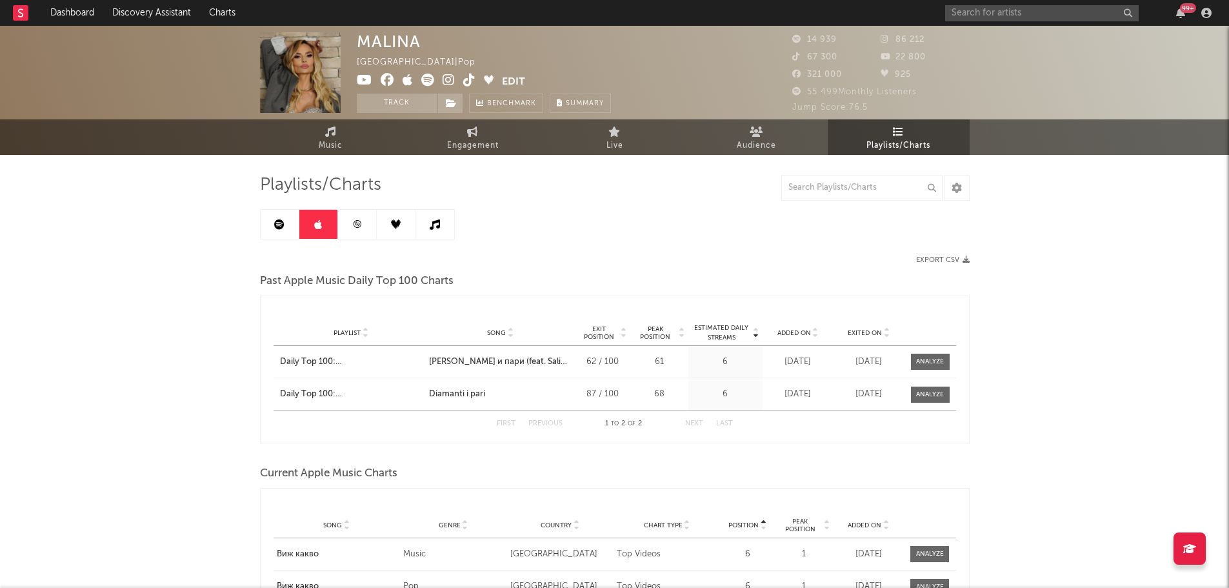
click at [346, 237] on link at bounding box center [357, 224] width 39 height 29
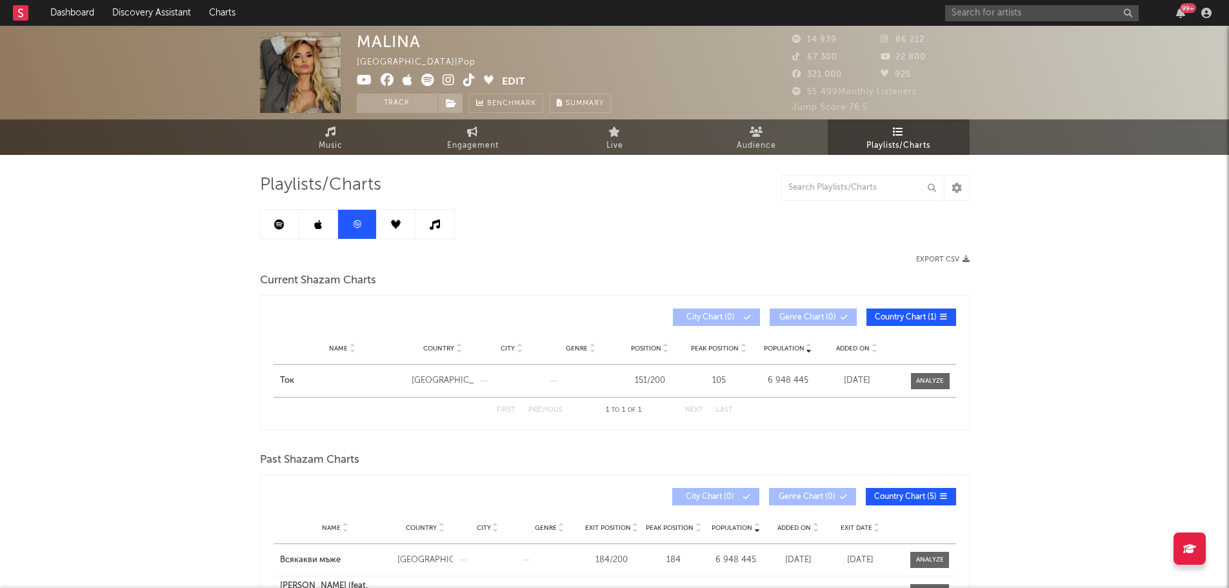
click at [412, 224] on link at bounding box center [396, 224] width 39 height 29
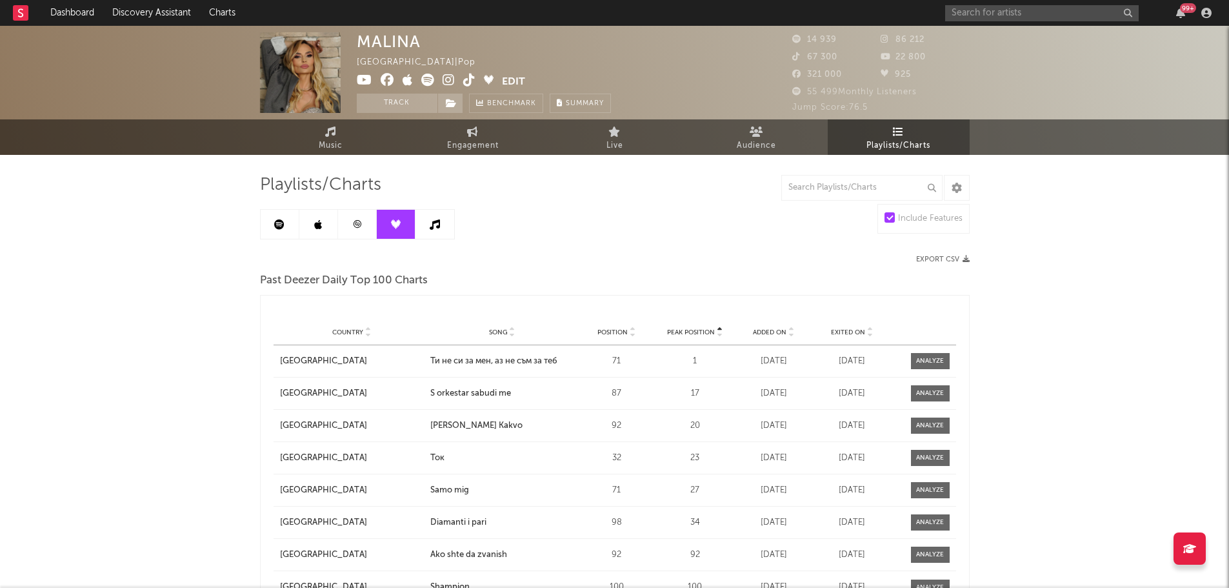
click at [365, 223] on link at bounding box center [357, 224] width 39 height 29
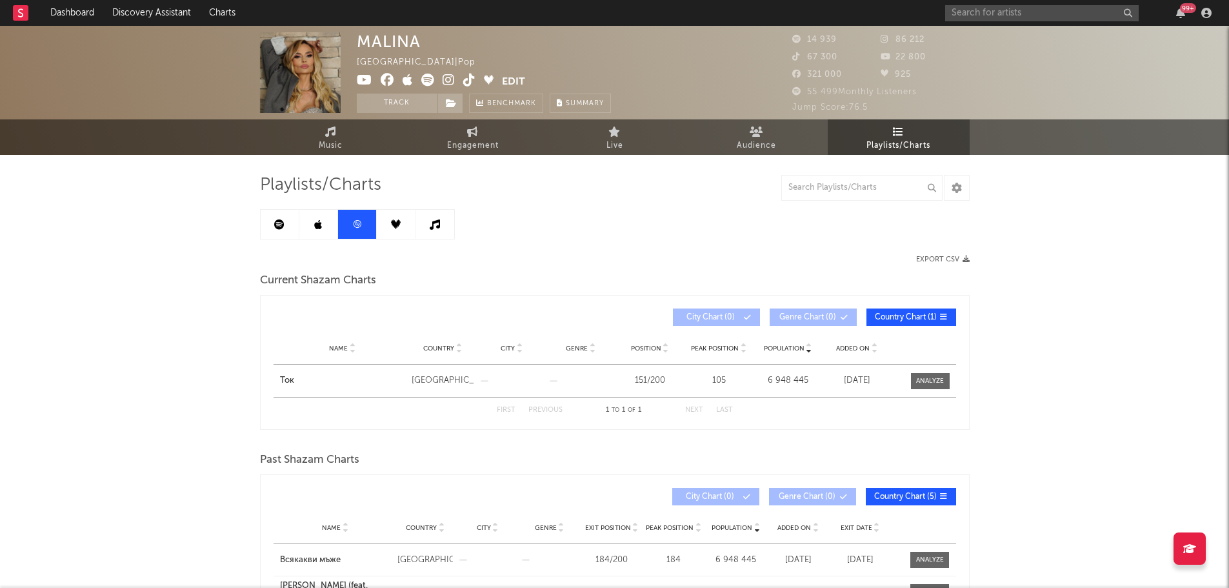
click at [396, 226] on icon at bounding box center [396, 224] width 10 height 10
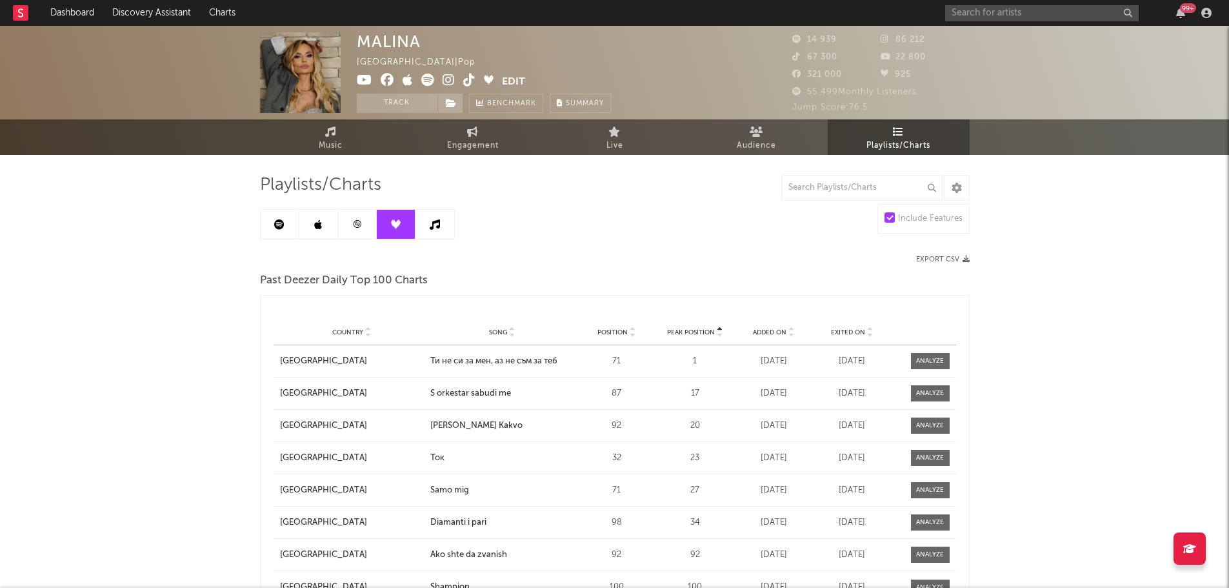
click at [440, 233] on link at bounding box center [435, 224] width 39 height 29
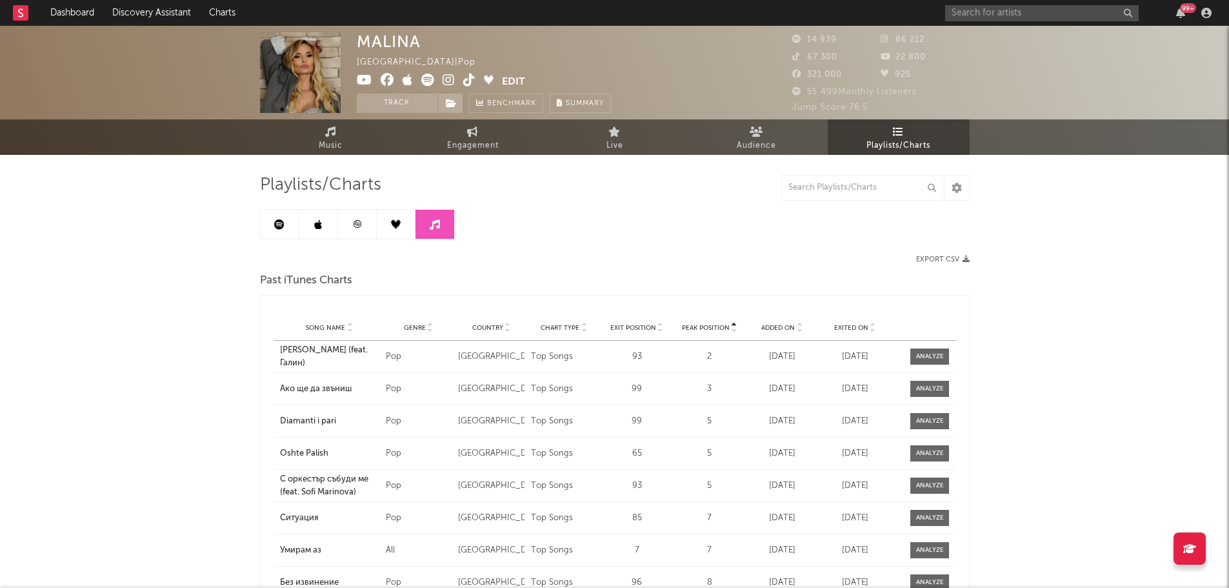
click at [368, 232] on link at bounding box center [357, 224] width 39 height 29
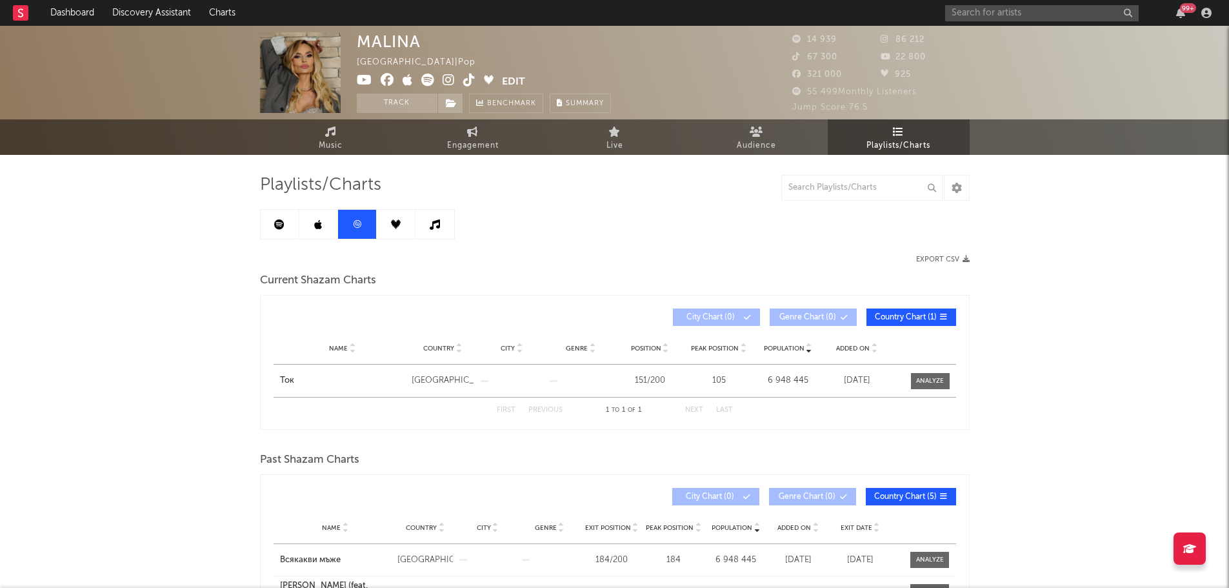
click at [290, 226] on link at bounding box center [280, 224] width 39 height 29
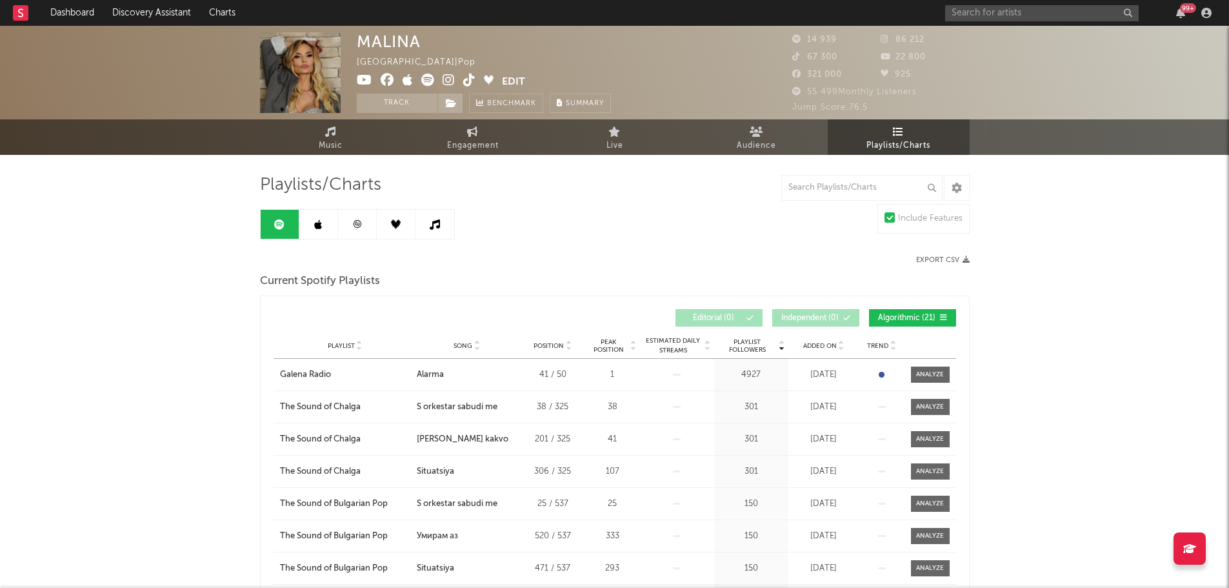
click at [403, 223] on link at bounding box center [396, 224] width 39 height 29
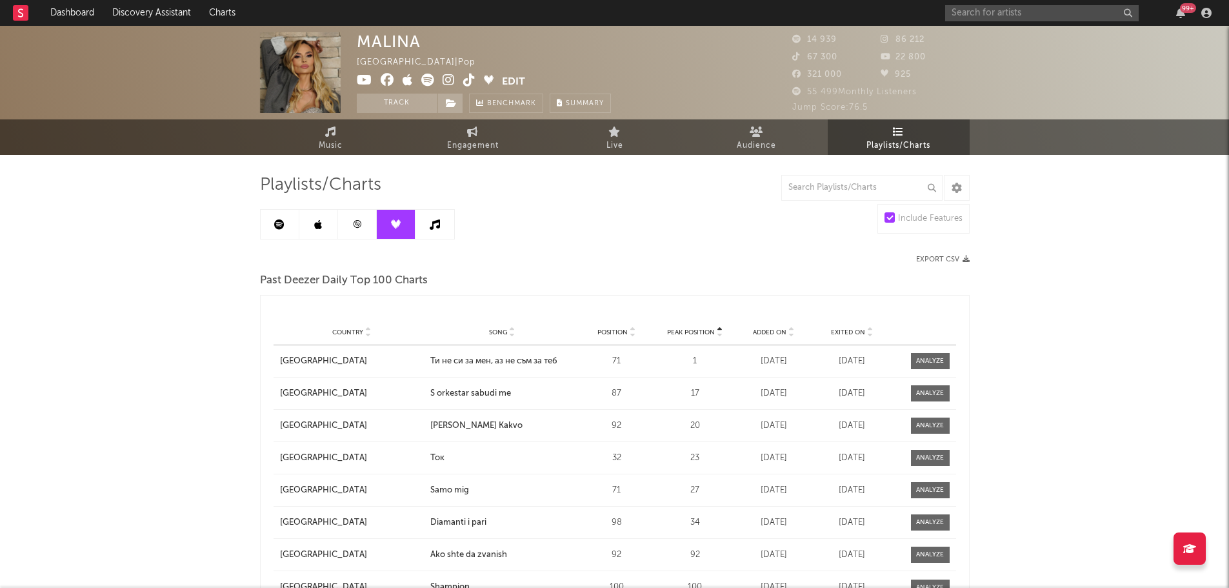
click at [370, 224] on link at bounding box center [357, 224] width 39 height 29
